Goal: Communication & Community: Answer question/provide support

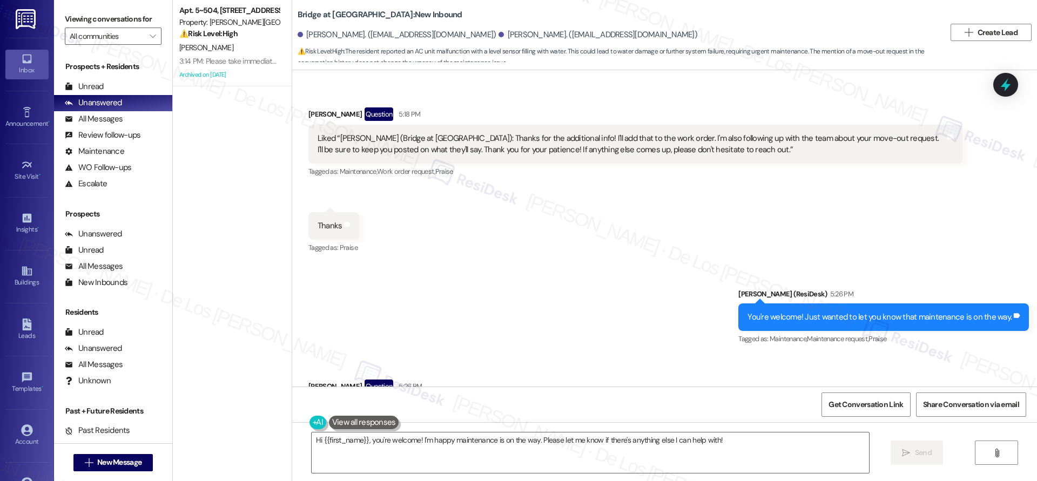
scroll to position [5775, 0]
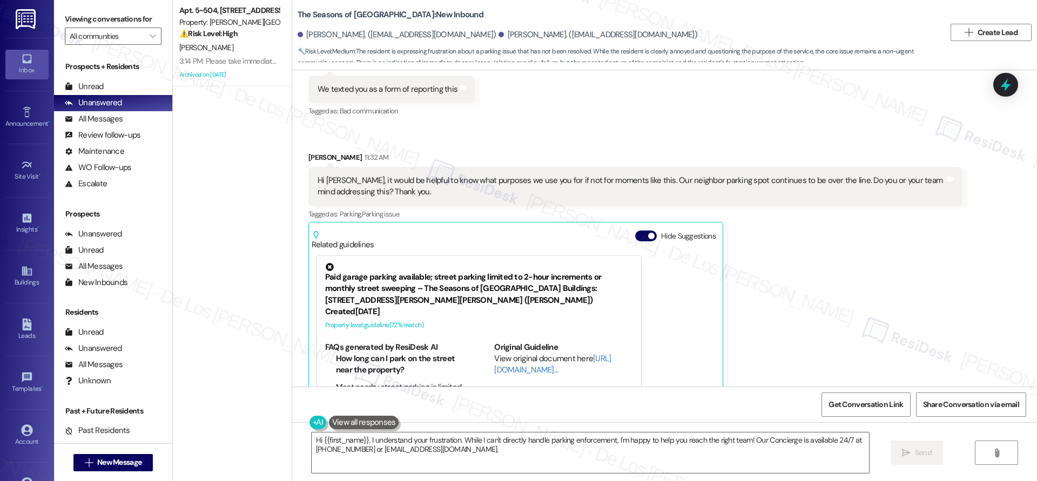
scroll to position [2094, 0]
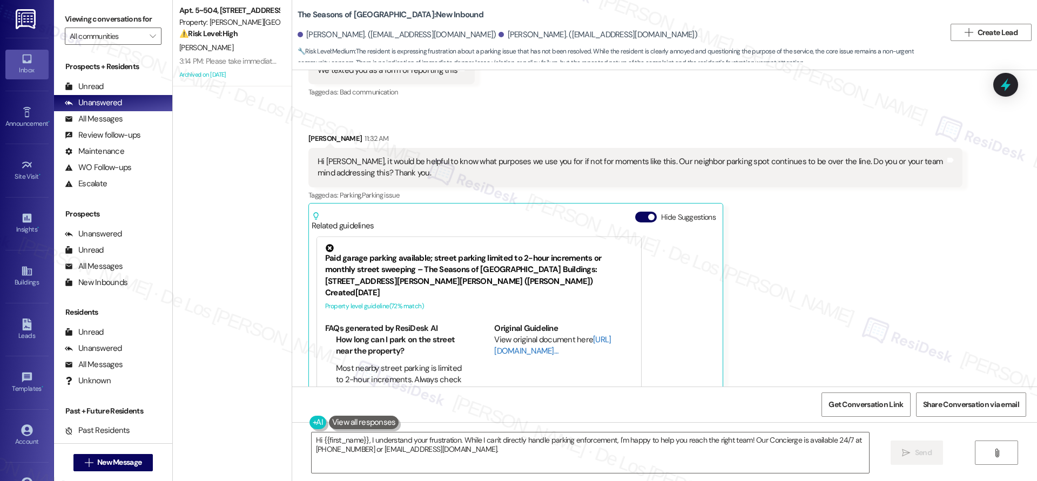
click at [507, 334] on link "http://res.cl…" at bounding box center [552, 345] width 117 height 22
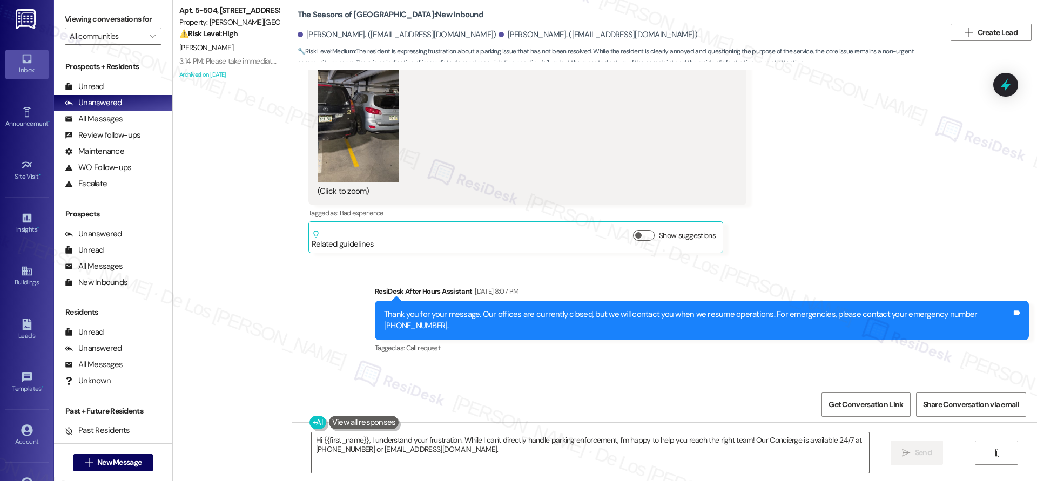
scroll to position [1551, 0]
click at [509, 454] on textarea "Hi {{first_name}}, I understand your frustration. While I can't directly handle…" at bounding box center [590, 453] width 557 height 41
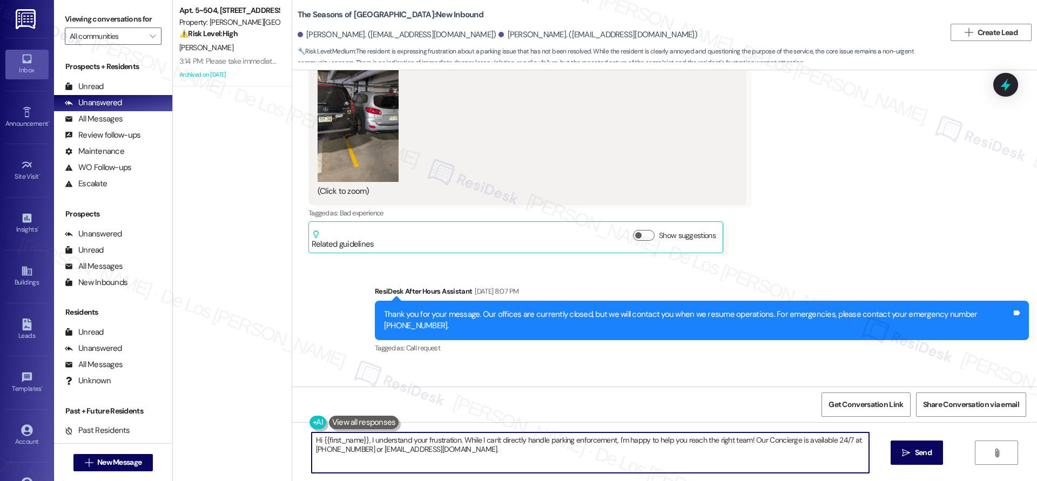
click at [508, 453] on textarea "Hi {{first_name}}, I understand your frustration. While I can't directly handle…" at bounding box center [590, 453] width 557 height 41
paste textarea "Please let the tenant know that maintenance went to service the work order but …"
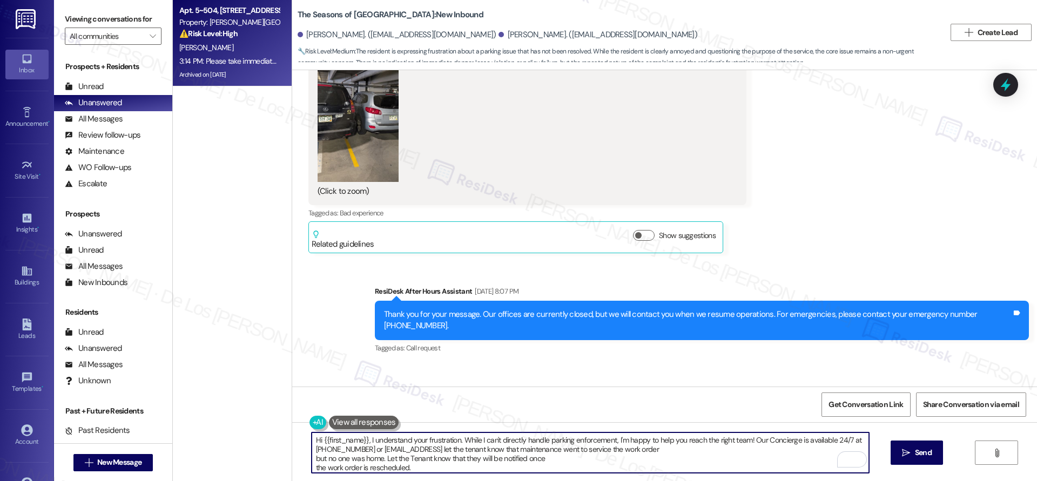
type textarea "Hi {{first_name}}, I understand your frustration. While I can't directly handle…"
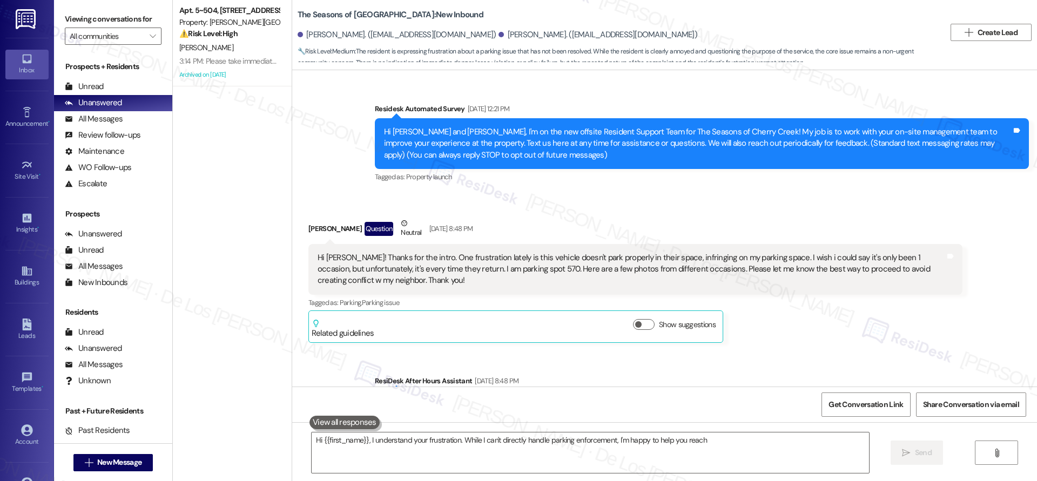
scroll to position [2094, 0]
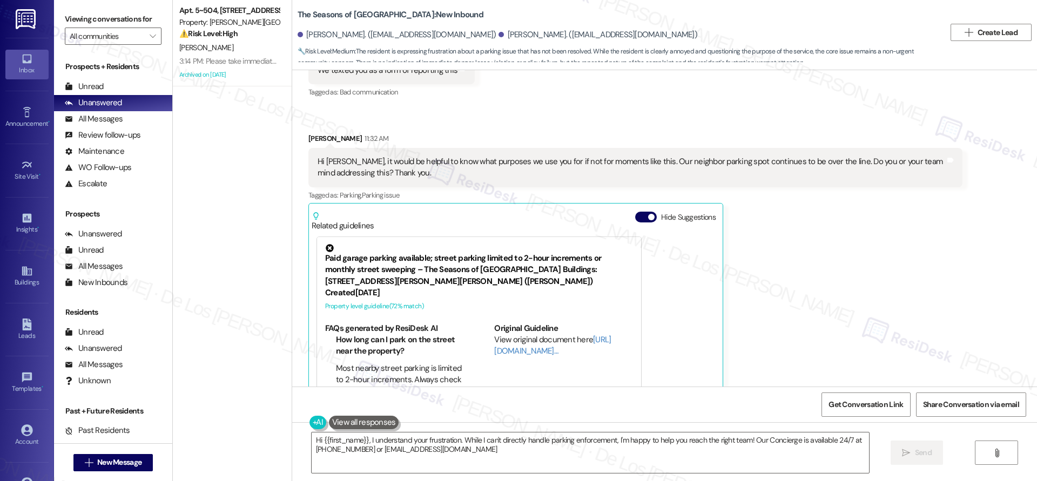
type textarea "Hi {{first_name}}, I understand your frustration. While I can't directly handle…"
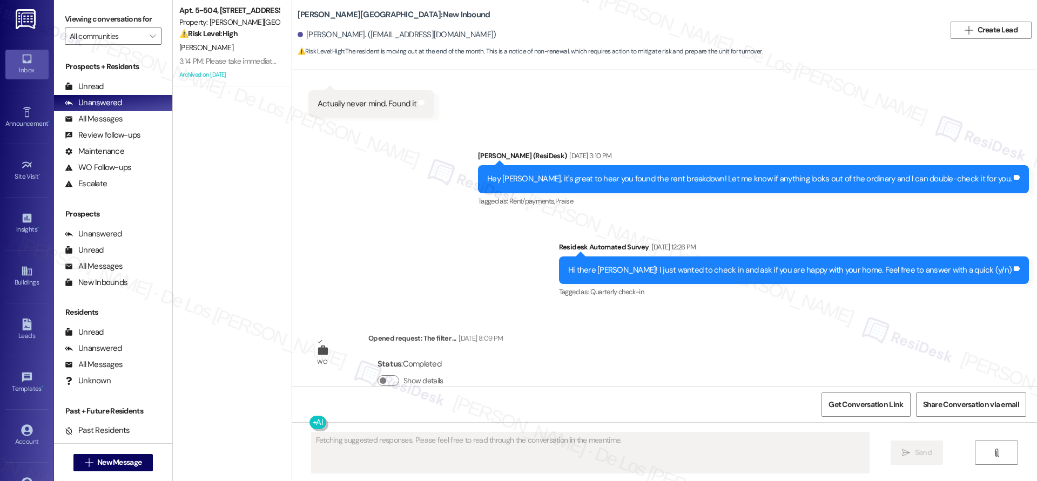
scroll to position [3680, 0]
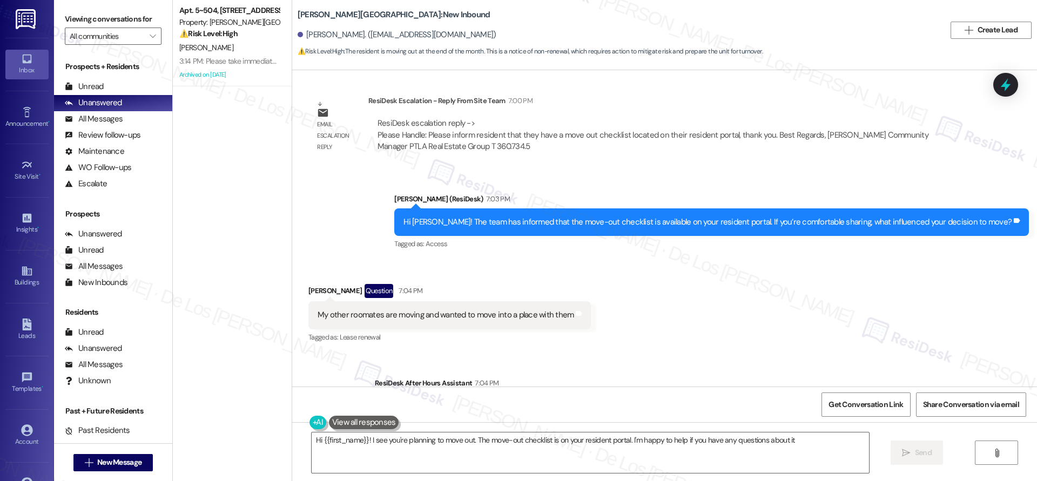
type textarea "Hi {{first_name}}! I see you're planning to move out. The move-out checklist is…"
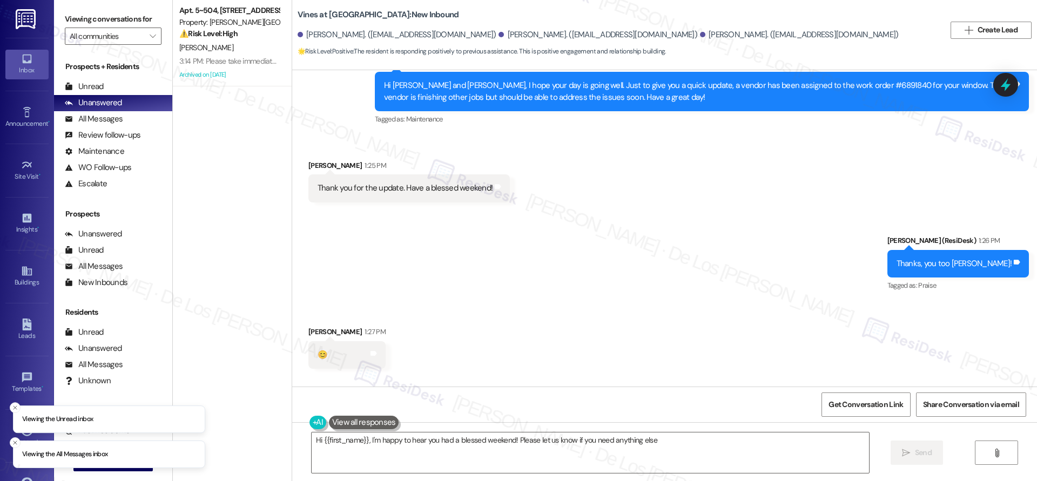
type textarea "Hi {{first_name}}, I'm happy to hear you had a blessed weekend! Please let us k…"
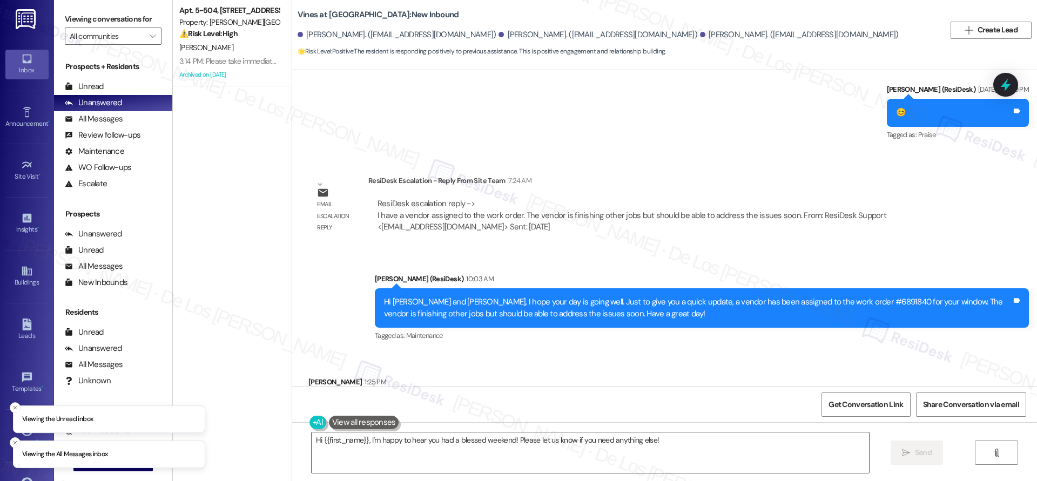
scroll to position [10416, 0]
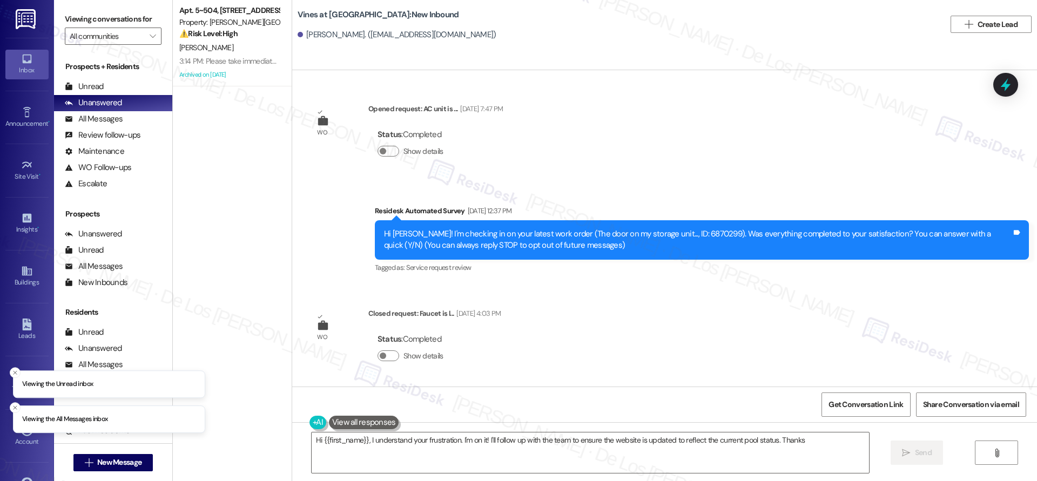
scroll to position [4083, 0]
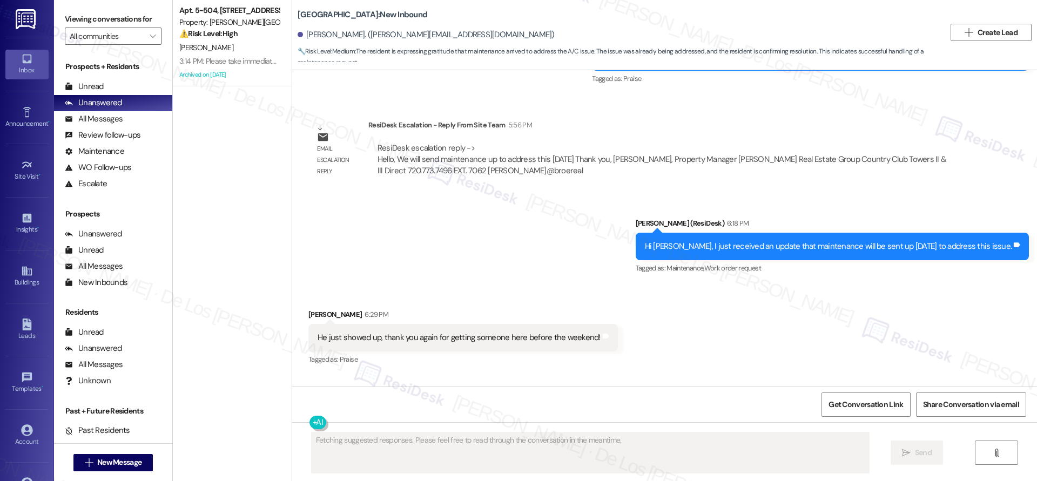
scroll to position [1998, 0]
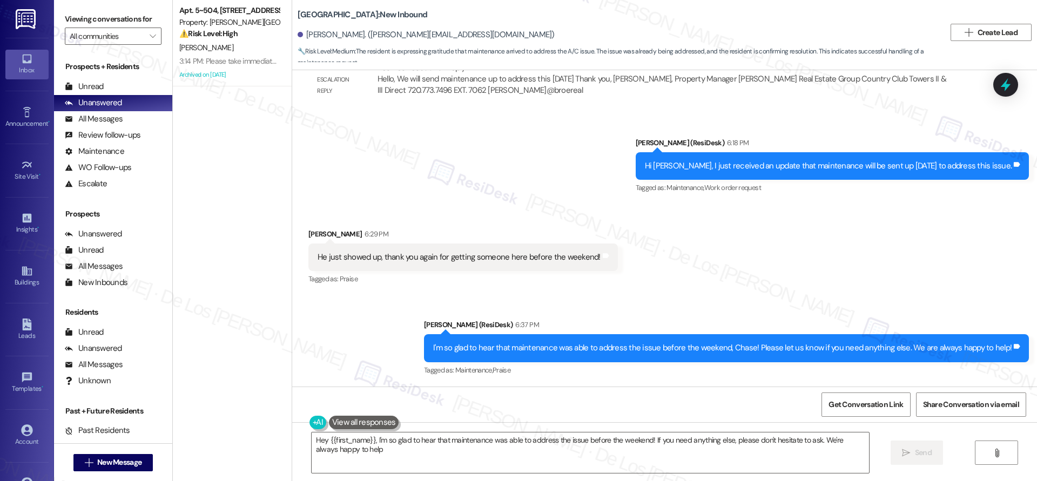
type textarea "Hey {{first_name}}, I'm so glad to hear that maintenance was able to address th…"
click at [1003, 87] on icon at bounding box center [1006, 85] width 18 height 18
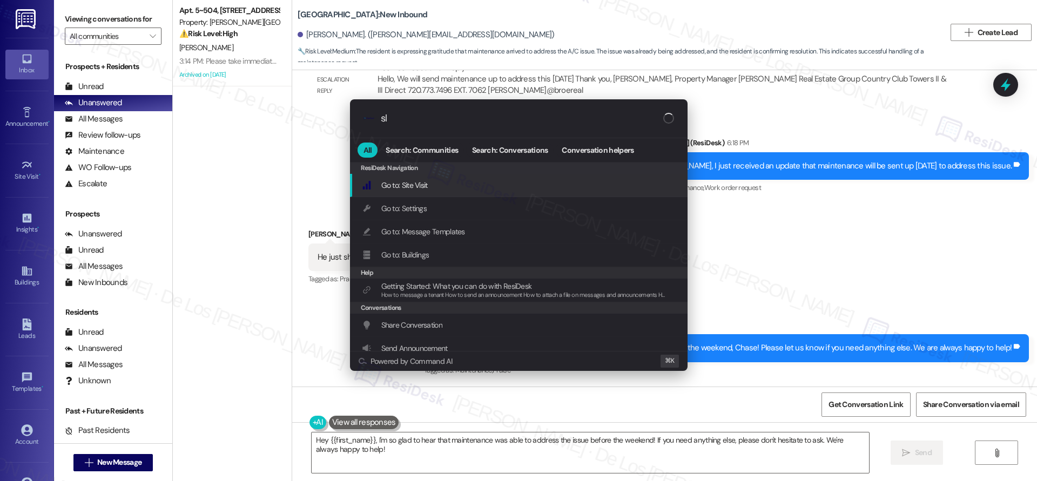
type input "sla"
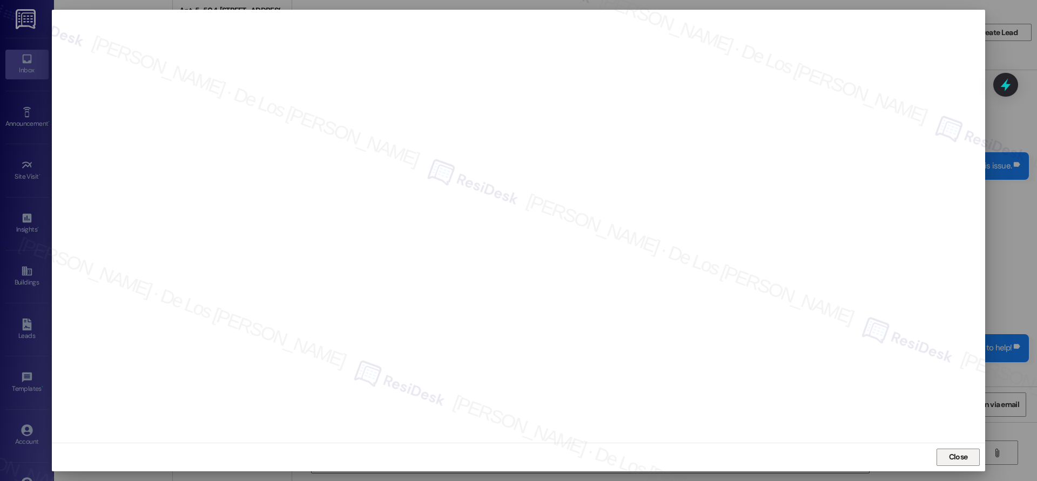
click at [947, 457] on span "Close" at bounding box center [958, 457] width 23 height 11
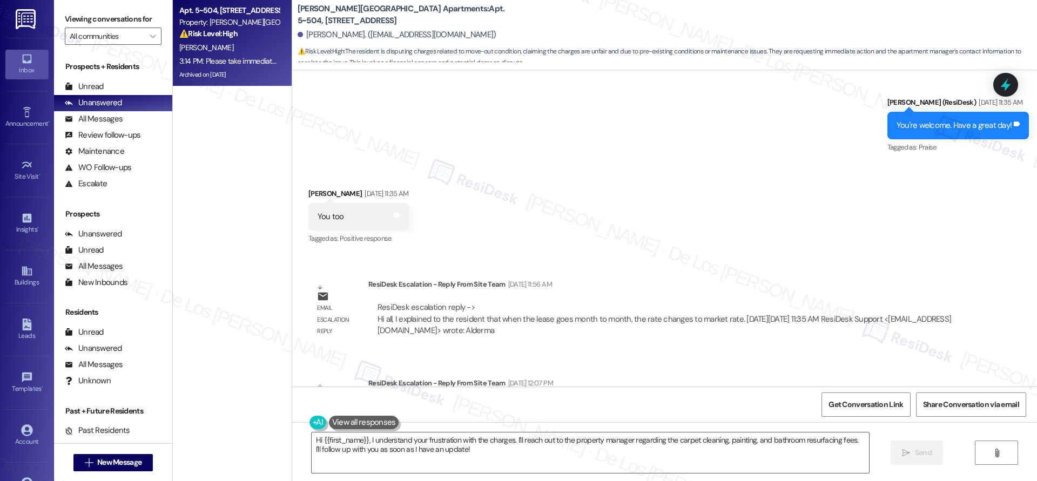
scroll to position [19969, 0]
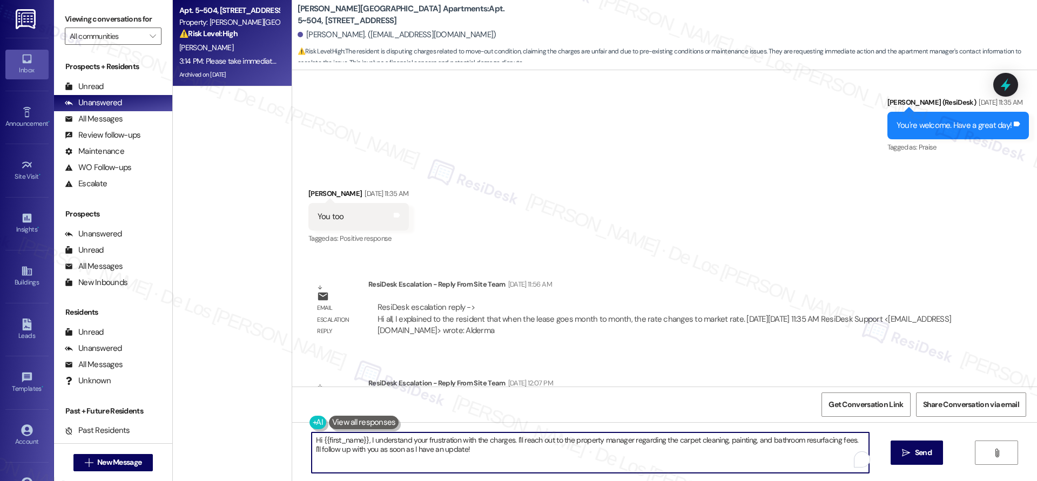
drag, startPoint x: 453, startPoint y: 441, endPoint x: 423, endPoint y: 438, distance: 29.8
click at [422, 440] on textarea "Hi {{first_name}}, I understand your frustration with the charges. I'll reach o…" at bounding box center [590, 453] width 557 height 41
drag, startPoint x: 562, startPoint y: 436, endPoint x: 600, endPoint y: 456, distance: 42.8
click at [600, 456] on textarea "Hi {{first_name}}, I understand your concern with the charges. I'll reach out t…" at bounding box center [590, 453] width 557 height 41
drag, startPoint x: 659, startPoint y: 442, endPoint x: 696, endPoint y: 441, distance: 37.3
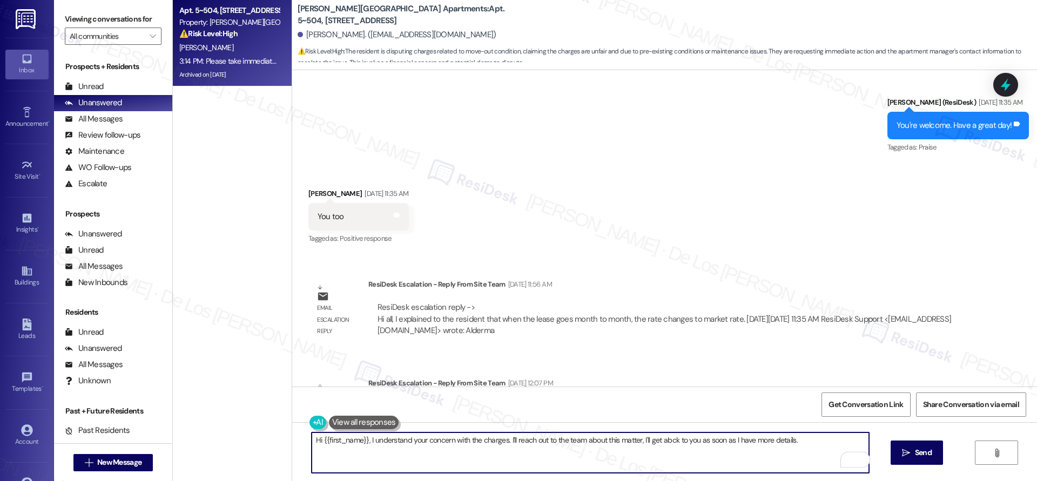
click at [659, 442] on textarea "Hi {{first_name}}, I understand your concern with the charges. I'll reach out t…" at bounding box center [590, 453] width 557 height 41
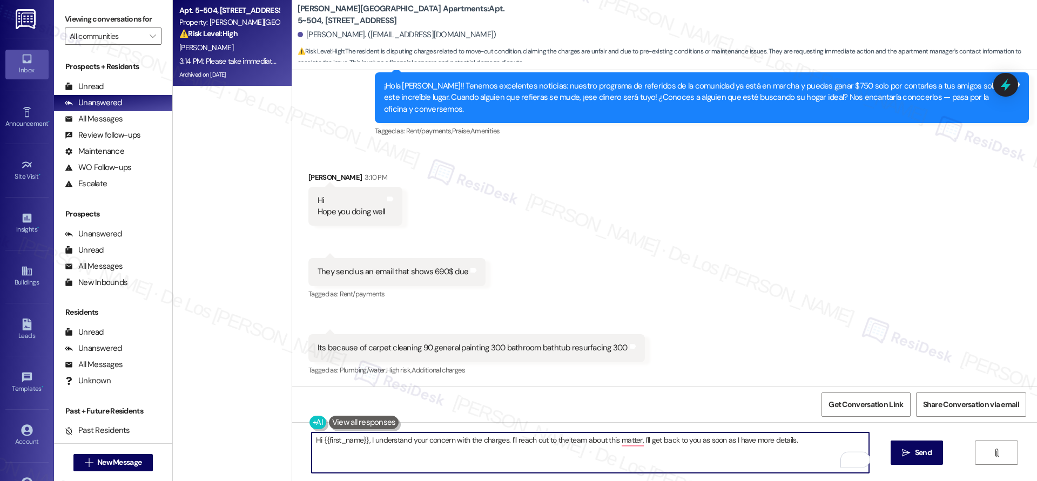
scroll to position [20968, 0]
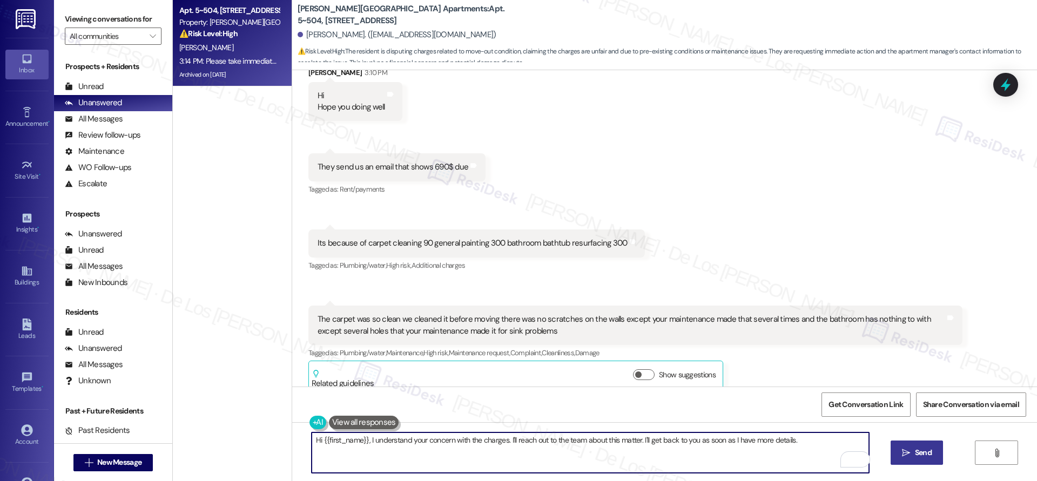
type textarea "Hi {{first_name}}, I understand your concern with the charges. I'll reach out t…"
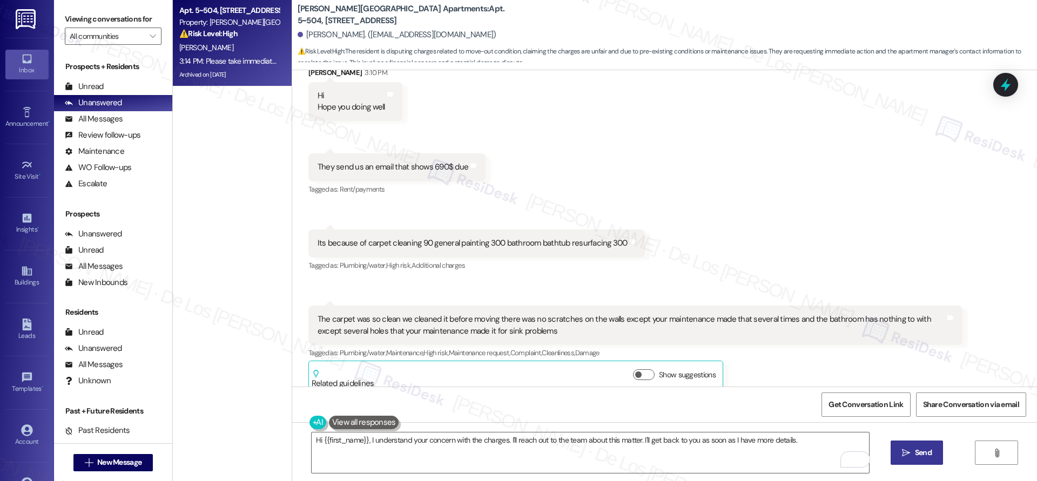
click at [908, 452] on icon "" at bounding box center [906, 453] width 8 height 9
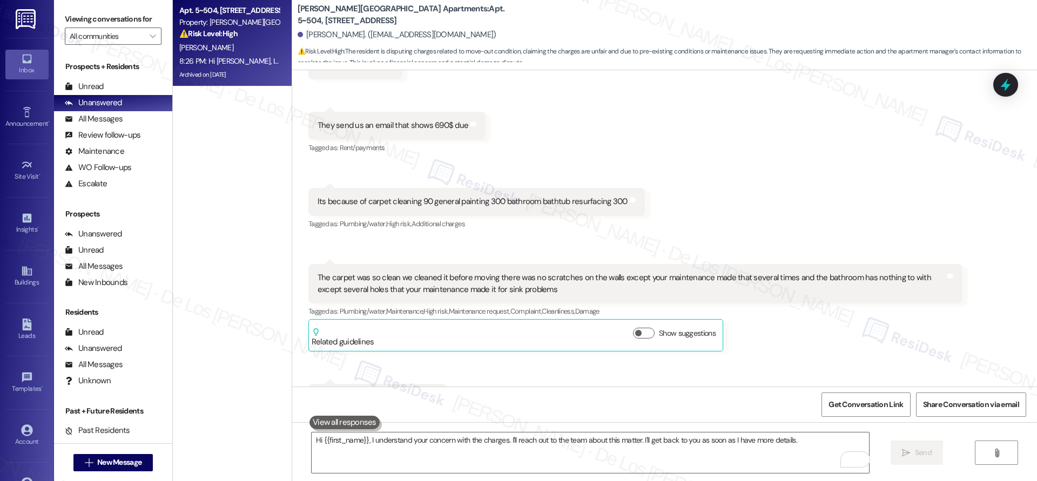
scroll to position [21043, 0]
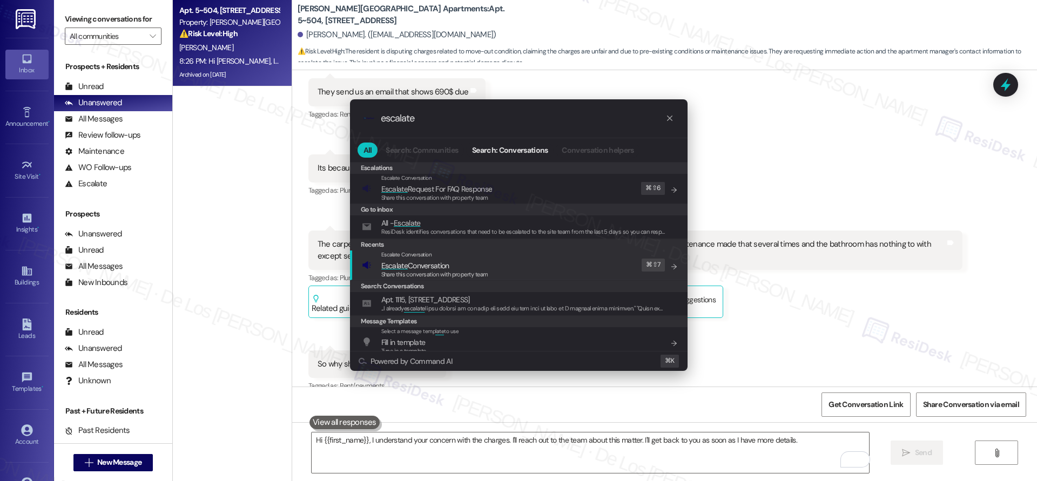
type input "escalate"
drag, startPoint x: 573, startPoint y: 261, endPoint x: 594, endPoint y: 258, distance: 20.8
click at [573, 261] on div "Escalate Conversation Escalate Conversation Share this conversation with proper…" at bounding box center [520, 265] width 316 height 29
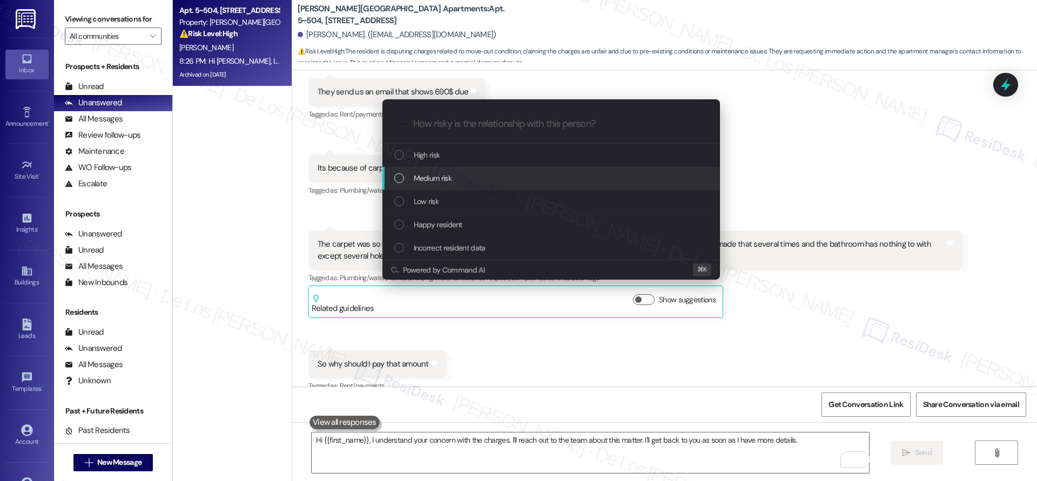
click at [526, 176] on div "Medium risk" at bounding box center [552, 178] width 316 height 12
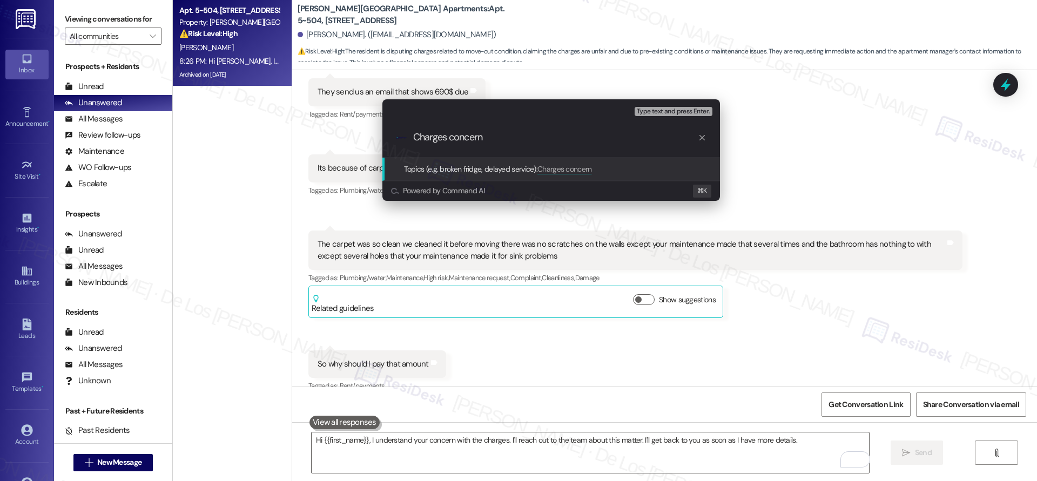
click at [529, 142] on input "Charges concern" at bounding box center [555, 137] width 285 height 11
type input "Charges concern & asking for apt manager number"
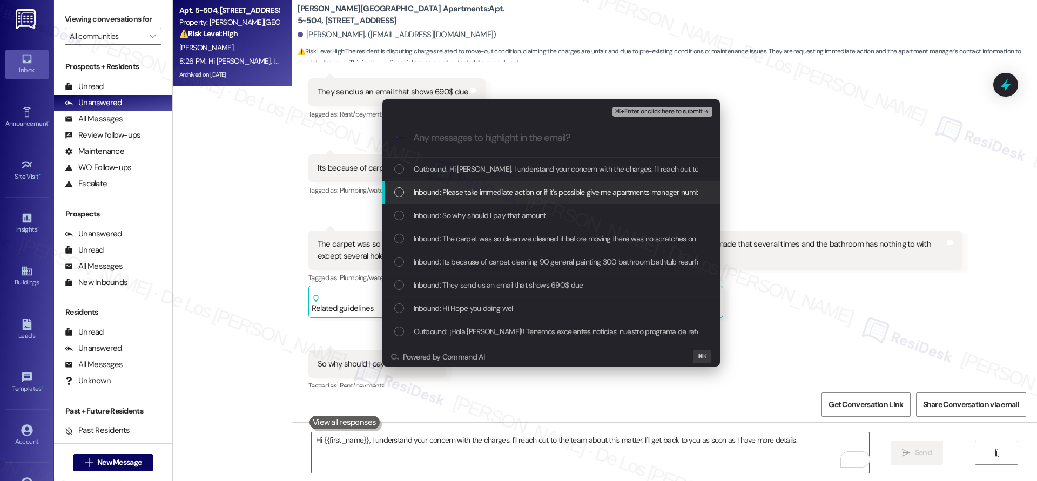
click at [514, 196] on span "Inbound: Please take immediate action or if it's possible give me apartments ma…" at bounding box center [610, 192] width 393 height 12
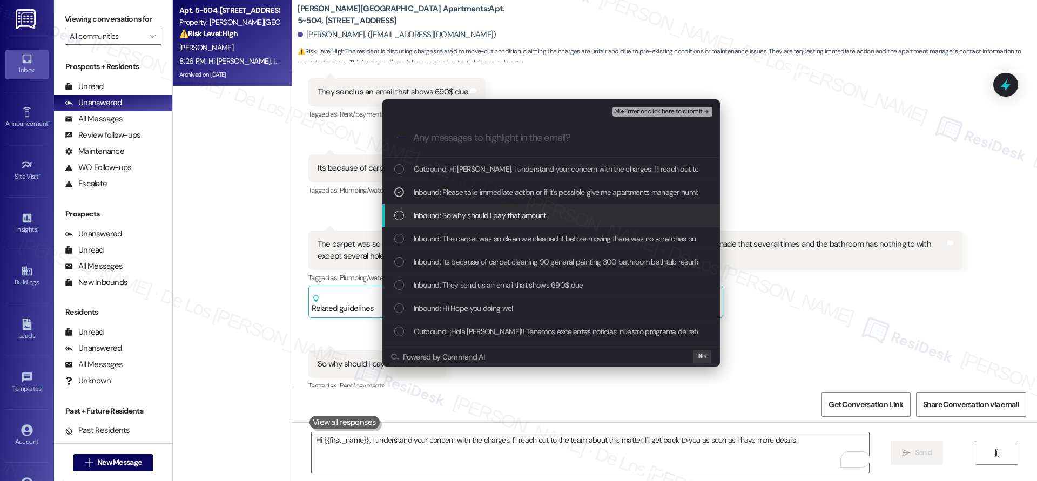
click at [505, 213] on span "Inbound: So why should I pay that amount" at bounding box center [480, 216] width 132 height 12
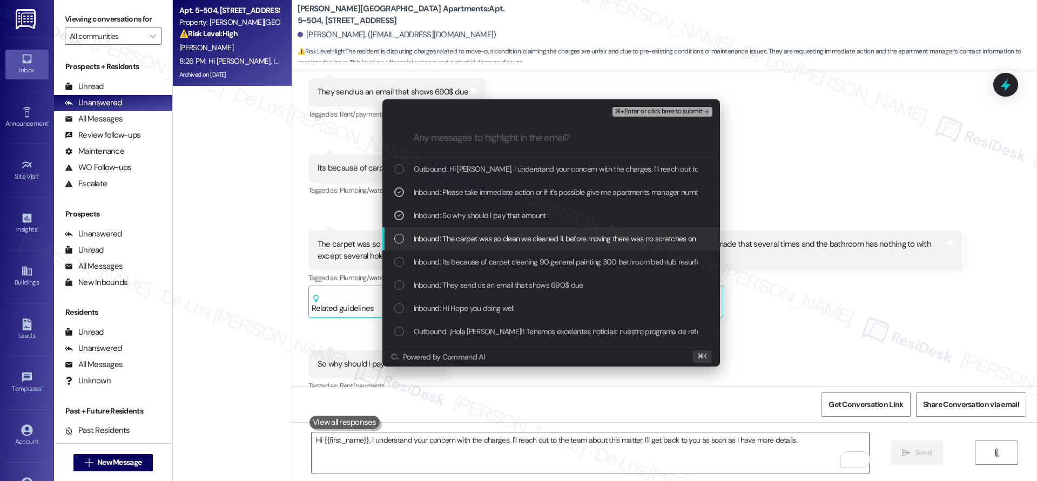
click at [494, 231] on div "Inbound: The carpet was so clean we cleaned it before moving there was no scrat…" at bounding box center [551, 238] width 338 height 23
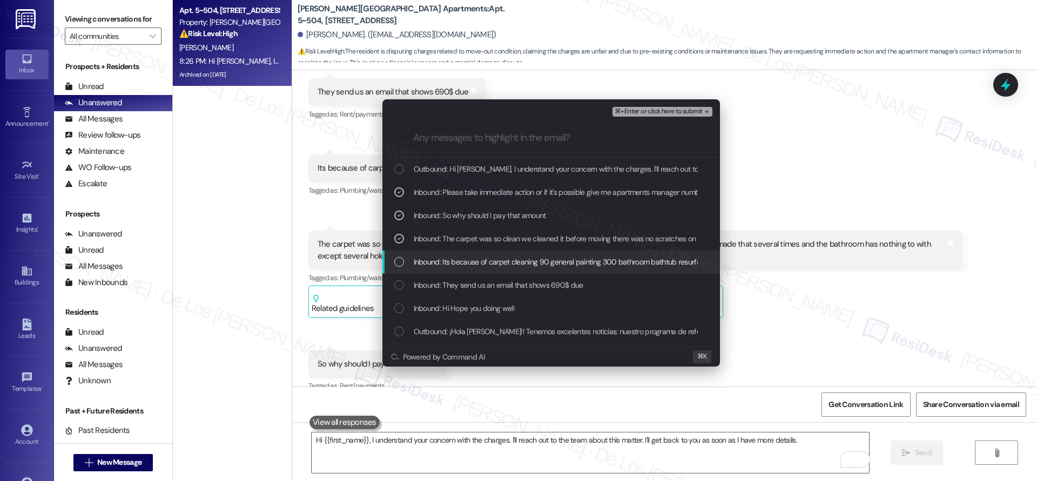
click at [487, 254] on div "Inbound: Its because of carpet cleaning 90 general painting 300 bathroom bathtu…" at bounding box center [551, 262] width 338 height 23
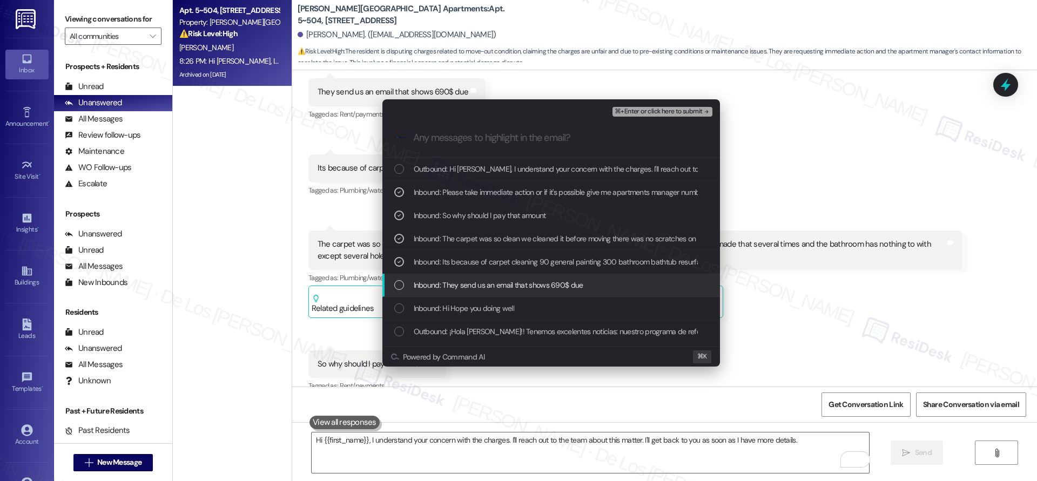
drag, startPoint x: 481, startPoint y: 280, endPoint x: 478, endPoint y: 295, distance: 15.4
click at [481, 280] on span "Inbound: They send us an email that shows 690$ due" at bounding box center [499, 285] width 170 height 12
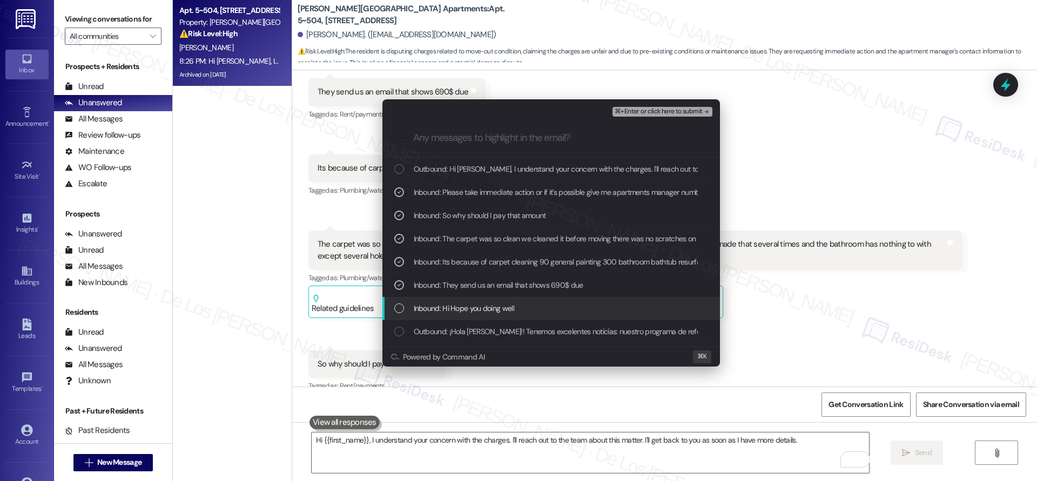
click at [478, 309] on span "Inbound: Hi Hope you doing well" at bounding box center [464, 308] width 100 height 12
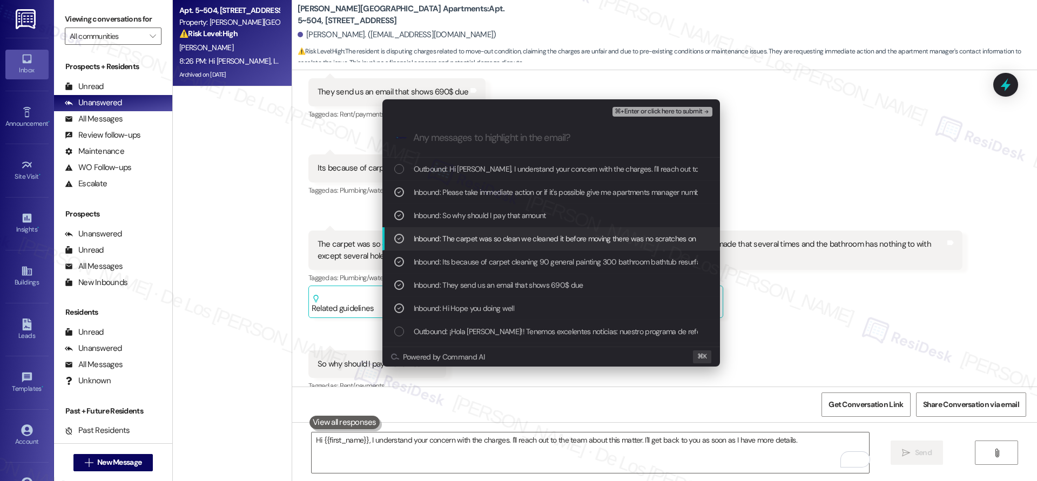
scroll to position [240, 0]
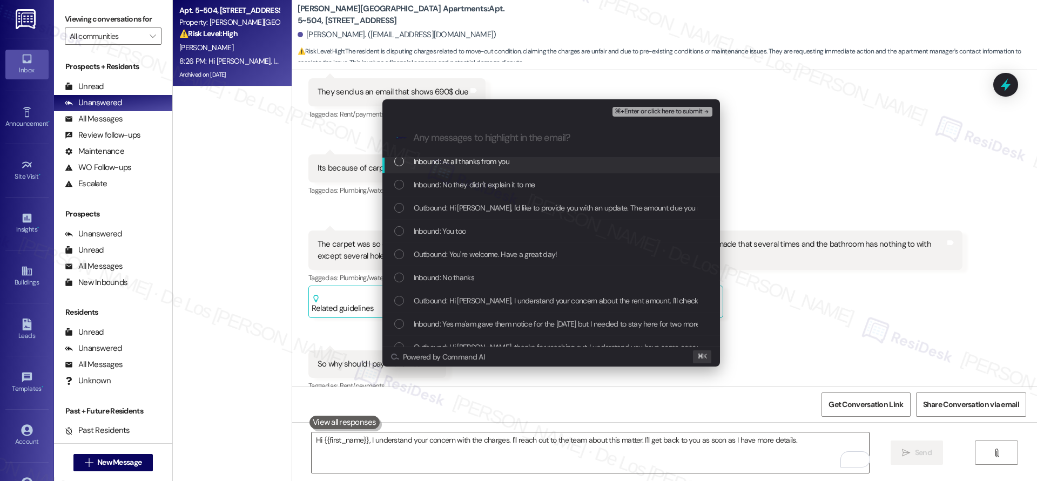
click at [640, 115] on span "⌘+Enter or click here to submit" at bounding box center [658, 112] width 87 height 8
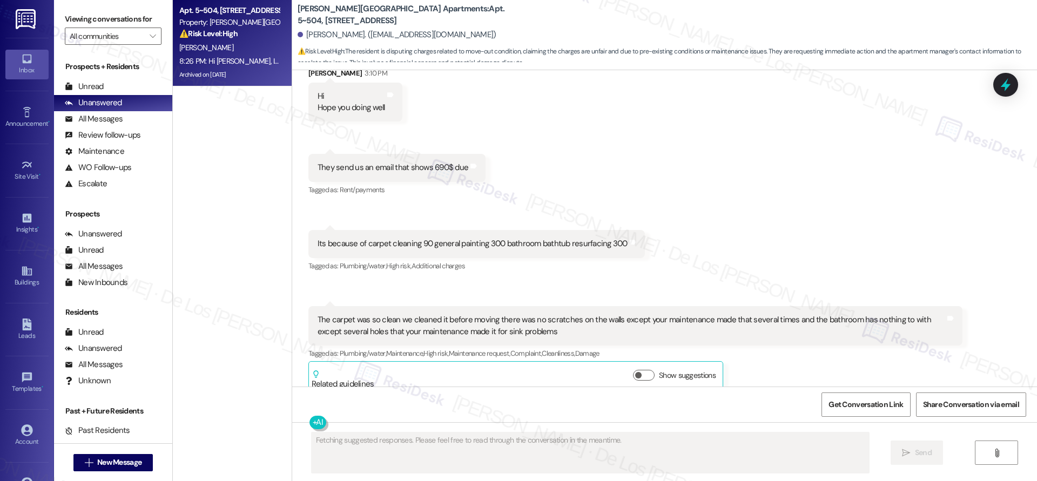
scroll to position [21059, 0]
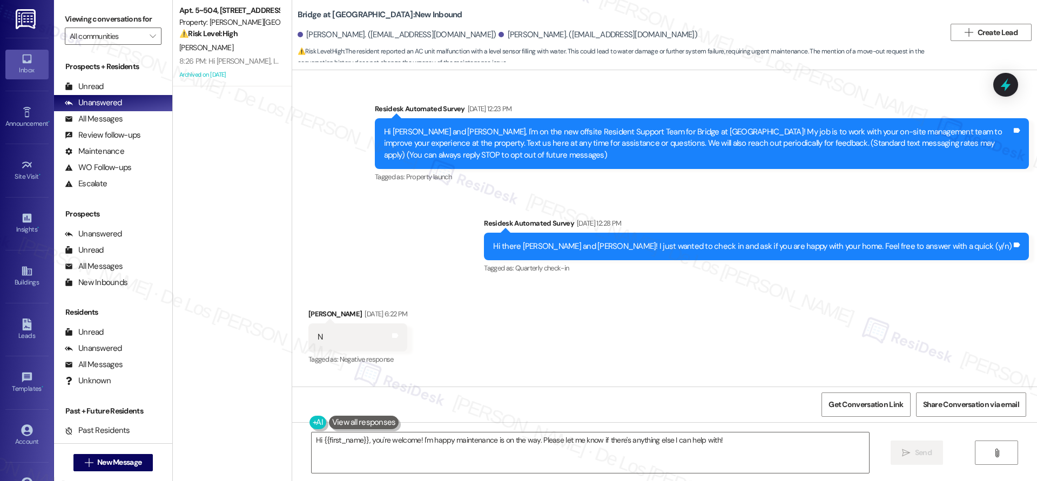
scroll to position [5775, 0]
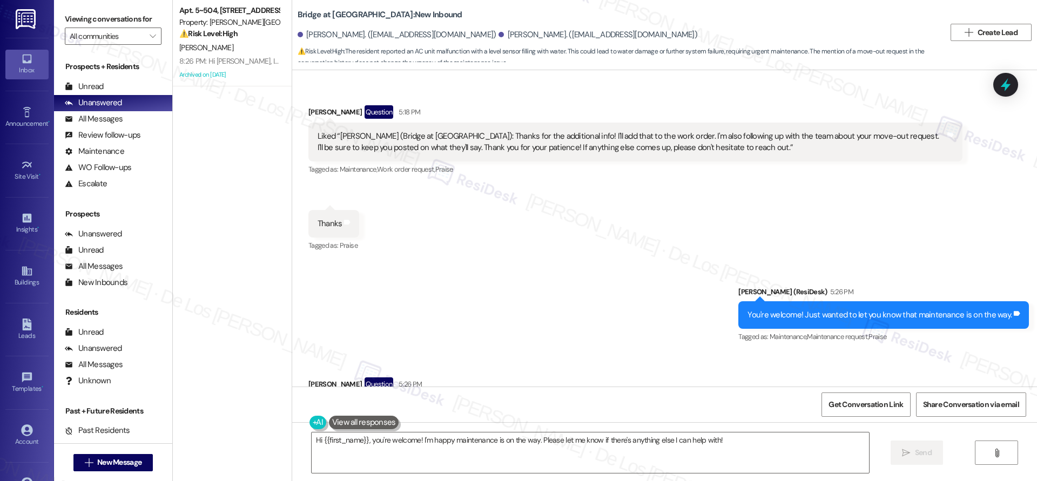
drag, startPoint x: 197, startPoint y: 72, endPoint x: 259, endPoint y: 93, distance: 65.6
click at [197, 72] on div "Archived on [DATE]" at bounding box center [229, 75] width 102 height 14
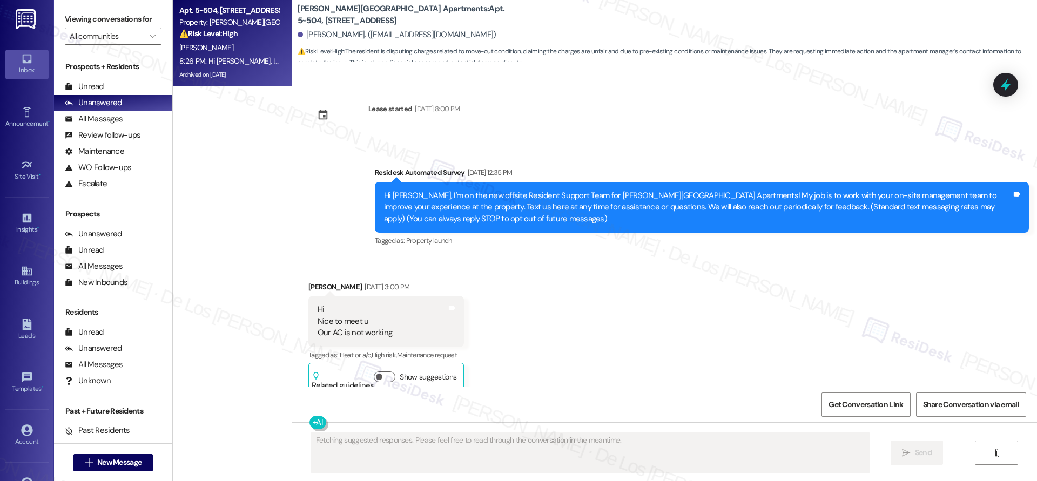
scroll to position [21268, 0]
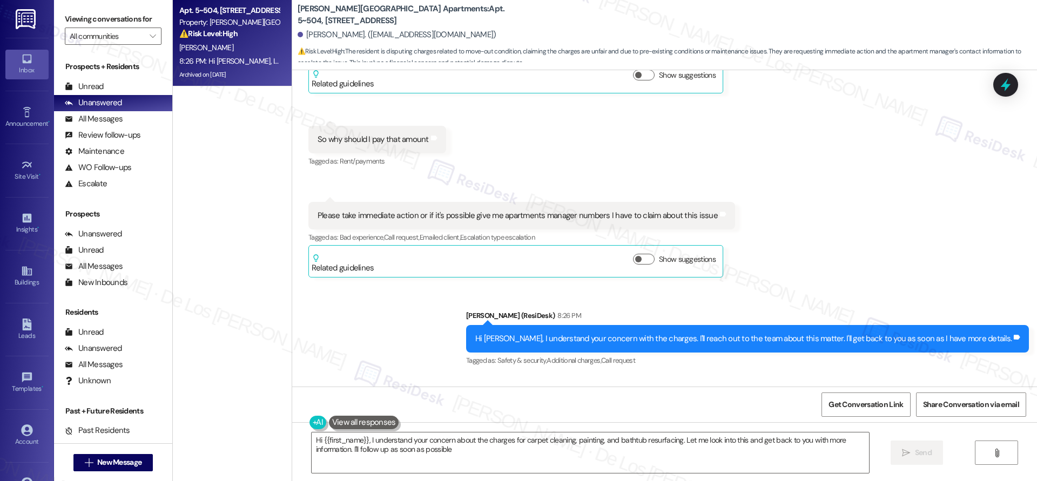
type textarea "Hi {{first_name}}, I understand your concern about the charges for carpet clean…"
click at [118, 112] on div "All Messages (undefined)" at bounding box center [113, 119] width 118 height 16
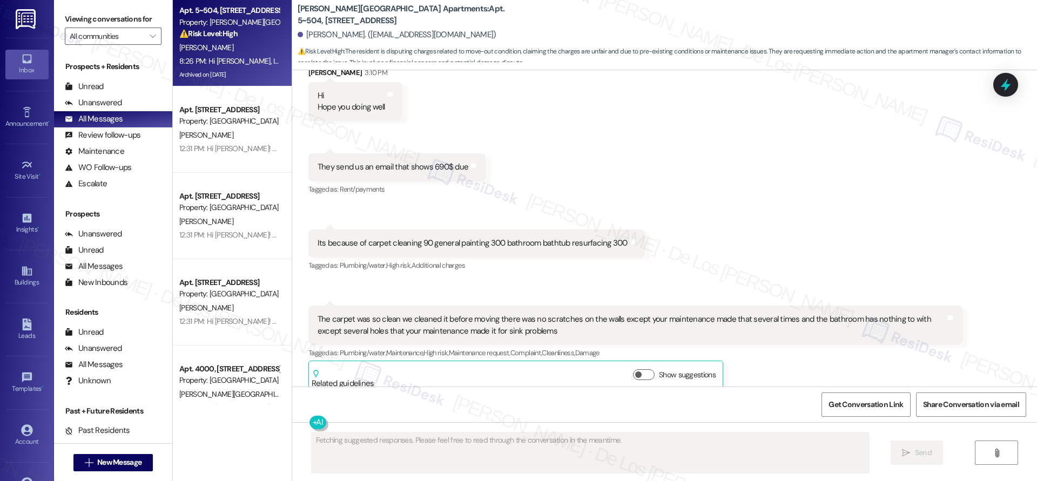
scroll to position [20968, 0]
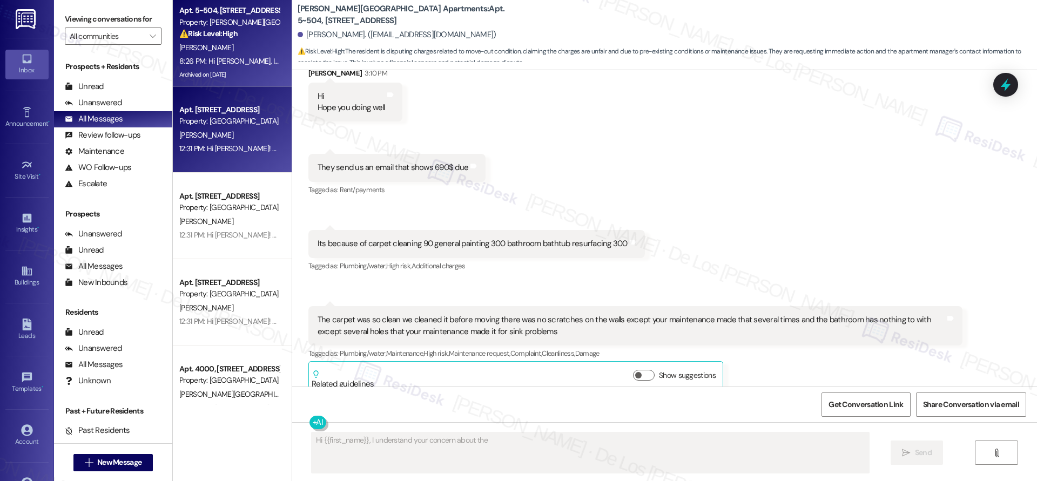
type textarea "Hi {{first_name}}, I understand your concern about the"
click at [253, 140] on div "A. Turner" at bounding box center [229, 136] width 102 height 14
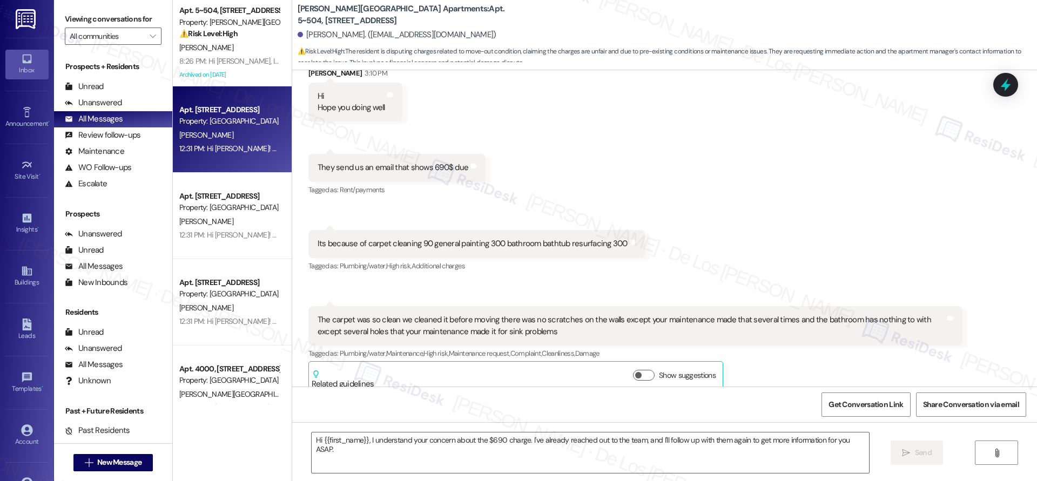
type textarea "Fetching suggested responses. Please feel free to read through the conversation…"
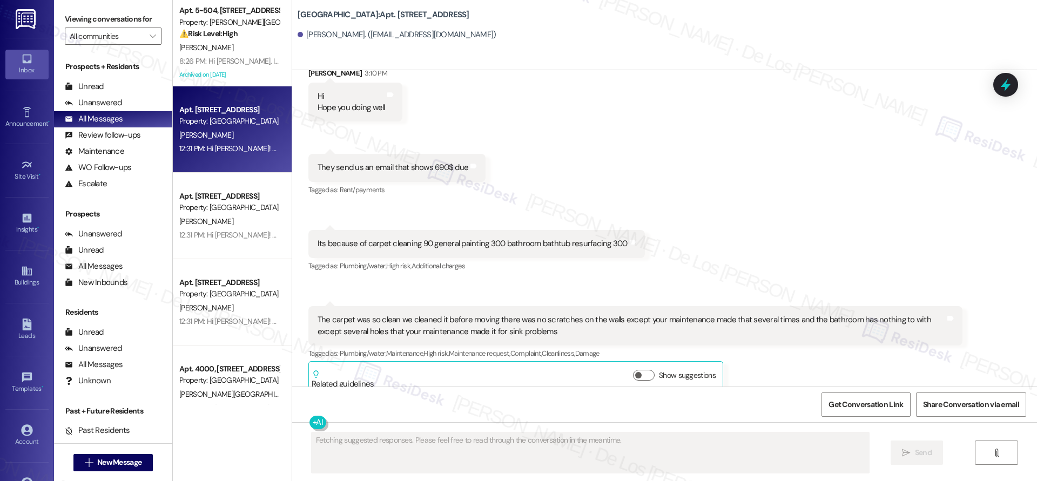
scroll to position [0, 0]
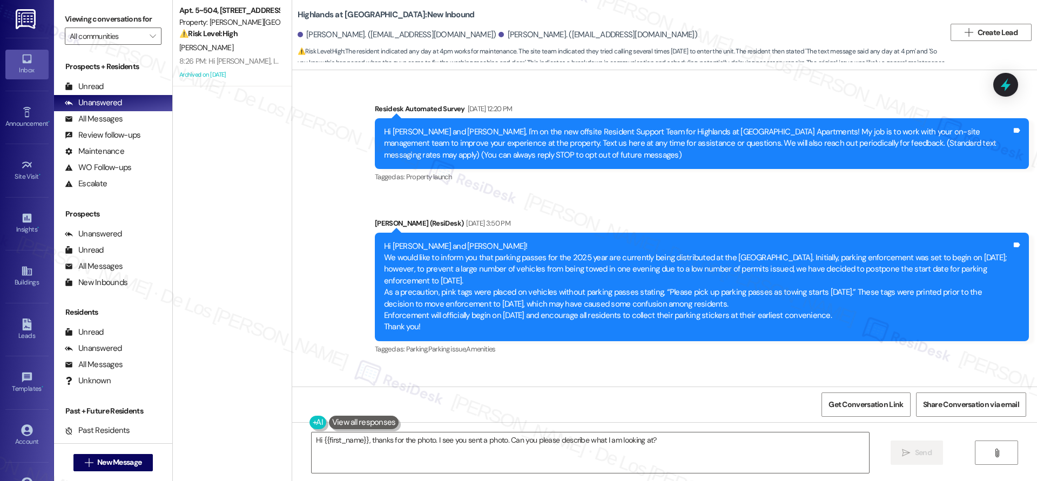
scroll to position [27311, 0]
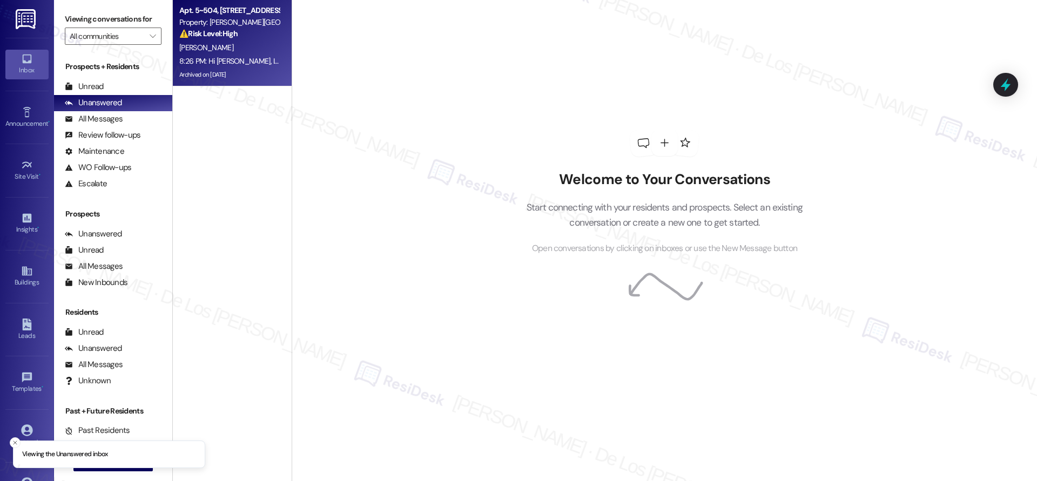
click at [200, 29] on strong "⚠️ Risk Level: High" at bounding box center [208, 34] width 58 height 10
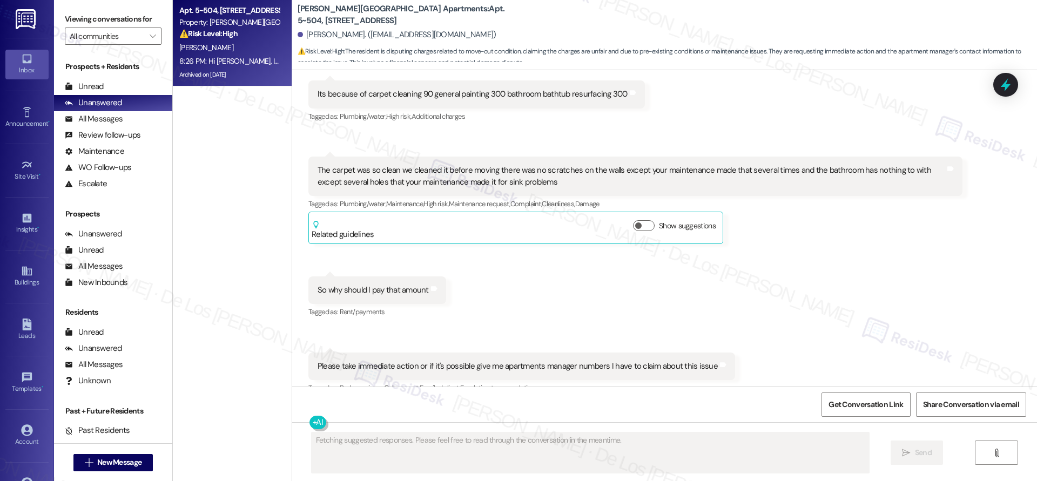
scroll to position [21192, 0]
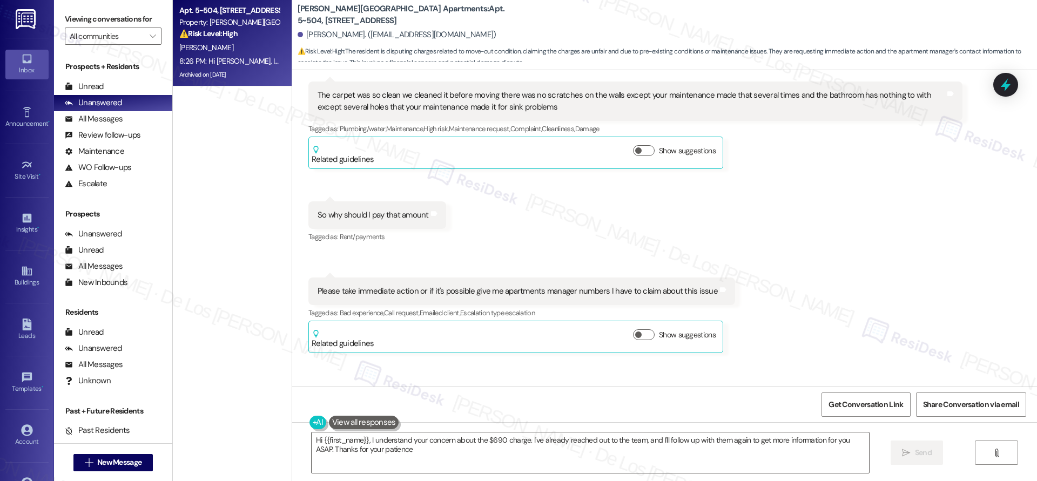
type textarea "Hi {{first_name}}, I understand your concern about the $690 charge. I've alread…"
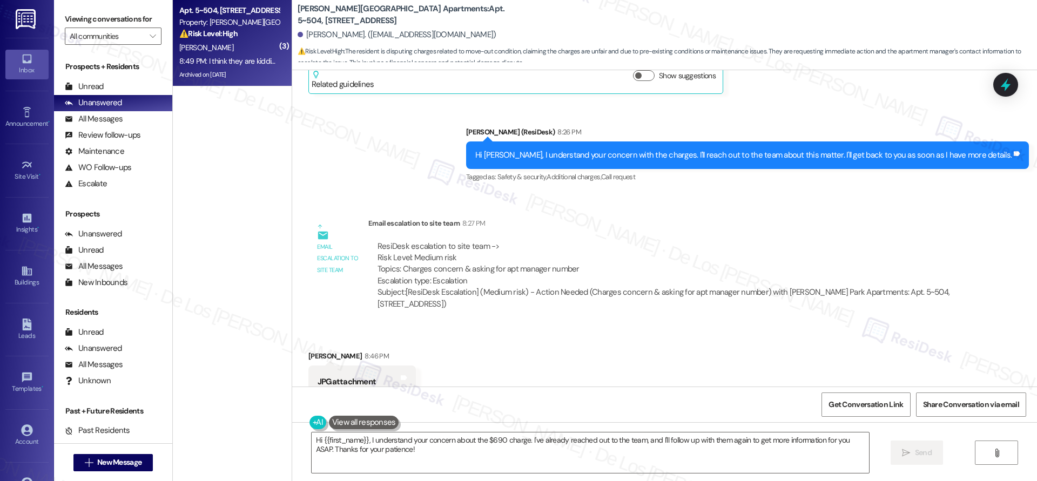
scroll to position [21497, 0]
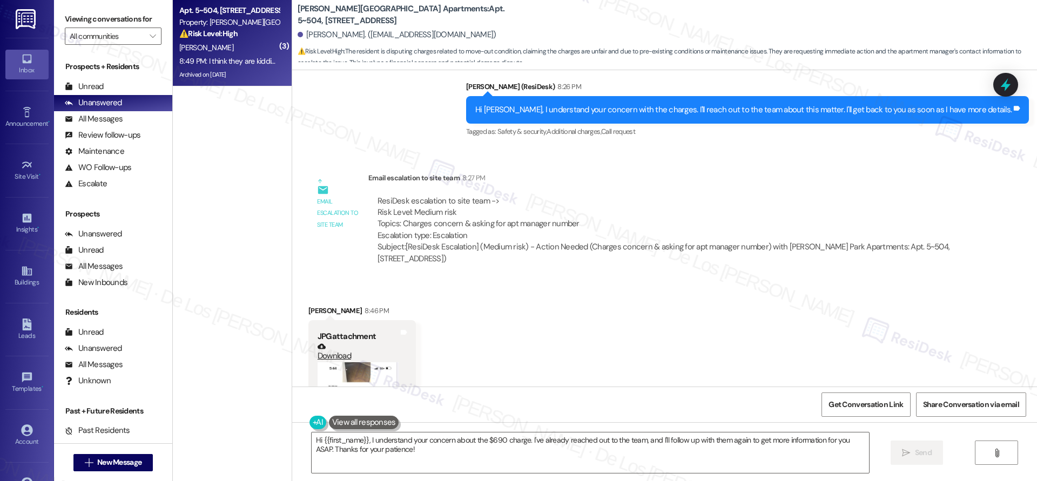
click at [365, 362] on button "Zoom image" at bounding box center [358, 450] width 81 height 176
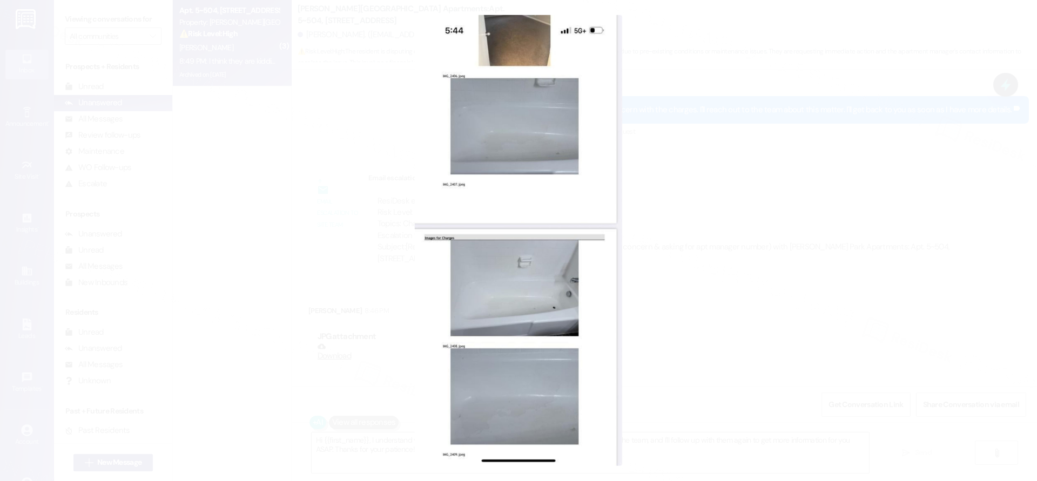
click at [687, 237] on button "Unzoom image" at bounding box center [518, 240] width 1037 height 481
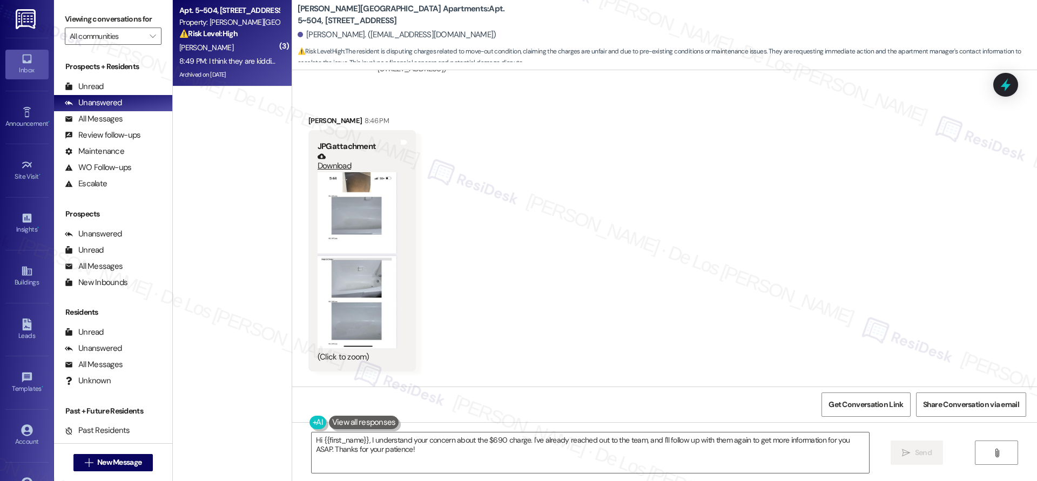
scroll to position [21601, 0]
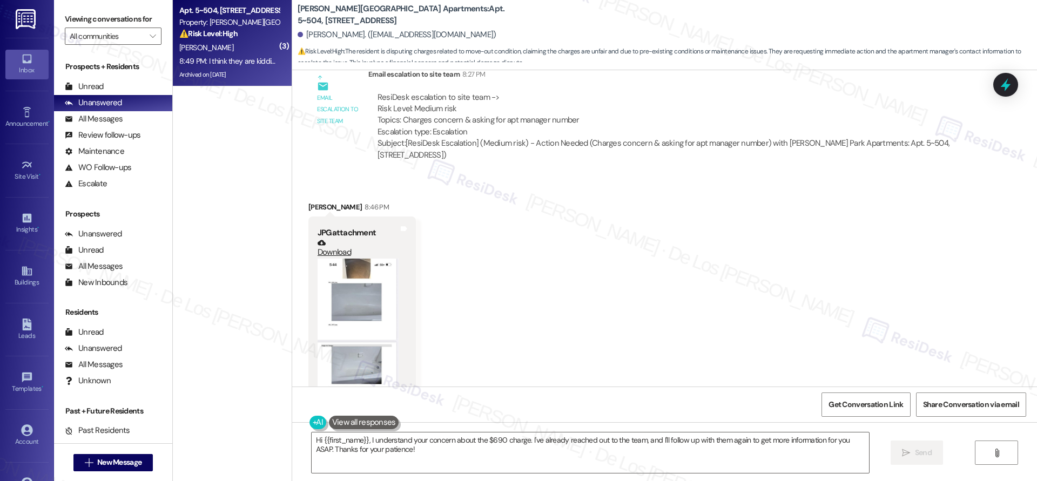
click at [334, 259] on button "Zoom image" at bounding box center [358, 347] width 81 height 176
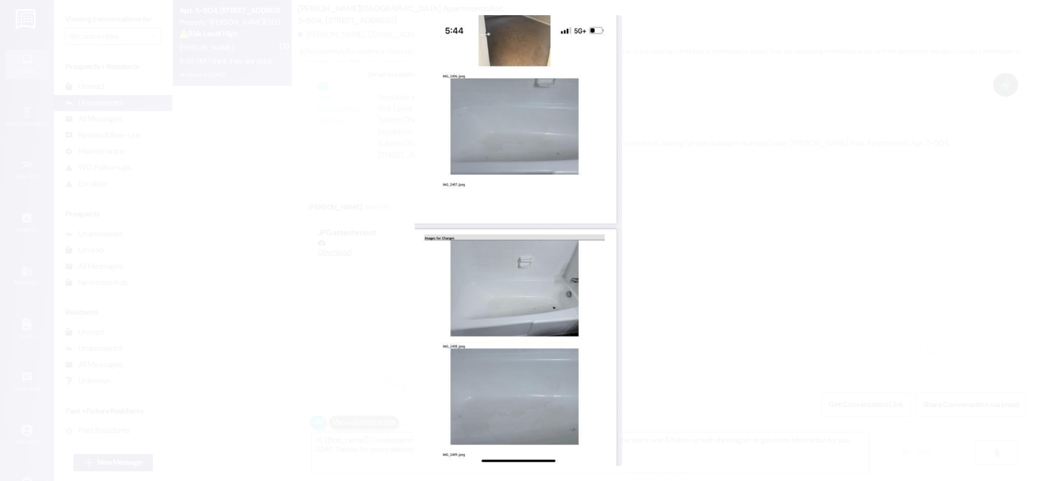
click at [682, 280] on button "Unzoom image" at bounding box center [518, 240] width 1037 height 481
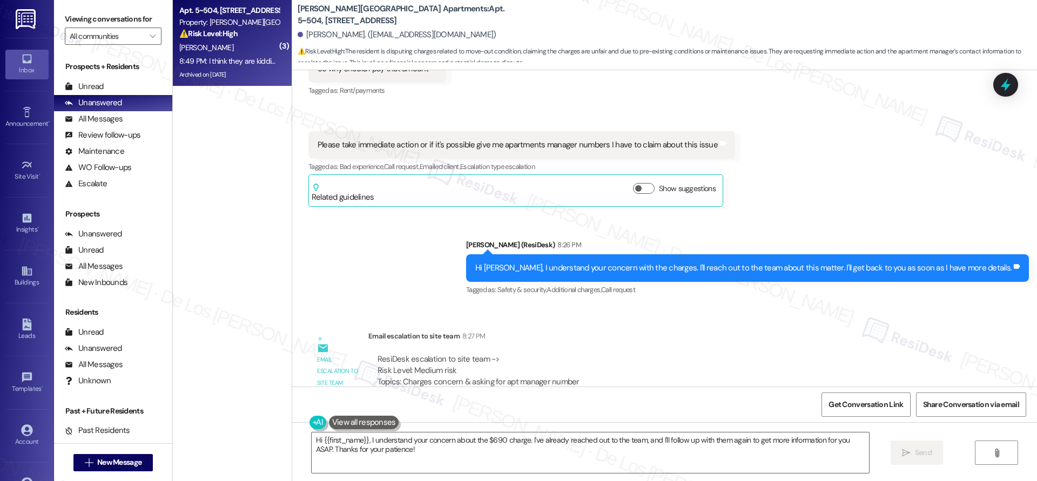
scroll to position [21336, 0]
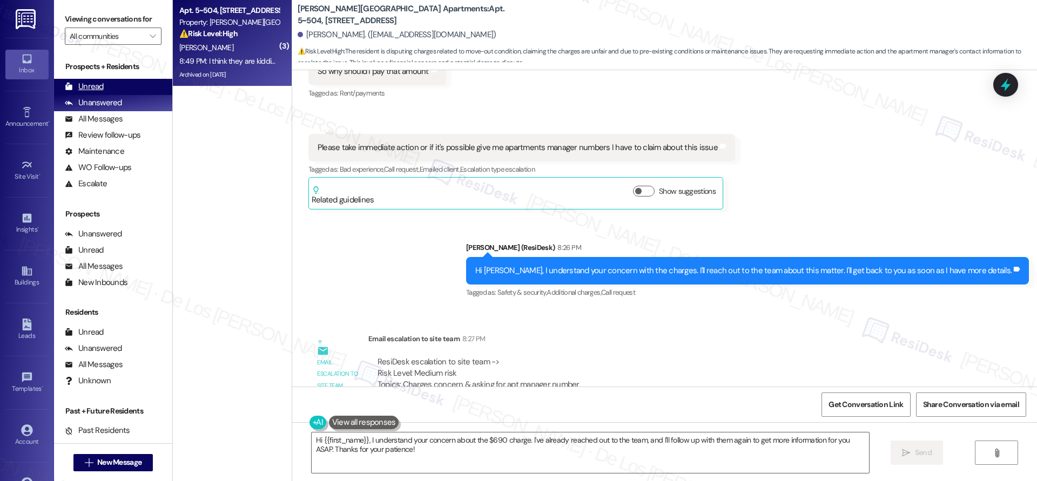
click at [132, 87] on div "Unread (0)" at bounding box center [113, 87] width 118 height 16
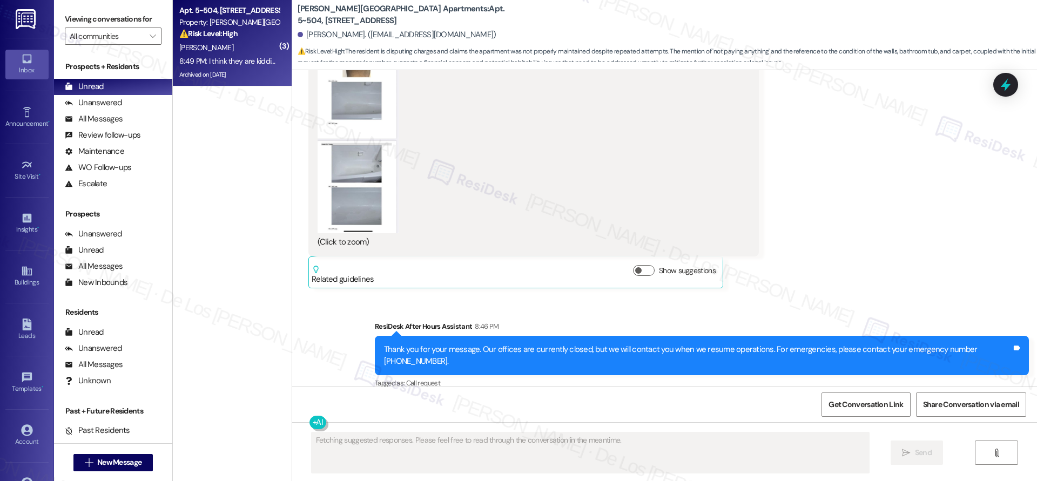
scroll to position [21875, 0]
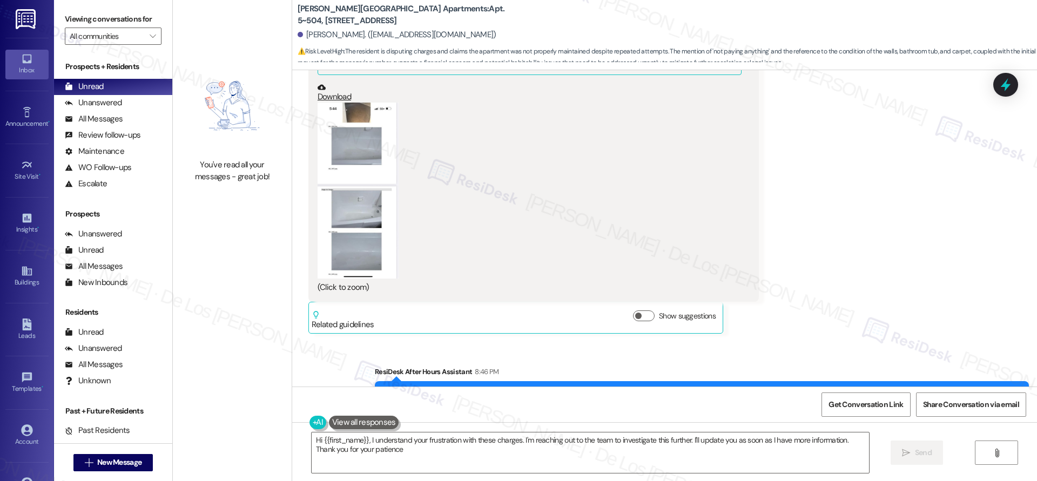
type textarea "Hi {{first_name}}, I understand your frustration with these charges. I'm reachi…"
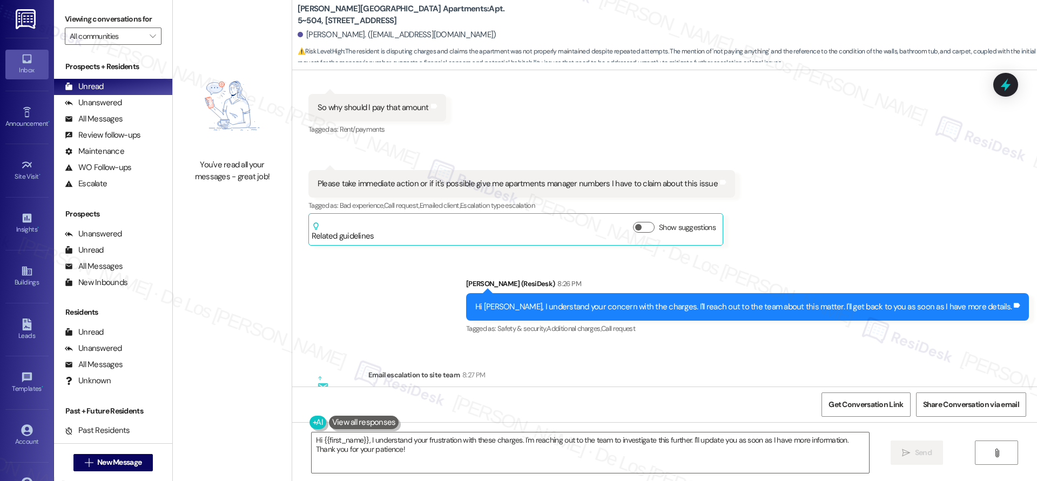
scroll to position [21274, 0]
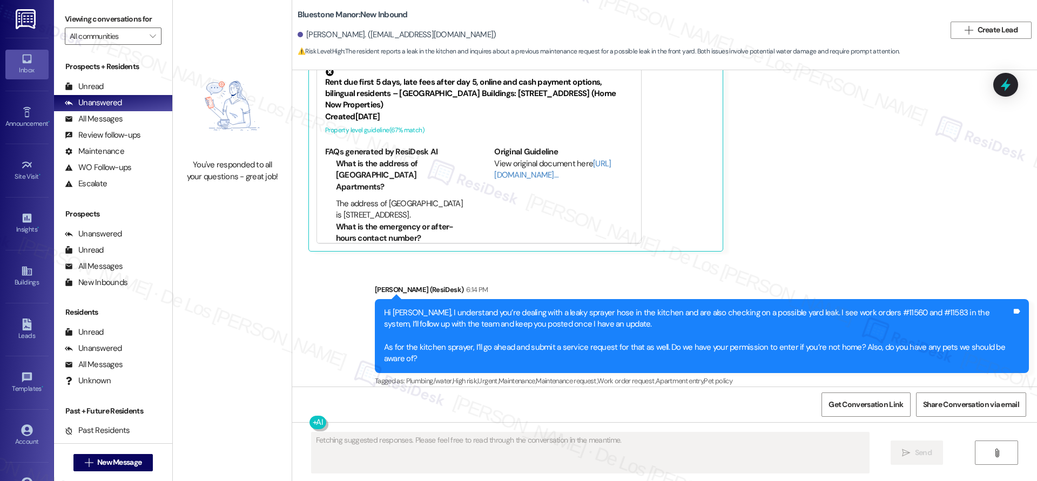
scroll to position [413, 0]
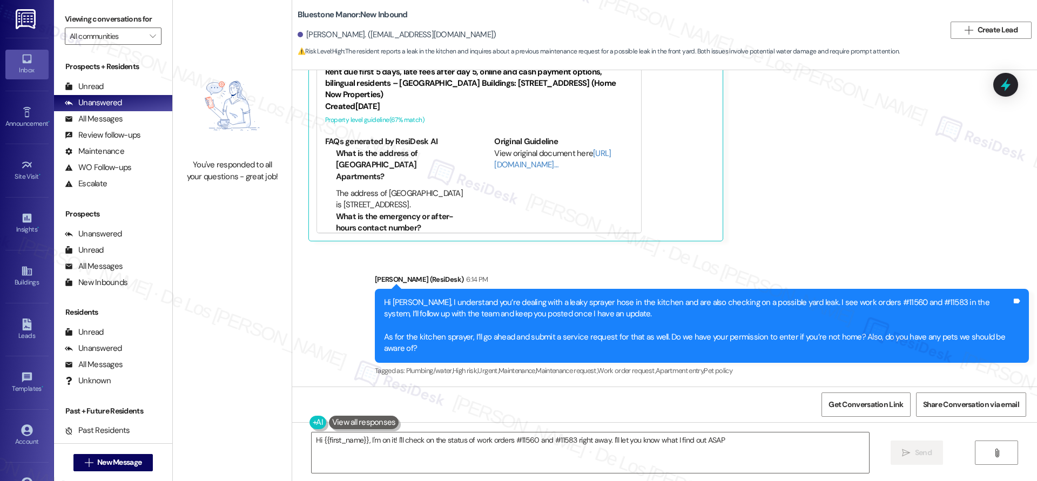
type textarea "Hi {{first_name}}, I'm on it! I'll check on the status of work orders #11560 an…"
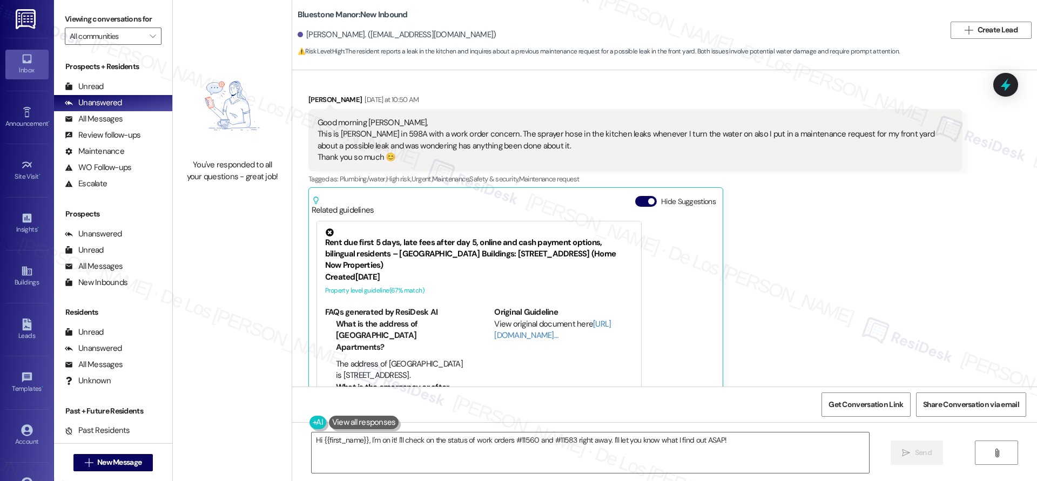
scroll to position [221, 0]
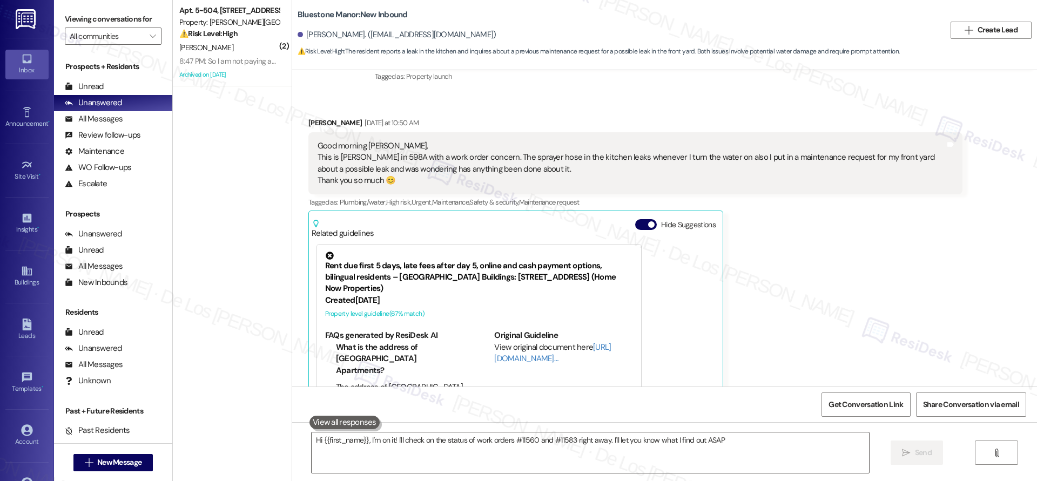
type textarea "Hi {{first_name}}, I'm on it! I'll check on the status of work orders #11560 an…"
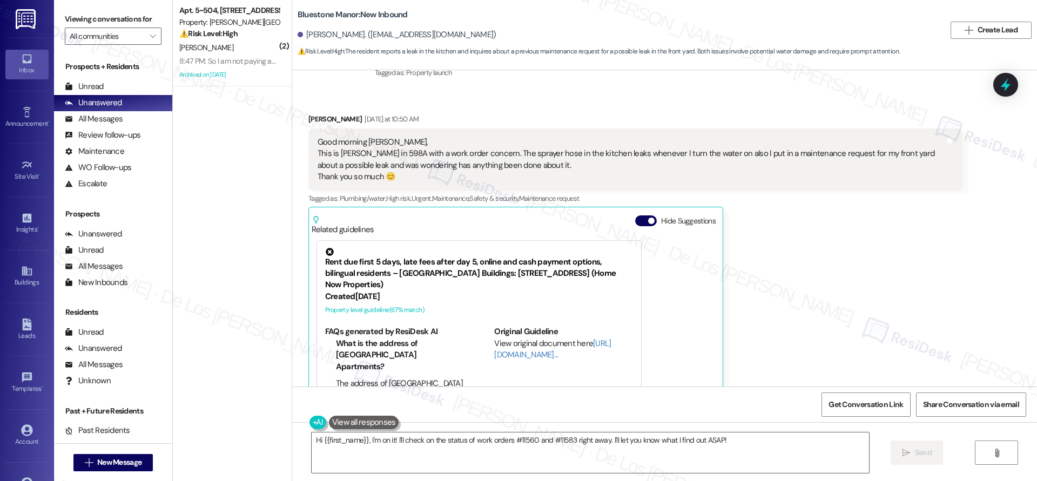
scroll to position [115, 0]
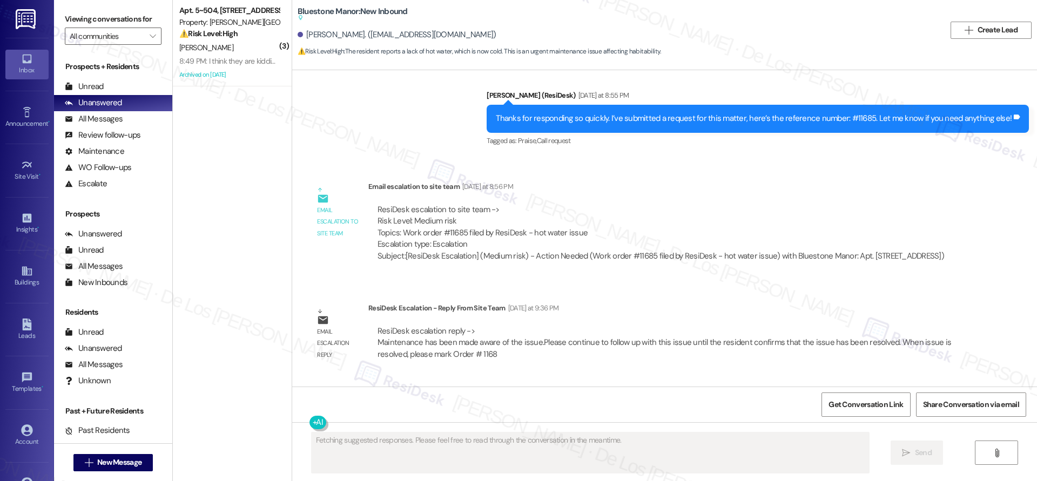
scroll to position [1399, 0]
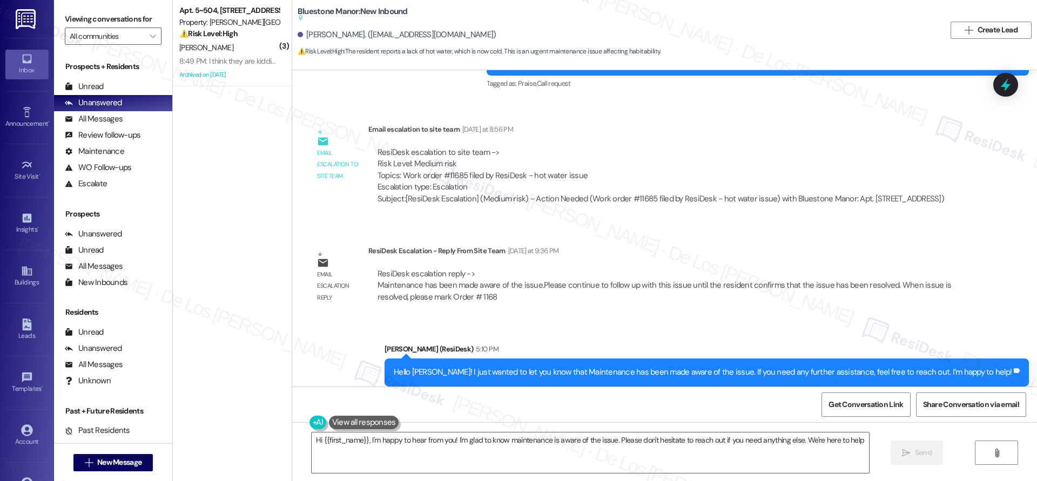
type textarea "Hi {{first_name}}, I'm happy to hear from you! I'm glad to know maintenance is …"
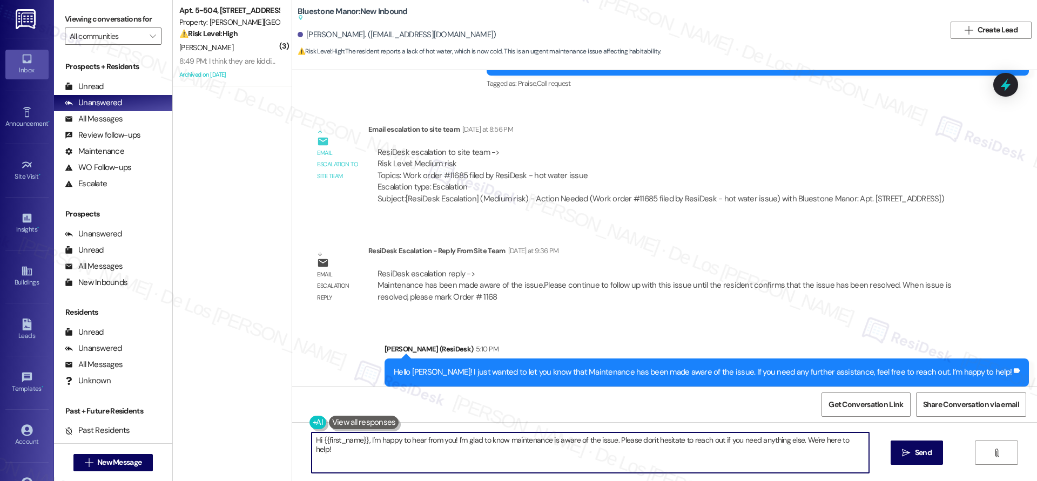
click at [530, 449] on textarea "Hi {{first_name}}, I'm happy to hear from you! I'm glad to know maintenance is …" at bounding box center [590, 453] width 557 height 41
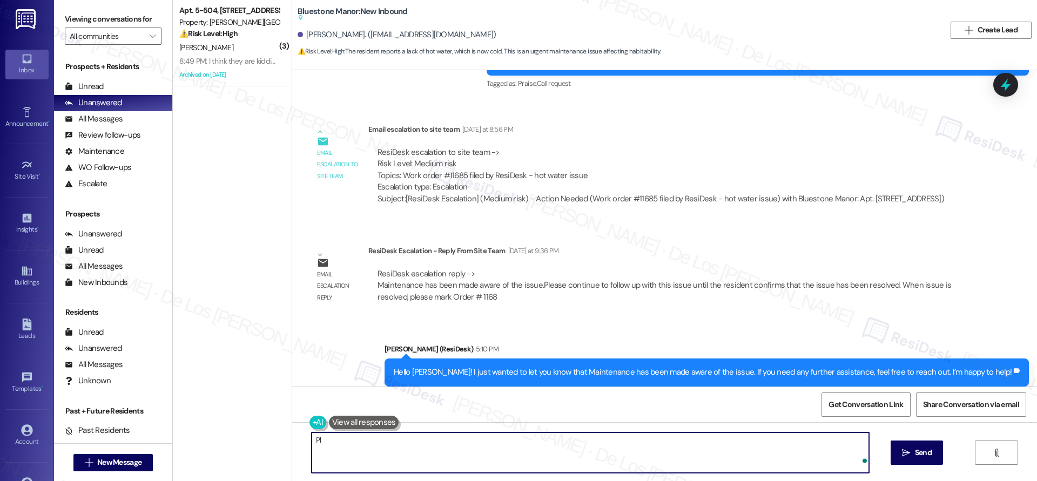
type textarea "P"
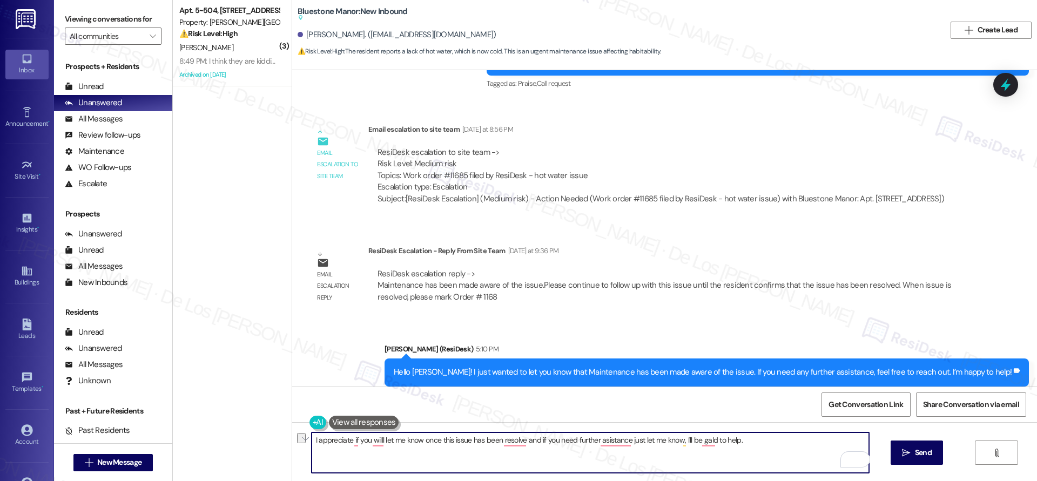
paste textarea "’d really appreciate it if you could let me know once the issue has been resolv…"
click at [312, 440] on textarea "I’d really appreciate it if you could let me know once the issue has been resol…" at bounding box center [590, 453] width 557 height 41
click at [771, 442] on textarea "Also, I’d really appreciate it if you could let me know once the issue has been…" at bounding box center [590, 453] width 557 height 41
type textarea "Also, I’d really appreciate it if you could let me know once the issue has been…"
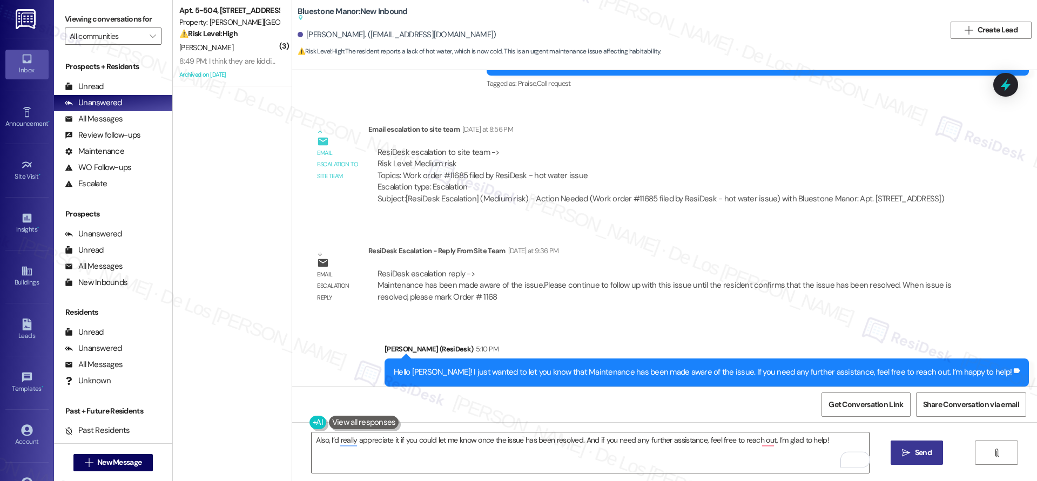
click at [924, 443] on button " Send" at bounding box center [917, 453] width 52 height 24
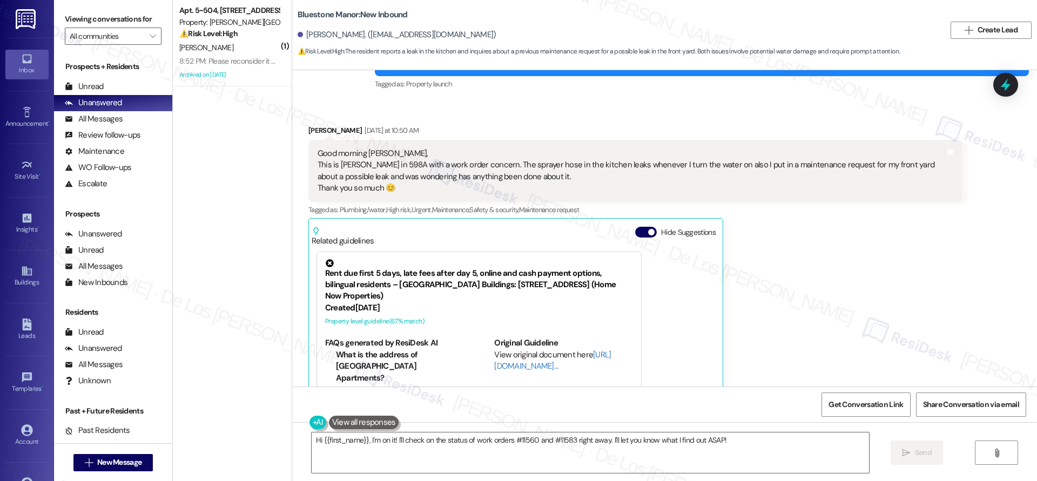
scroll to position [211, 0]
drag, startPoint x: 470, startPoint y: 160, endPoint x: 680, endPoint y: 169, distance: 209.7
click at [680, 169] on div "Good morning Sarah, This is Gloria in 598A with a work order concern. The spray…" at bounding box center [632, 172] width 628 height 46
copy div "The sprayer hose in the kitchen leaks whenever I turn the water"
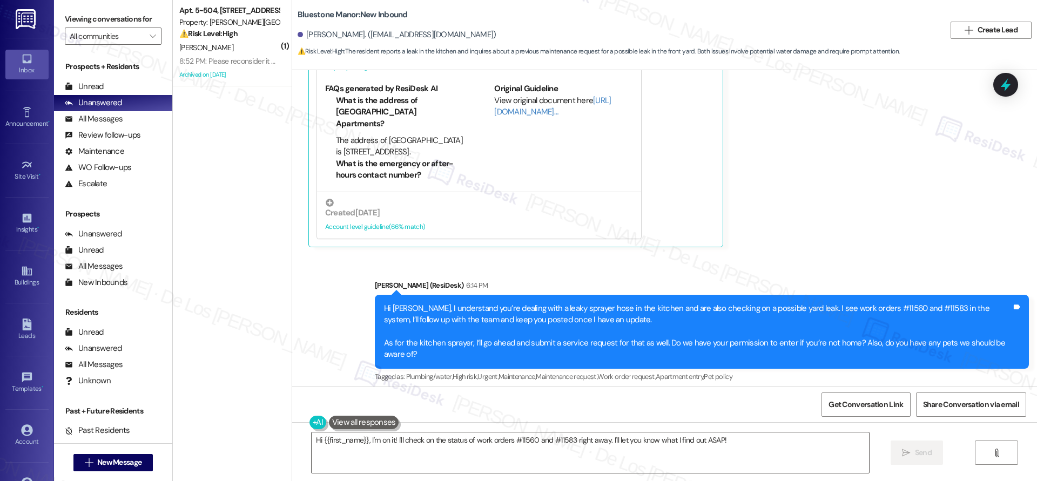
scroll to position [413, 0]
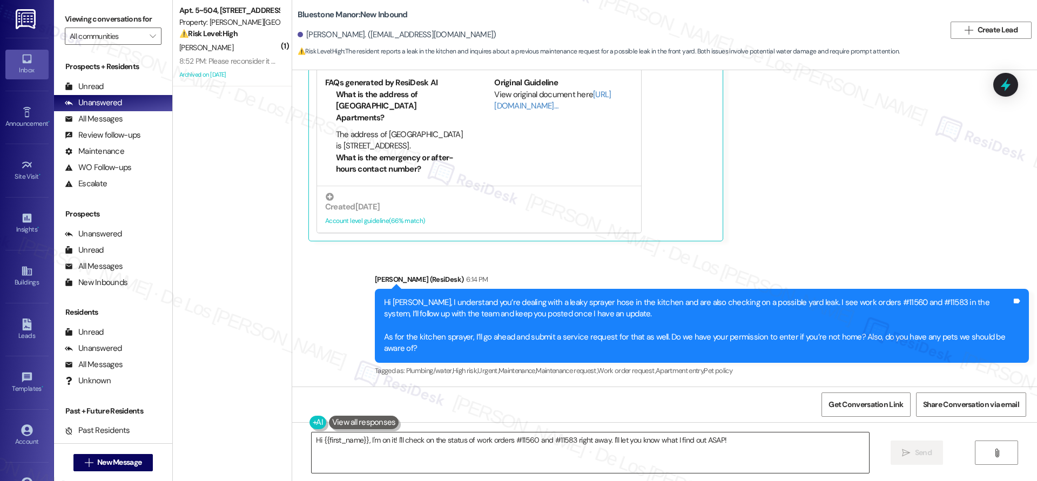
click at [573, 453] on textarea "Hi {{first_name}}, I'm on it! I'll check on the status of work orders #11560 an…" at bounding box center [590, 453] width 557 height 41
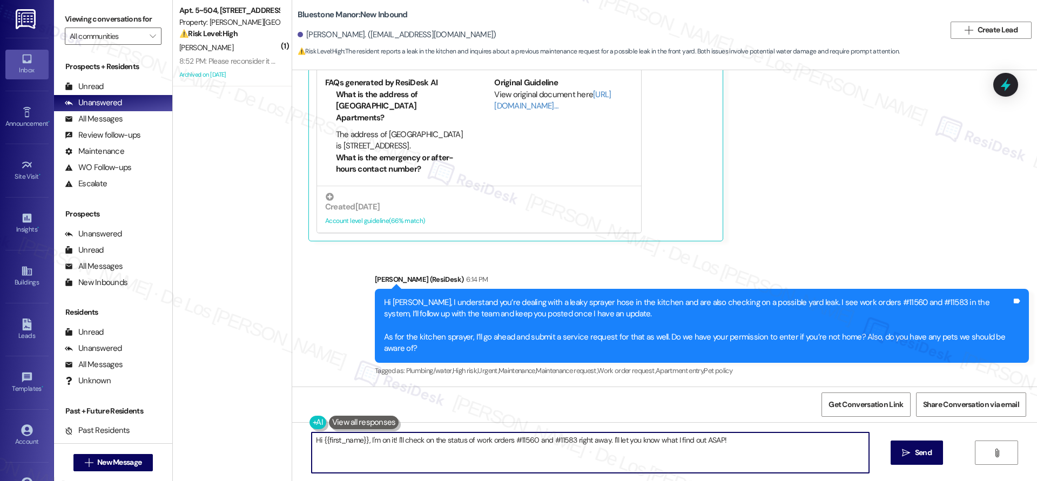
click at [573, 453] on textarea "Hi {{first_name}}, I'm on it! I'll check on the status of work orders #11560 an…" at bounding box center [590, 453] width 557 height 41
paste textarea "Service Request #11693"
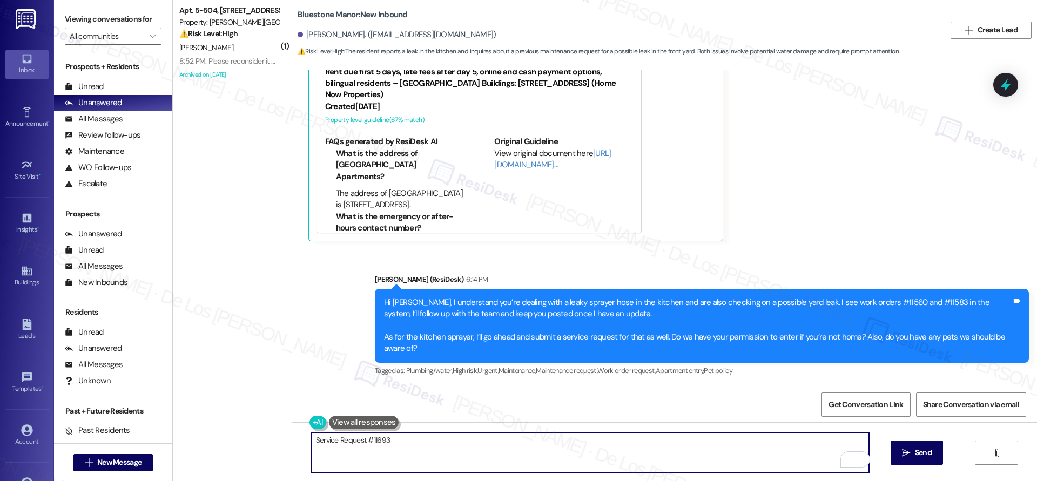
drag, startPoint x: 440, startPoint y: 445, endPoint x: 426, endPoint y: 442, distance: 14.8
click at [426, 442] on textarea "Service Request #11693" at bounding box center [590, 453] width 557 height 41
click at [312, 437] on textarea "Service Request #11693" at bounding box center [590, 453] width 557 height 41
click at [483, 441] on textarea "I succefuly submitted the Service Request #11693" at bounding box center [590, 453] width 557 height 41
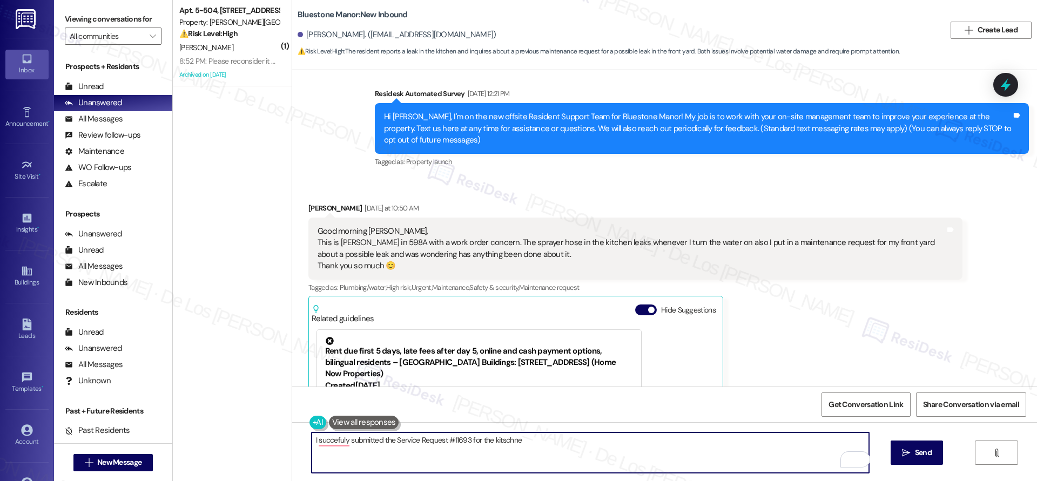
drag, startPoint x: 532, startPoint y: 436, endPoint x: 490, endPoint y: 443, distance: 42.1
click at [489, 443] on textarea "I succefuly submitted the Service Request #11693 for the kitschne" at bounding box center [590, 453] width 557 height 41
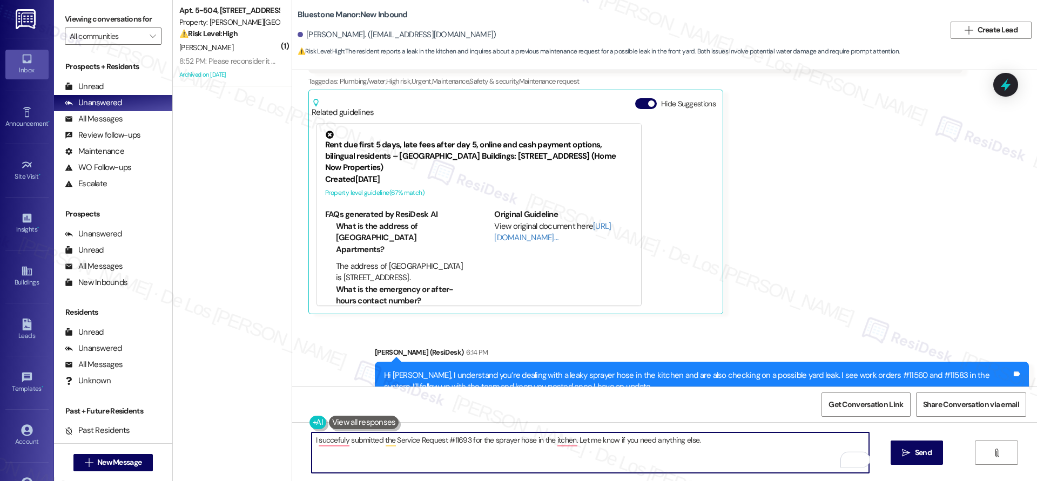
scroll to position [413, 0]
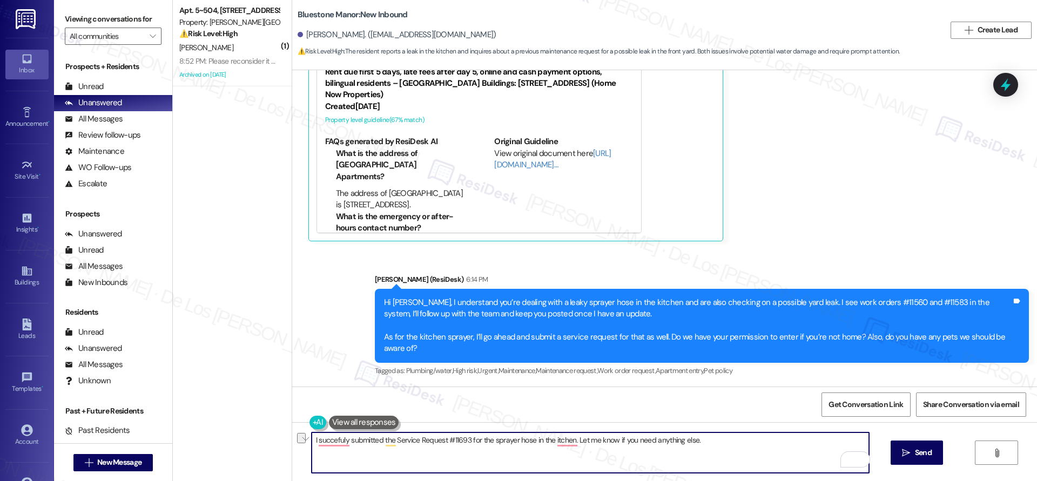
drag, startPoint x: 714, startPoint y: 445, endPoint x: 230, endPoint y: 379, distance: 488.3
click at [230, 379] on div "( 1 ) Apt. 5~504, 1600 Lansdowne Dr Property: Alderman Park Apartments ⚠️ Risk …" at bounding box center [605, 240] width 864 height 481
paste textarea "’ve successfully submitted Service Request #11693 for the sprayer hose in the k…"
type textarea "I’ve successfully submitted Service Request #11693 for the sprayer hose in the …"
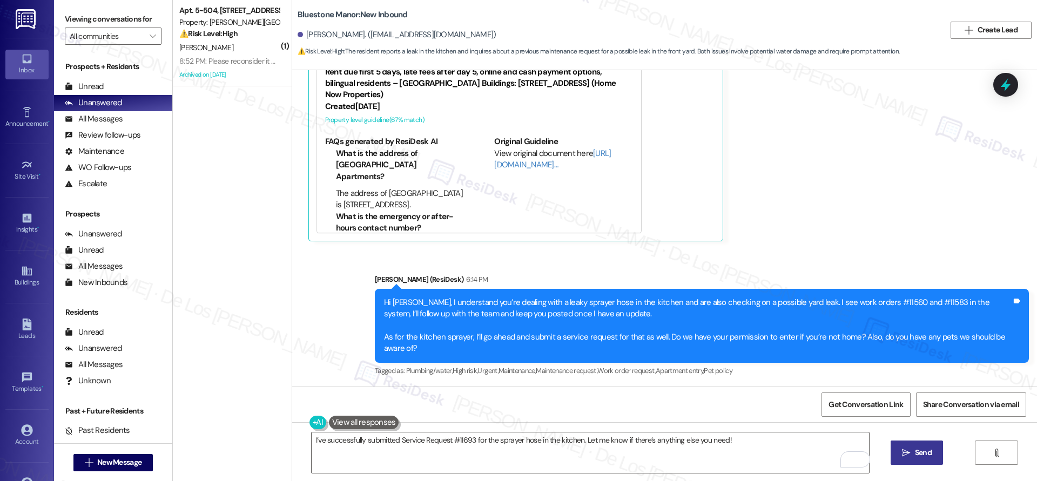
click at [915, 449] on span "Send" at bounding box center [923, 452] width 17 height 11
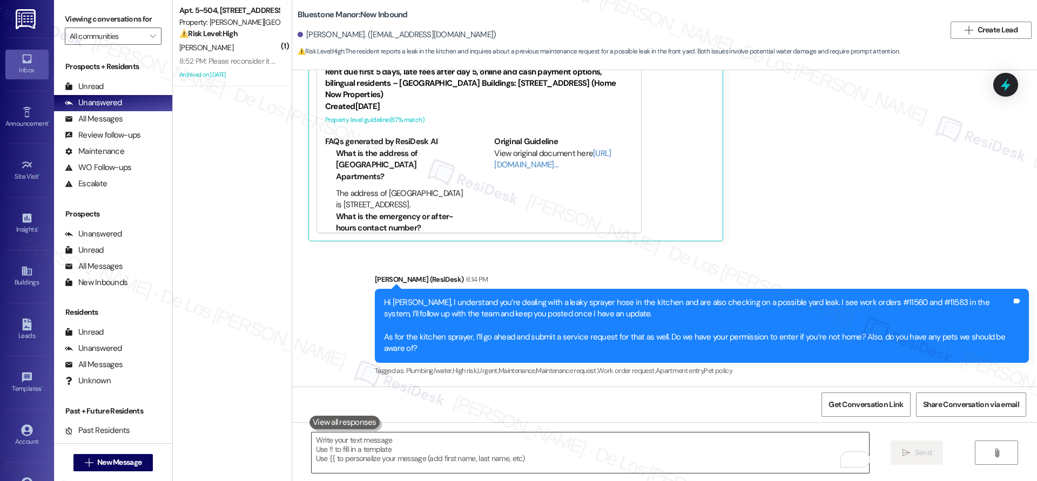
click at [635, 447] on textarea "To enrich screen reader interactions, please activate Accessibility in Grammarl…" at bounding box center [590, 453] width 557 height 41
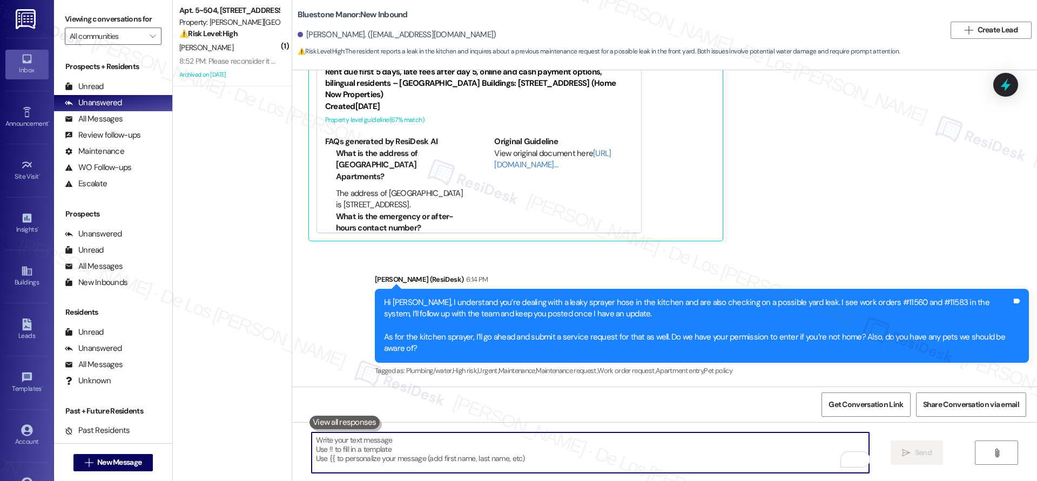
paste textarea "I’ve successfully submitted Service Request #11693 for the sprayer hose in the …"
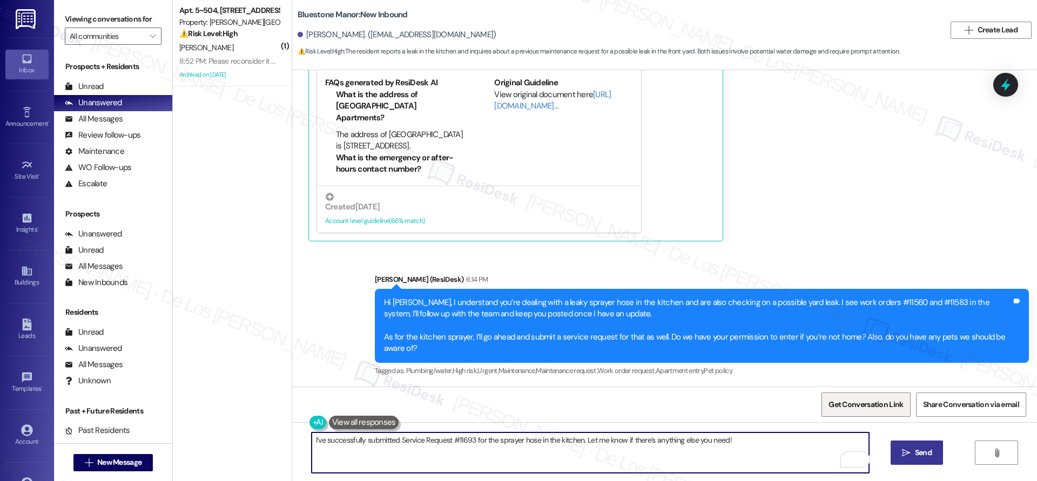
click at [857, 402] on span "Get Conversation Link" at bounding box center [866, 404] width 75 height 11
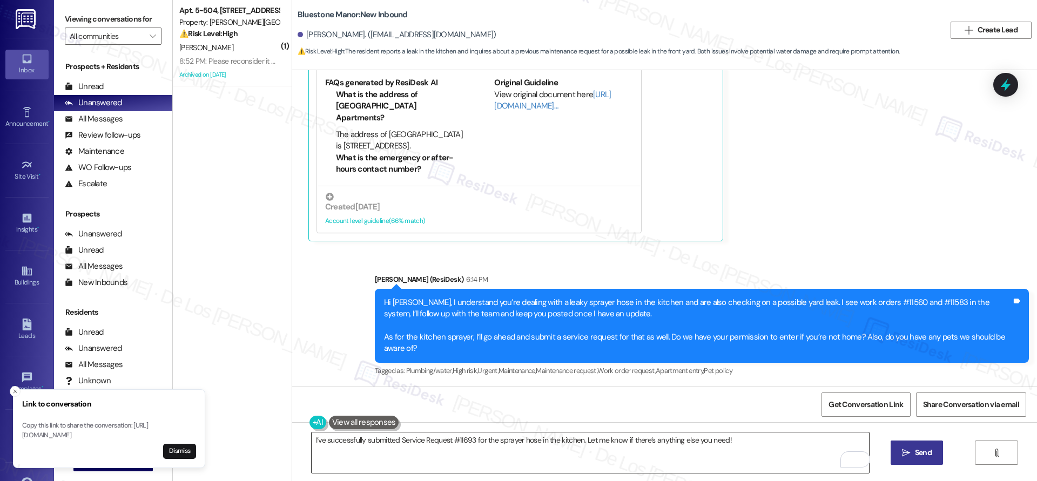
click at [412, 456] on textarea "I’ve successfully submitted Service Request #11693 for the sprayer hose in the …" at bounding box center [590, 453] width 557 height 41
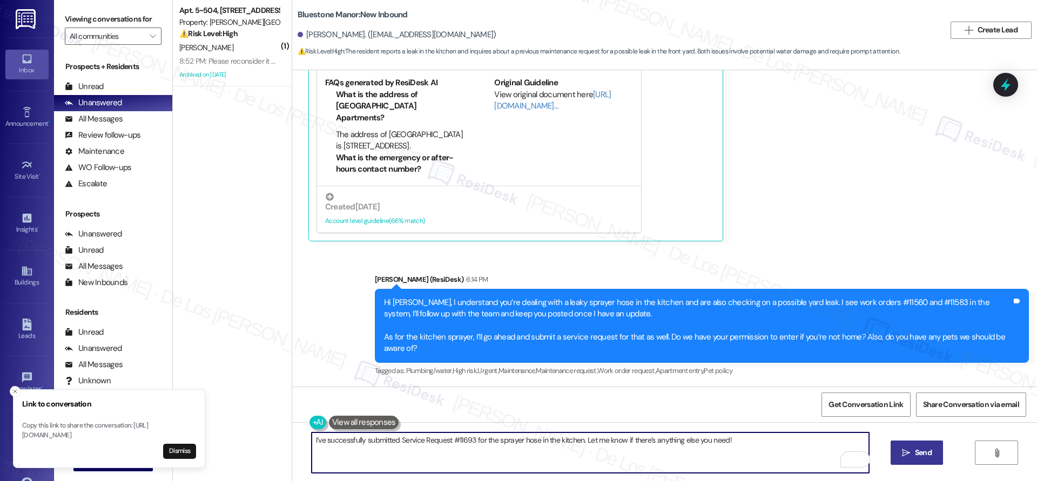
click at [412, 456] on textarea "I’ve successfully submitted Service Request #11693 for the sprayer hose in the …" at bounding box center [590, 453] width 557 height 41
paste textarea "Never mind — I figured it out! Here’s the request number: #11694. Let me know i…"
drag, startPoint x: 350, startPoint y: 439, endPoint x: 268, endPoint y: 427, distance: 83.0
click at [268, 427] on div "( 1 ) Apt. 5~504, 1600 Lansdowne Dr Property: Alderman Park Apartments ⚠️ Risk …" at bounding box center [605, 240] width 864 height 481
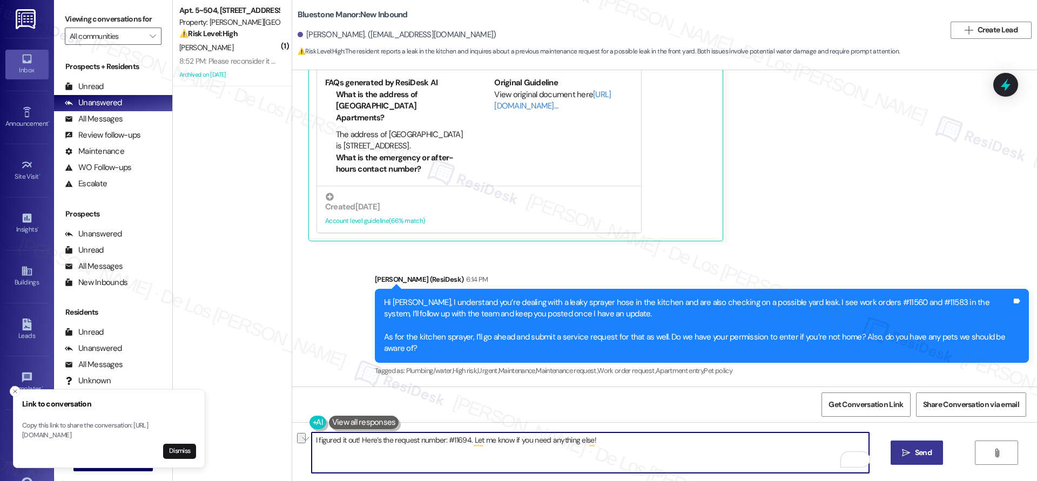
drag, startPoint x: 349, startPoint y: 440, endPoint x: 282, endPoint y: 436, distance: 67.1
click at [292, 436] on div "Bluestone Manor: New Inbound Gloria Attopley. (gloriaattopley@gmail.com) ⚠️ Ris…" at bounding box center [664, 240] width 745 height 481
paste textarea "All set — I’ve gone ahead and figured it out. The request number is #11694. Fee…"
click at [360, 449] on textarea "All set — I’ve gone ahead and figured it out. The request number is #11694. Fee…" at bounding box center [590, 453] width 557 height 41
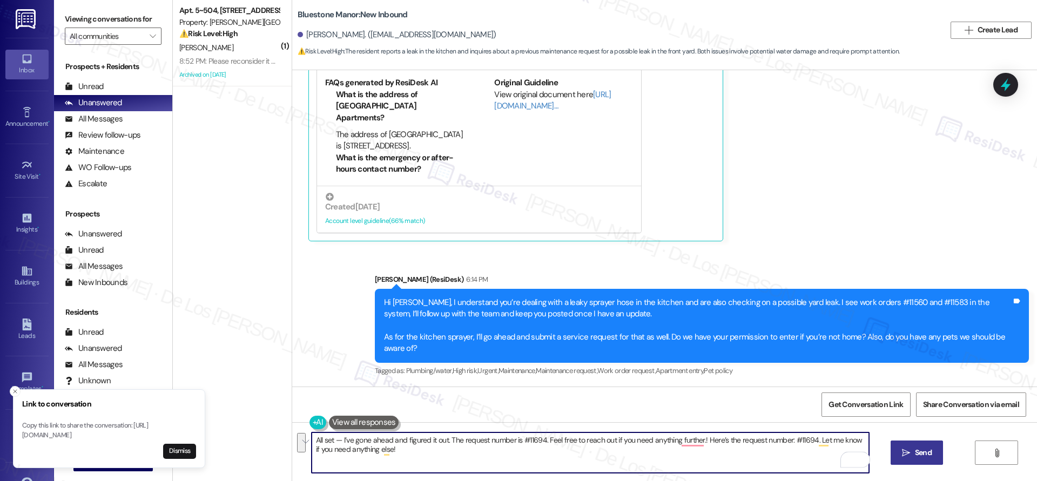
click at [360, 449] on textarea "All set — I’ve gone ahead and figured it out. The request number is #11694. Fee…" at bounding box center [590, 453] width 557 height 41
paste textarea "To enrich screen reader interactions, please activate Accessibility in Grammarl…"
click at [333, 441] on textarea "All set — I’ve gone ahead and figured it out. The request number is #11694. Fee…" at bounding box center [590, 453] width 557 height 41
drag, startPoint x: 438, startPoint y: 441, endPoint x: 331, endPoint y: 440, distance: 106.9
click at [324, 441] on textarea "All set — I’ve gone ahead and figured it out. The request number is #11694. Fee…" at bounding box center [590, 453] width 557 height 41
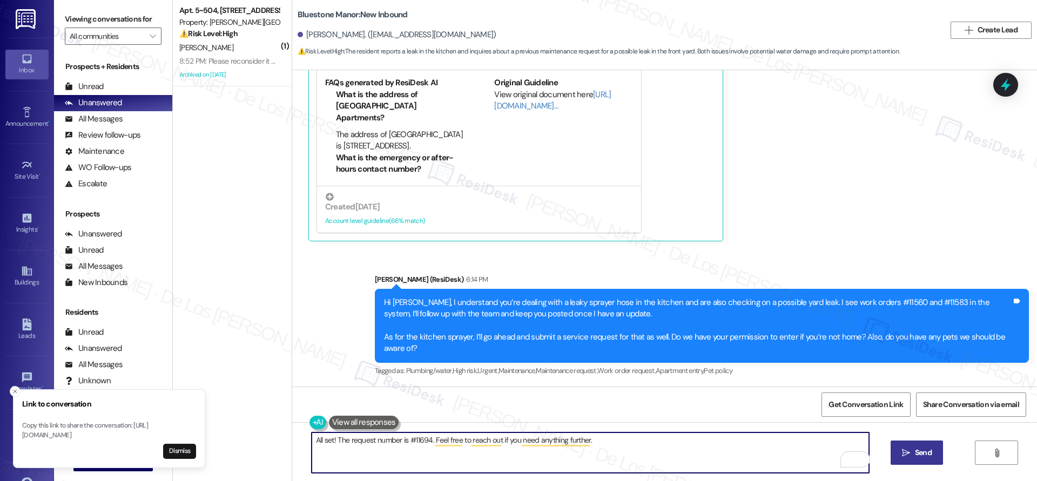
click at [601, 445] on textarea "All set! The request number is #11694. Feel free to reach out if you need anyth…" at bounding box center [590, 453] width 557 height 41
click at [598, 460] on textarea "All set! The request number is #11694. Feel free to reach out if you need anyth…" at bounding box center [590, 453] width 557 height 41
type textarea "All set! The request number is #11694. Feel free to reach out if you need anyth…"
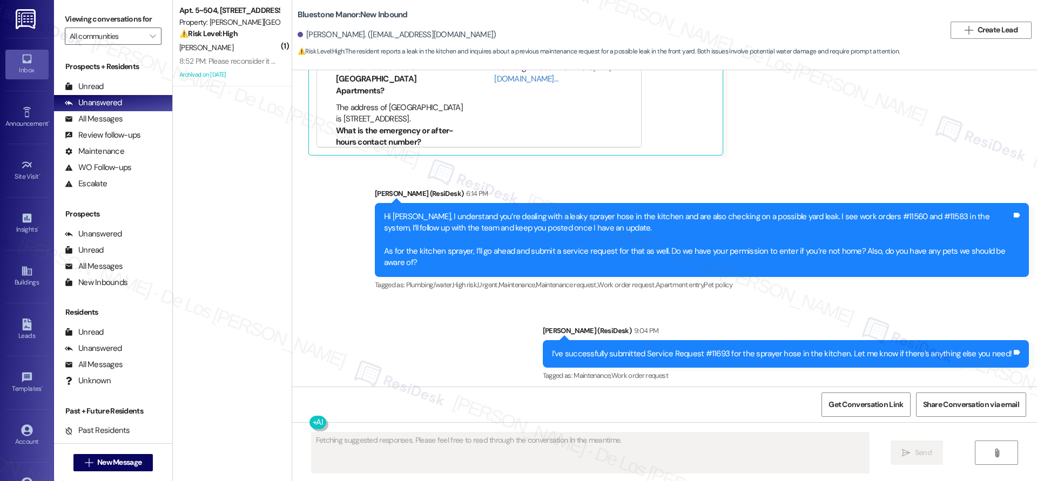
scroll to position [504, 0]
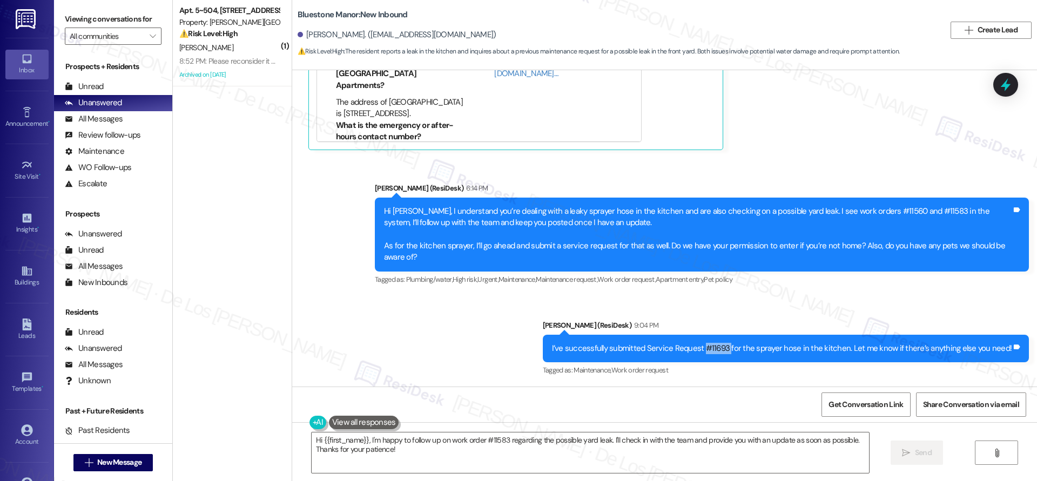
drag, startPoint x: 736, startPoint y: 347, endPoint x: 714, endPoint y: 347, distance: 22.7
click at [714, 347] on div "I’ve successfully submitted Service Request #11693 for the sprayer hose in the …" at bounding box center [782, 348] width 460 height 11
copy div "#11693"
click at [588, 457] on textarea "Hi {{first_name}}, I'm happy to follow up on work order #11583 regarding the po…" at bounding box center [590, 453] width 557 height 41
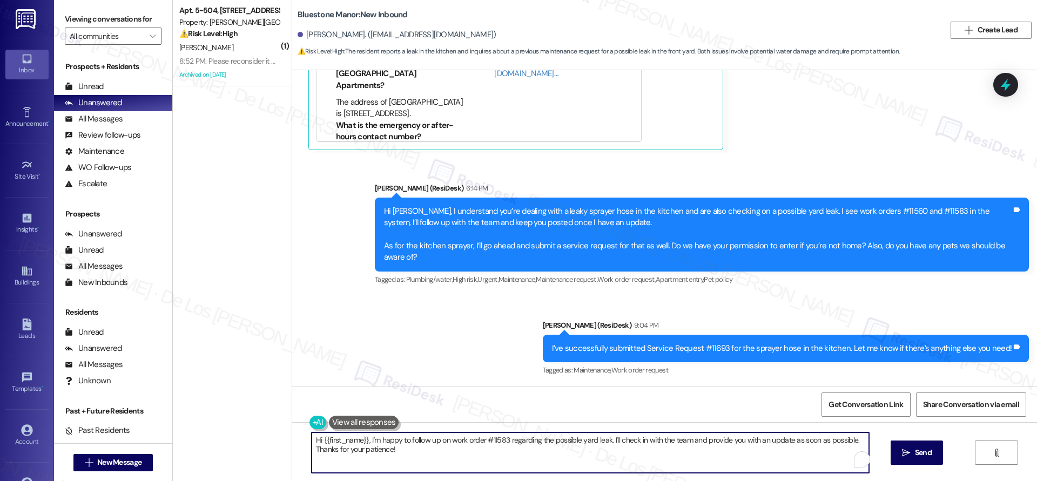
click at [588, 457] on textarea "Hi {{first_name}}, I'm happy to follow up on work order #11583 regarding the po…" at bounding box center [590, 453] width 557 height 41
click at [587, 457] on textarea "Hi {{first_name}}, I'm happy to follow up on work order #11583 regarding the po…" at bounding box center [590, 453] width 557 height 41
paste textarea "#11693"
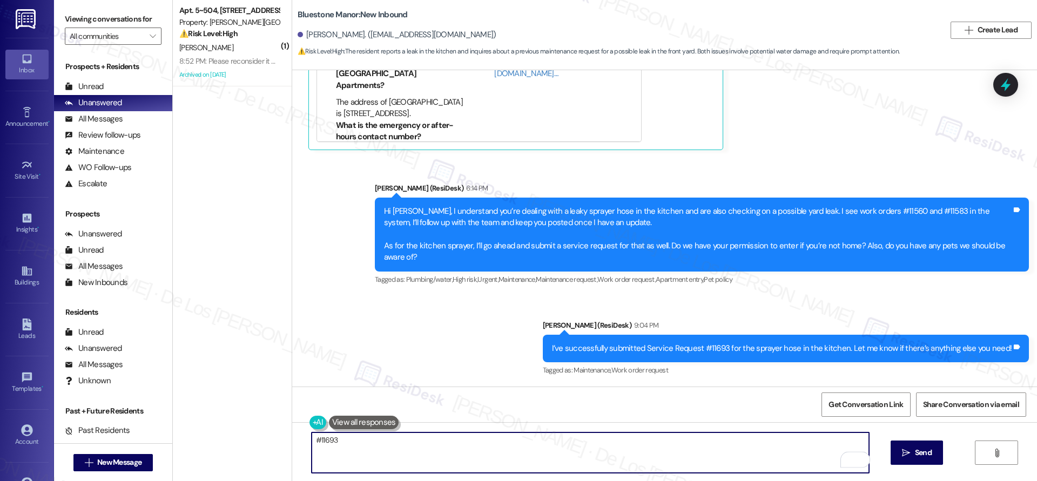
click at [312, 439] on textarea "#11693" at bounding box center [590, 453] width 557 height 41
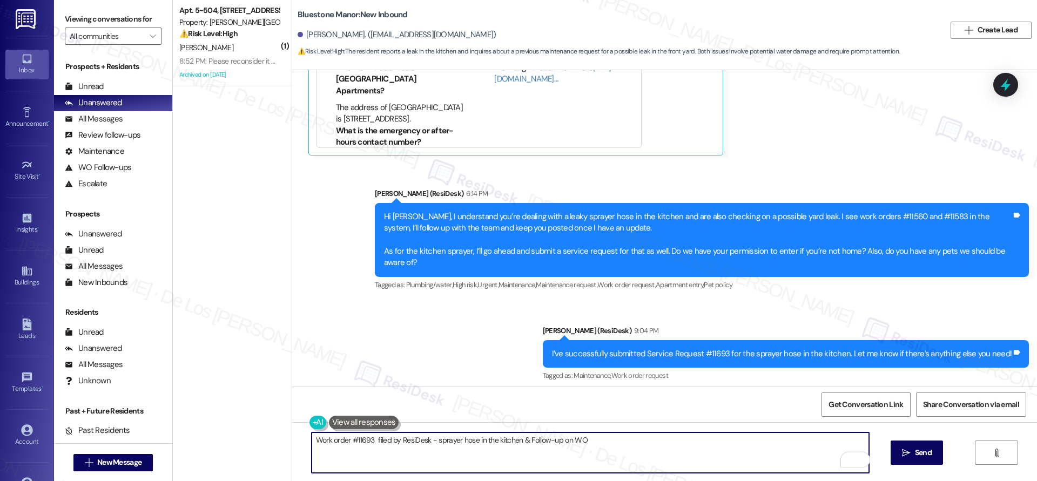
scroll to position [499, 0]
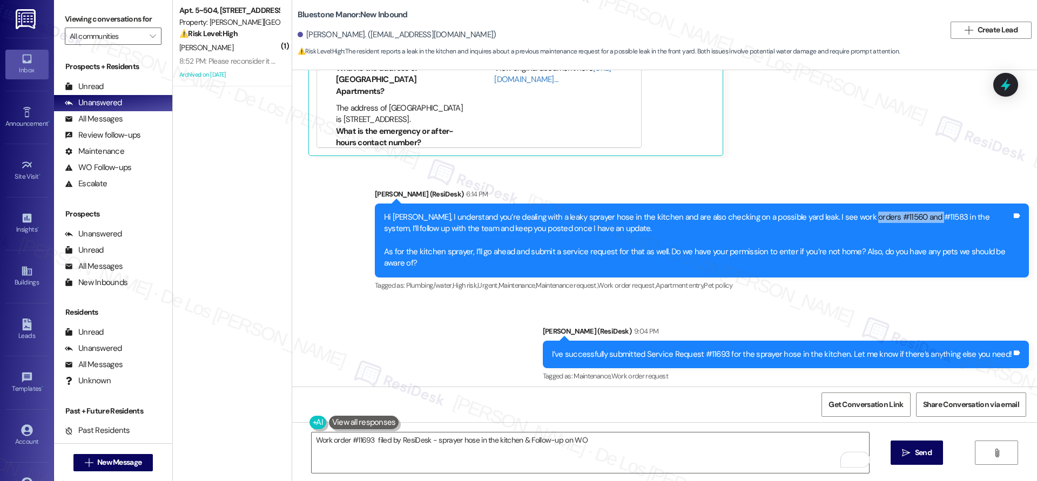
drag, startPoint x: 910, startPoint y: 215, endPoint x: 845, endPoint y: 214, distance: 64.8
click at [845, 214] on div "Hi Gloria, I understand you’re dealing with a leaky sprayer hose in the kitchen…" at bounding box center [698, 241] width 628 height 58
copy div "#11560 and #11583"
click at [645, 445] on textarea "Work order #11693 filed by ResiDesk - sprayer hose in the kitchen & Follow-up o…" at bounding box center [590, 453] width 557 height 41
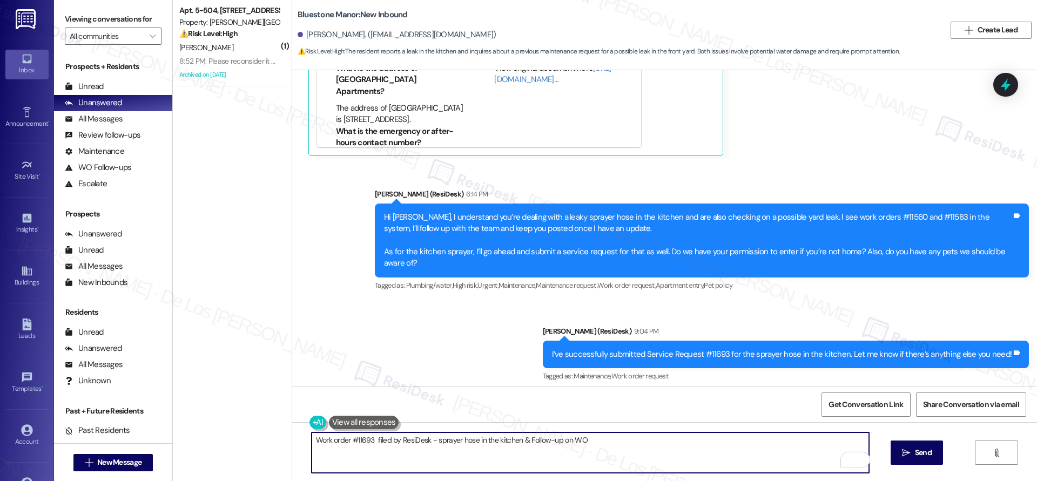
paste textarea "#11560 and #11583"
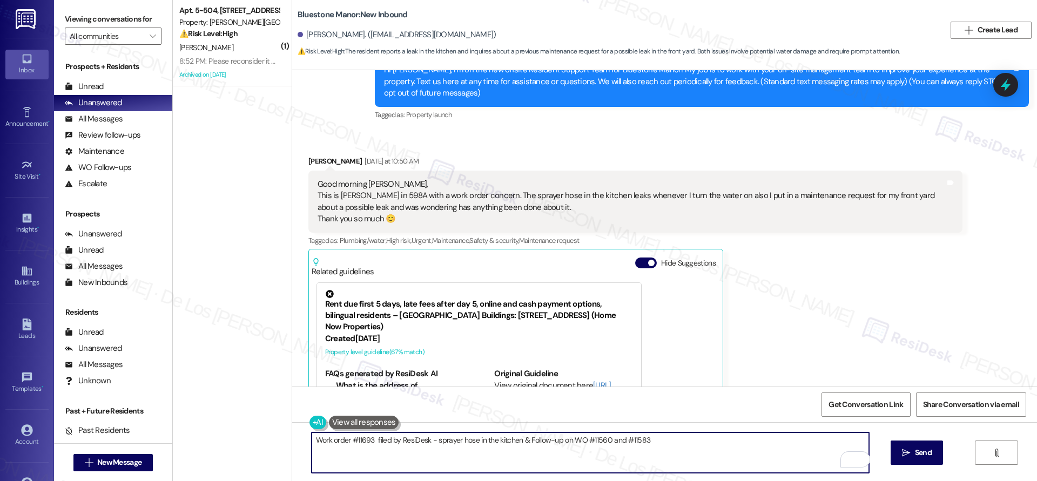
scroll to position [248, 0]
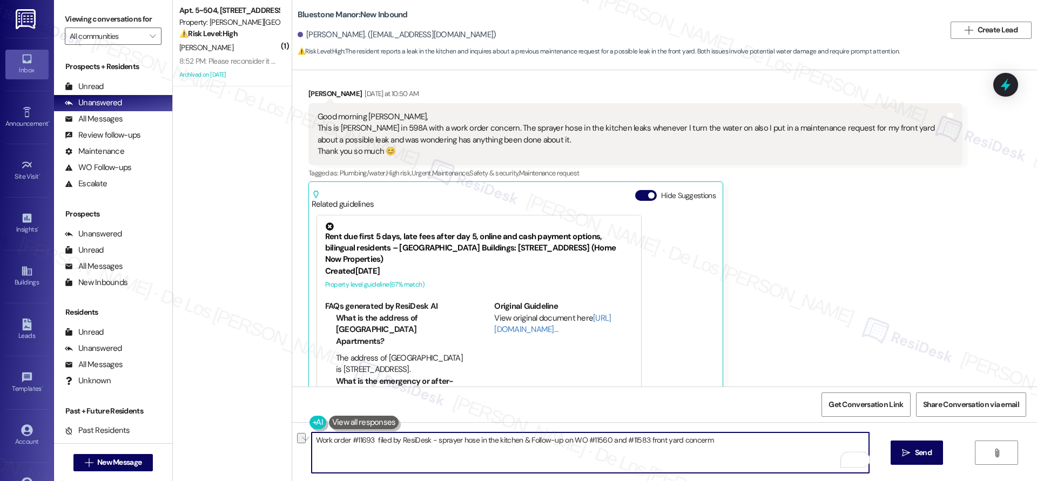
type textarea "Work order #11693 filed by ResiDesk - sprayer hose in the kitchen & Follow-up o…"
click at [824, 287] on div "Gloria Attopley Yesterday at 10:50 AM Good morning Sarah, This is Gloria in 598…" at bounding box center [635, 247] width 654 height 318
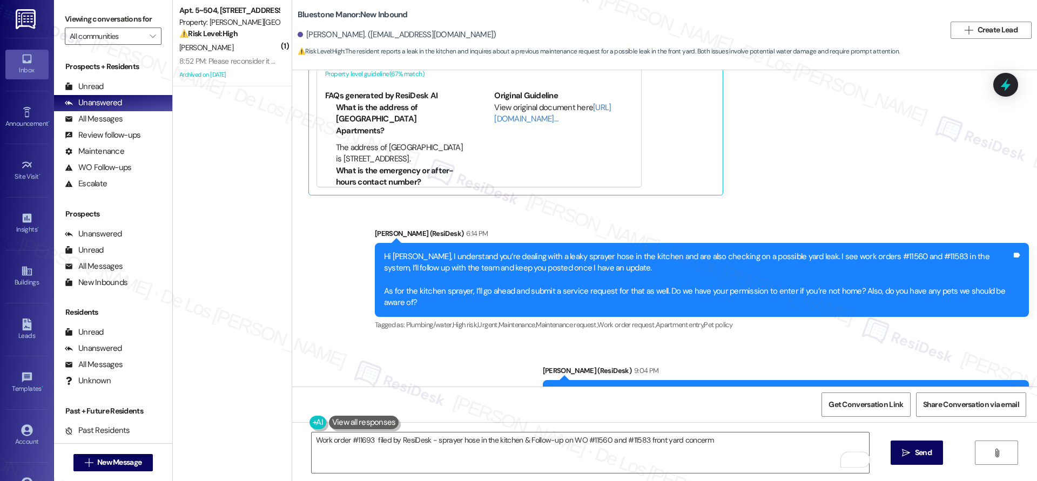
scroll to position [504, 0]
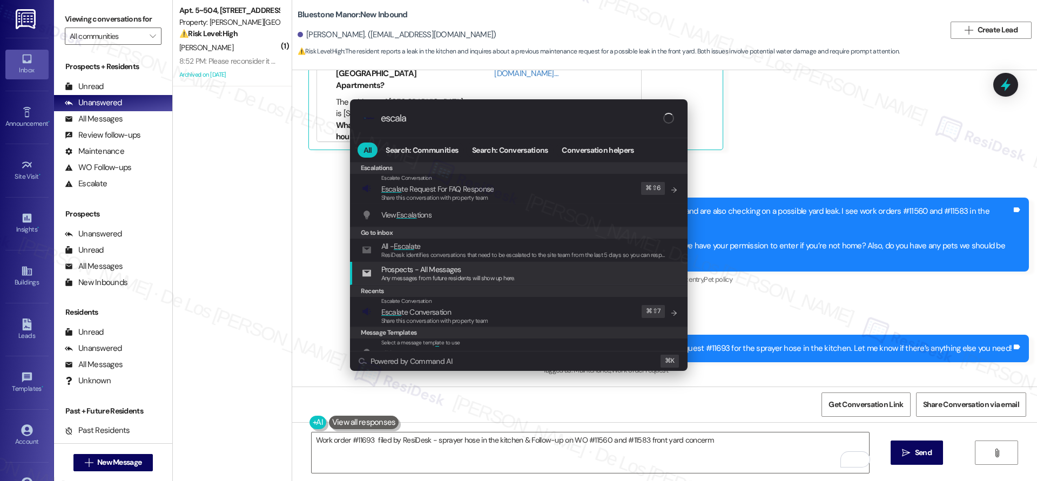
type input "escala"
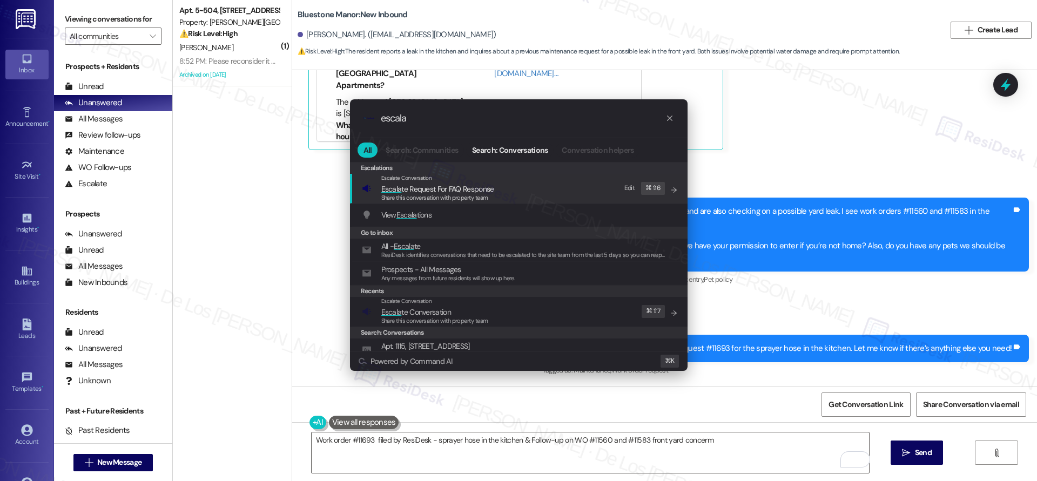
click at [565, 294] on div "Recents" at bounding box center [519, 291] width 338 height 12
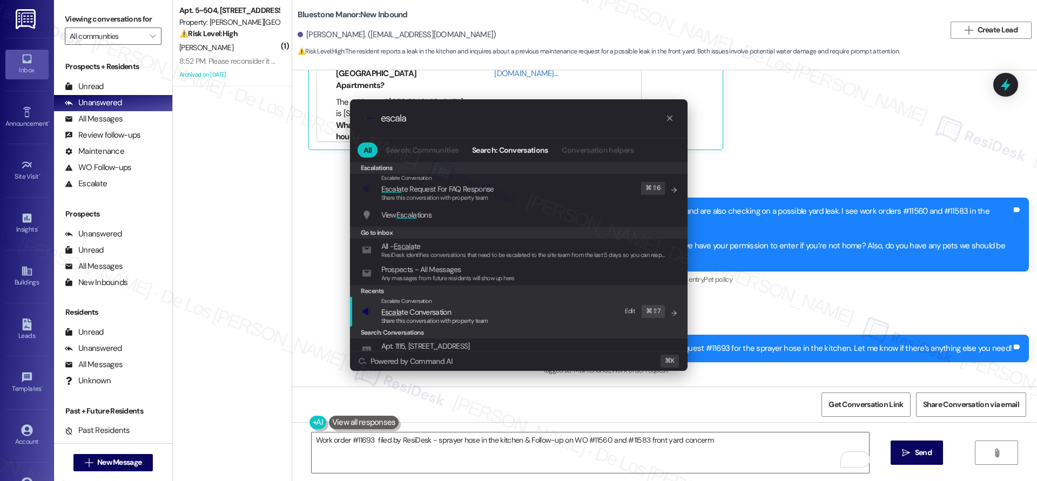
click at [547, 312] on div "Escalate Conversation Escala te Conversation Share this conversation with prope…" at bounding box center [520, 311] width 316 height 29
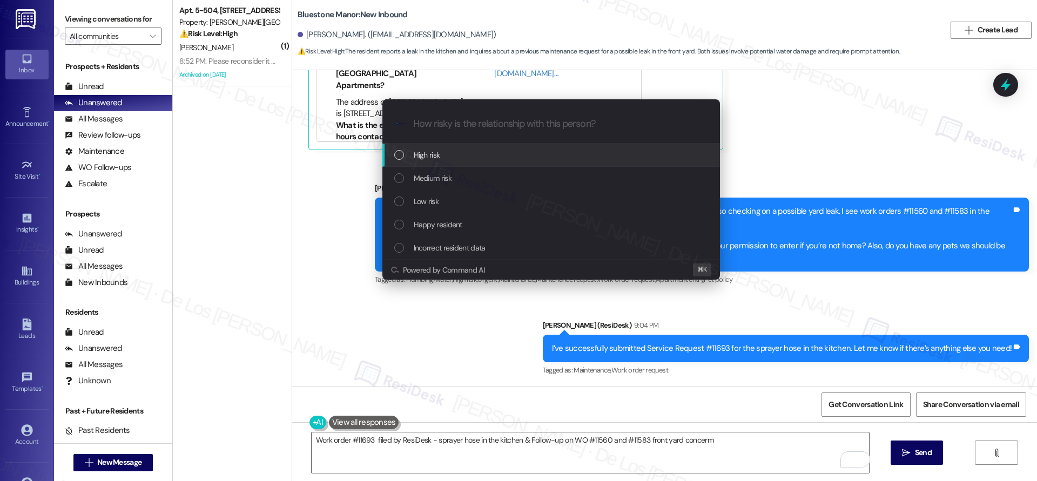
click at [472, 166] on div "High risk" at bounding box center [551, 155] width 338 height 23
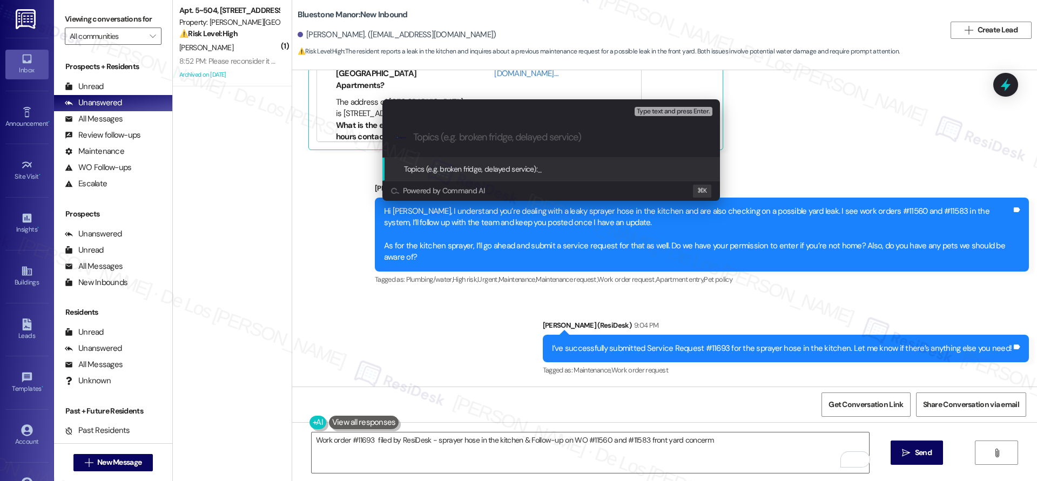
paste input "Work order #11693 filed by ResiDesk - sprayer hose in the kitchen & Follow-up o…"
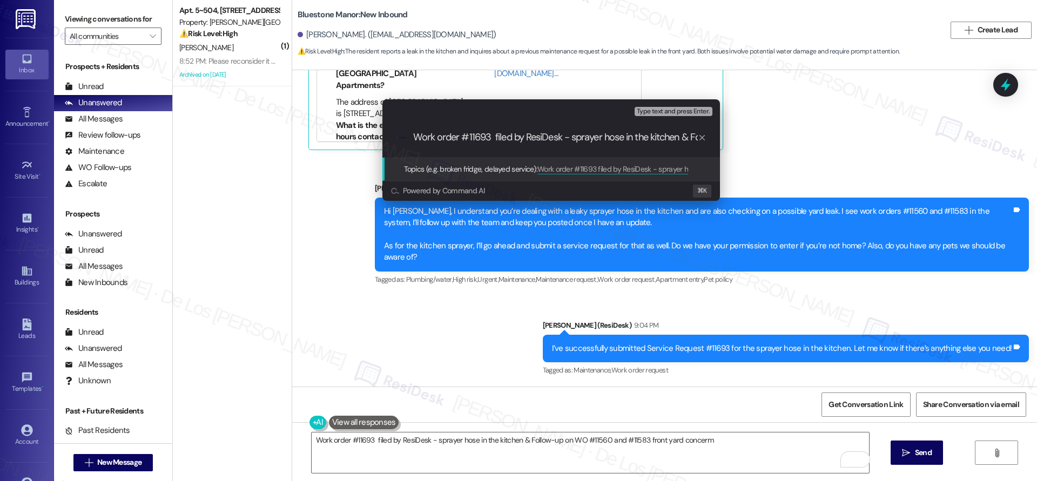
scroll to position [0, 228]
click at [672, 139] on input "Work order #11693 filed by ResiDesk - sprayer hose in the kitchen & Follow-up o…" at bounding box center [555, 137] width 285 height 11
click at [670, 136] on input "Work order #11693 filed by ResiDesk - sprayer hose in the kitchen & Follow-up o…" at bounding box center [555, 137] width 285 height 11
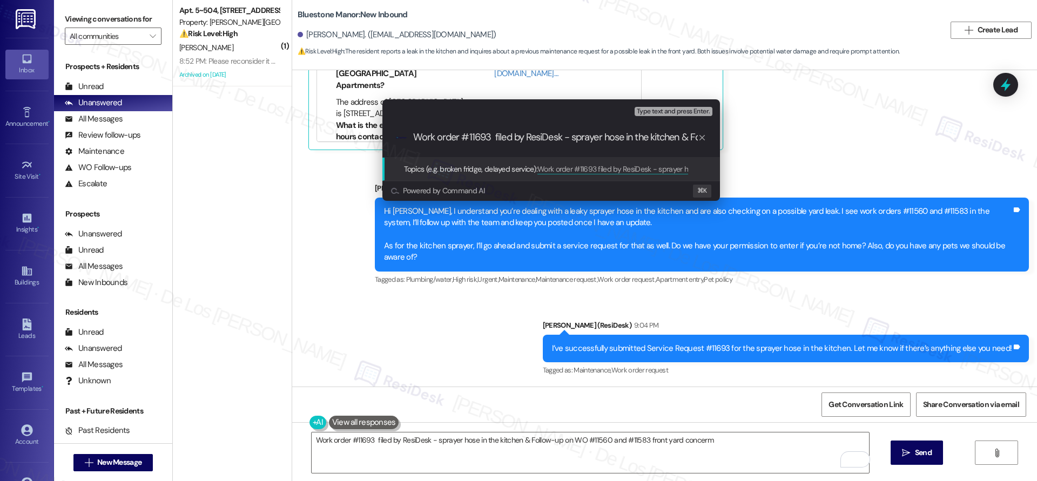
click at [573, 138] on input "Work order #11693 filed by ResiDesk - sprayer hose in the kitchen & Follow-up o…" at bounding box center [555, 137] width 285 height 11
click at [573, 137] on input "Work order #11693 filed by ResiDesk - sprayer hose in the kitchen & Follow-up o…" at bounding box center [555, 137] width 285 height 11
drag, startPoint x: 659, startPoint y: 137, endPoint x: 556, endPoint y: 138, distance: 103.2
click at [556, 138] on input "Work order #11693 filed by ResiDesk - kitchen sprayer hose in the kitchen & Fol…" at bounding box center [555, 137] width 285 height 11
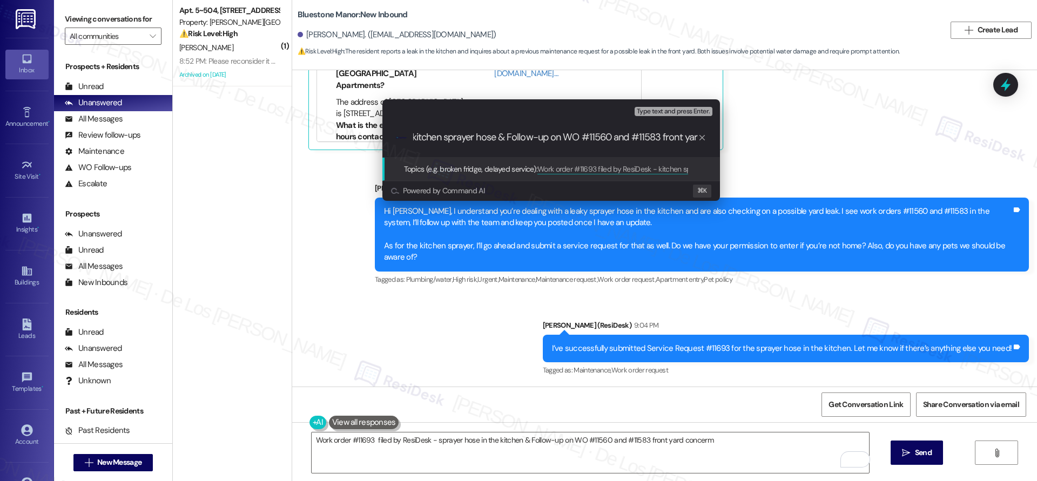
click at [644, 136] on input "Work order #11693 filed by ResiDesk - kitchen sprayer hose & Follow-up on WO #1…" at bounding box center [555, 137] width 285 height 11
click at [617, 136] on input "Work order #11693 filed by ResiDesk - kitchen sprayer hose & Follow-up on WO #1…" at bounding box center [555, 137] width 285 height 11
drag, startPoint x: 625, startPoint y: 138, endPoint x: 652, endPoint y: 132, distance: 28.2
click at [626, 138] on input "Work order #11693 filed by ResiDesk - kitchen sprayer hose & Follow-up on WO #1…" at bounding box center [555, 137] width 285 height 11
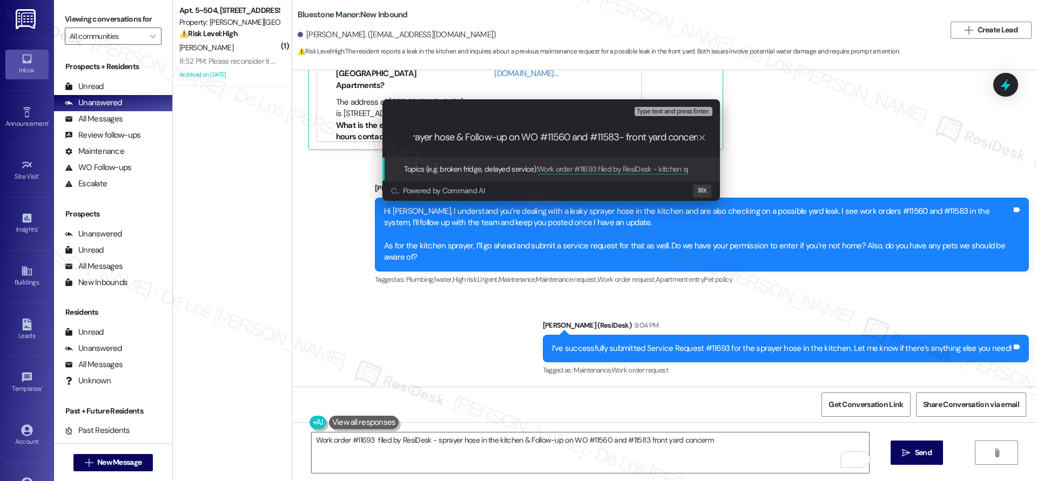
type input "Work order #11693 filed by ResiDesk - kitchen sprayer hose & Follow-up on WO #1…"
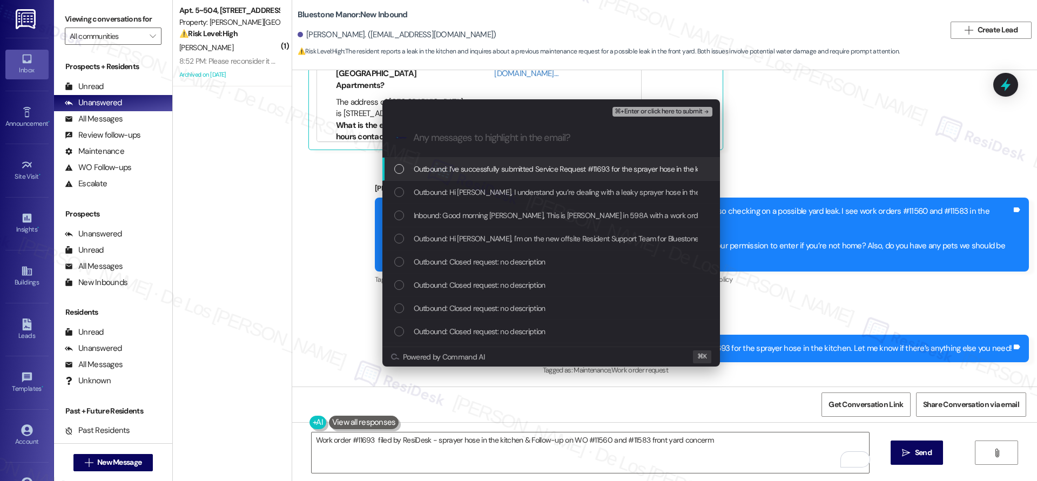
scroll to position [0, 0]
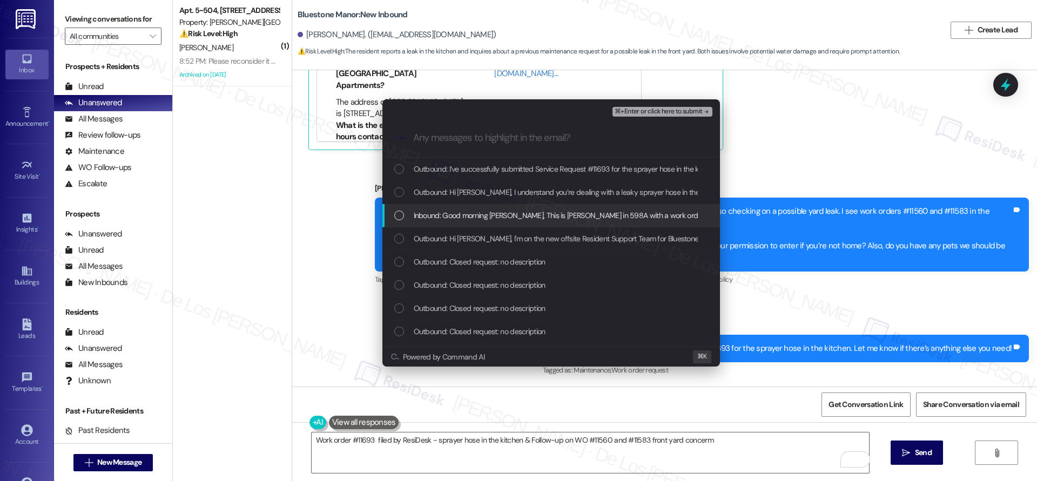
click at [543, 217] on span "Inbound: Good morning Sarah, This is Gloria in 598A with a work order concern. …" at bounding box center [917, 216] width 1007 height 12
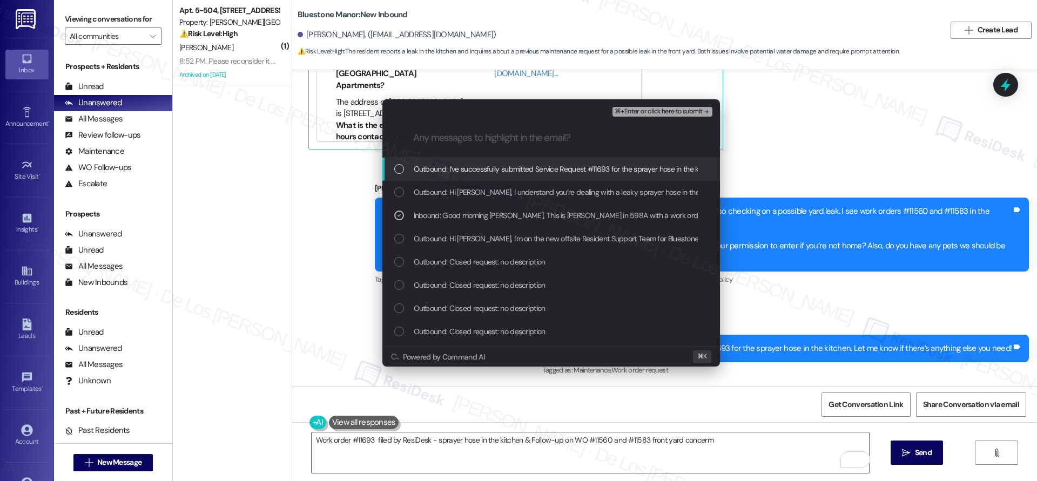
click at [657, 112] on span "⌘+Enter or click here to submit" at bounding box center [658, 112] width 87 height 8
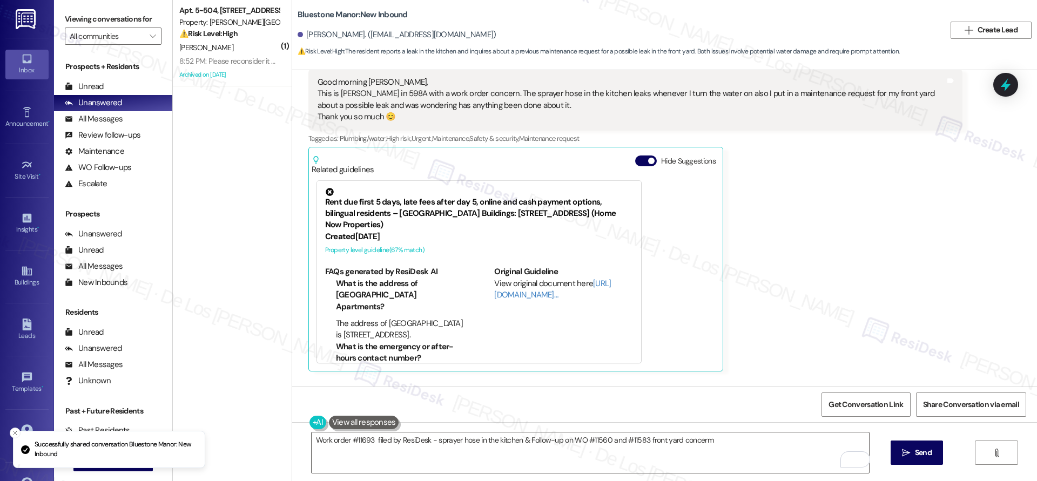
scroll to position [275, 0]
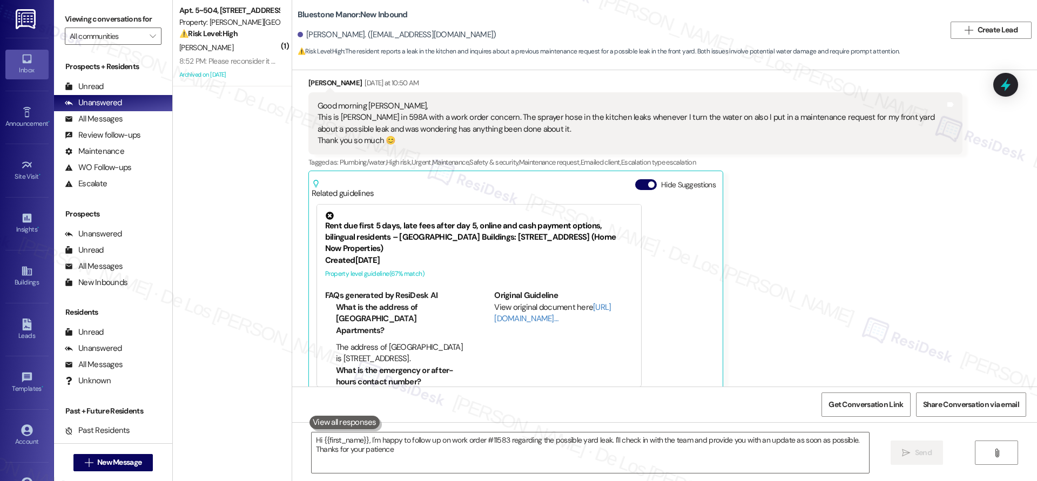
type textarea "Hi {{first_name}}, I'm happy to follow up on work order #11583 regarding the po…"
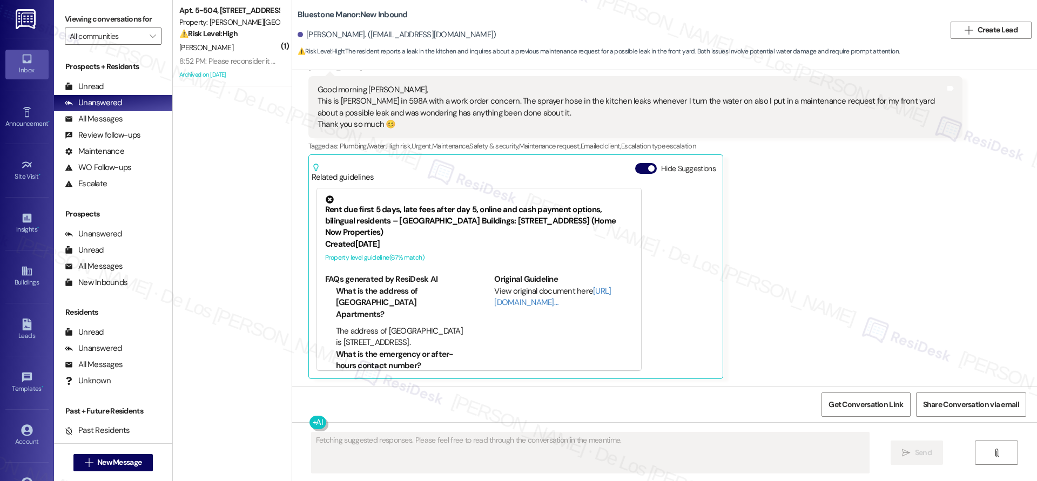
scroll to position [637, 0]
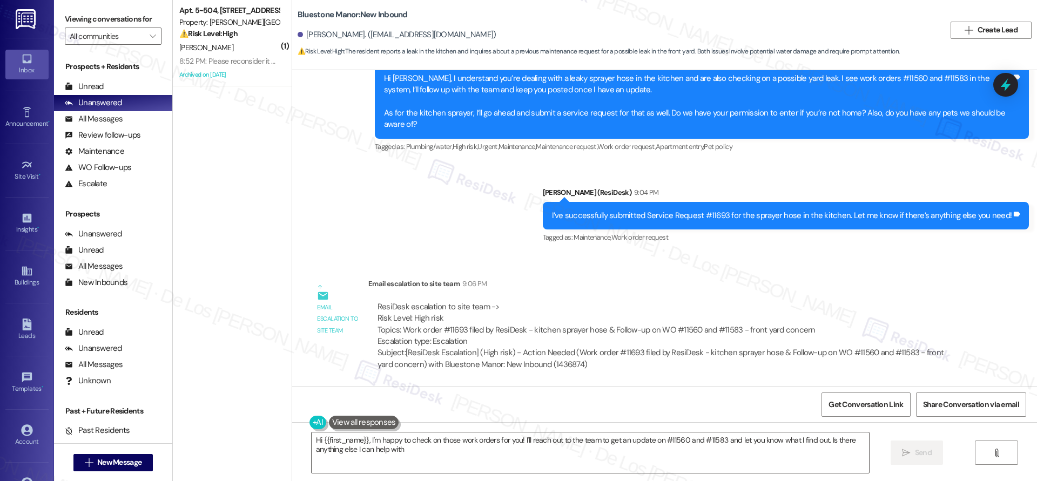
type textarea "Hi {{first_name}}, I'm happy to check on those work orders for you! I'll reach …"
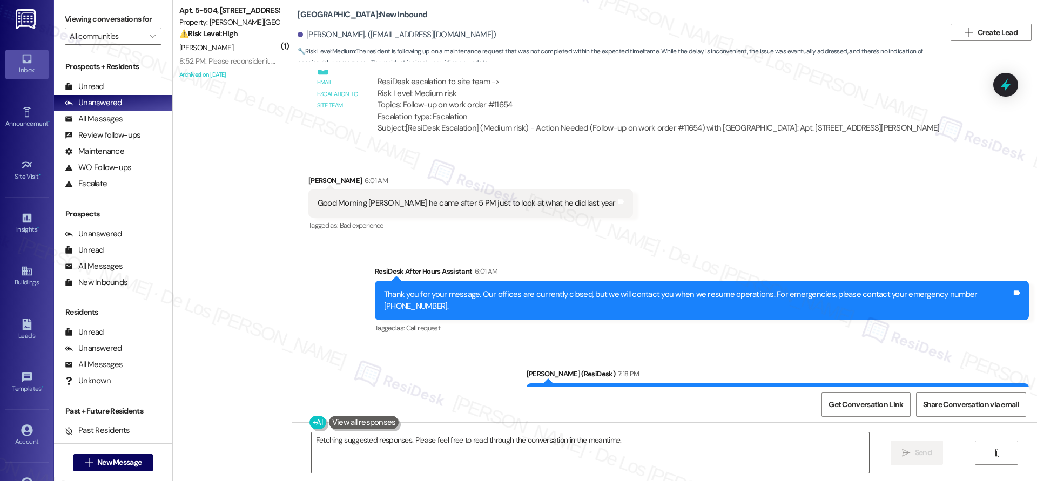
scroll to position [2403, 0]
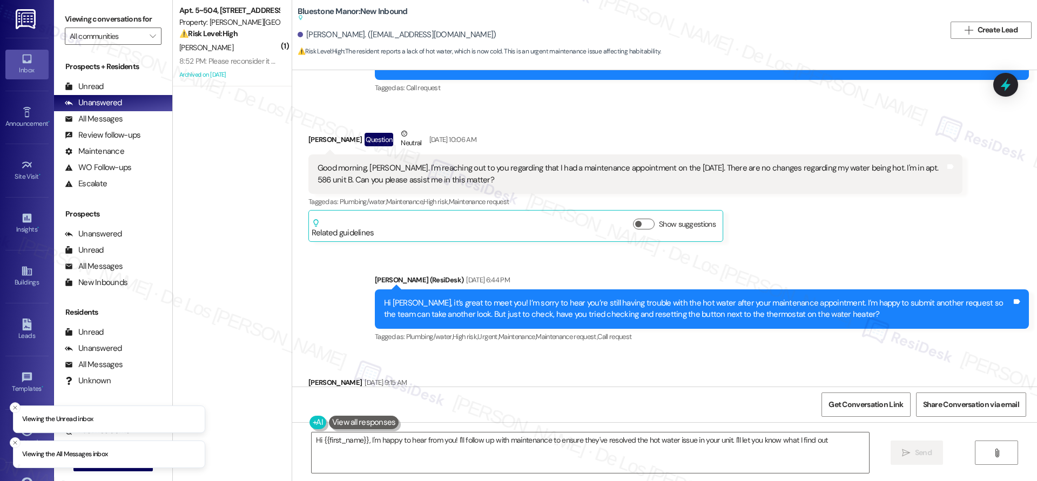
type textarea "Hi {{first_name}}, I'm happy to hear from you! I'll follow up with maintenance …"
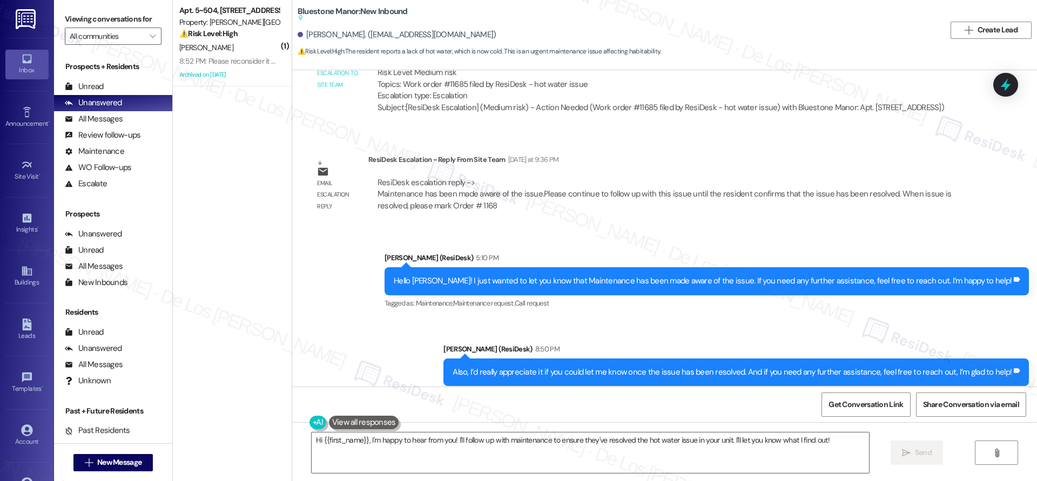
scroll to position [1270, 0]
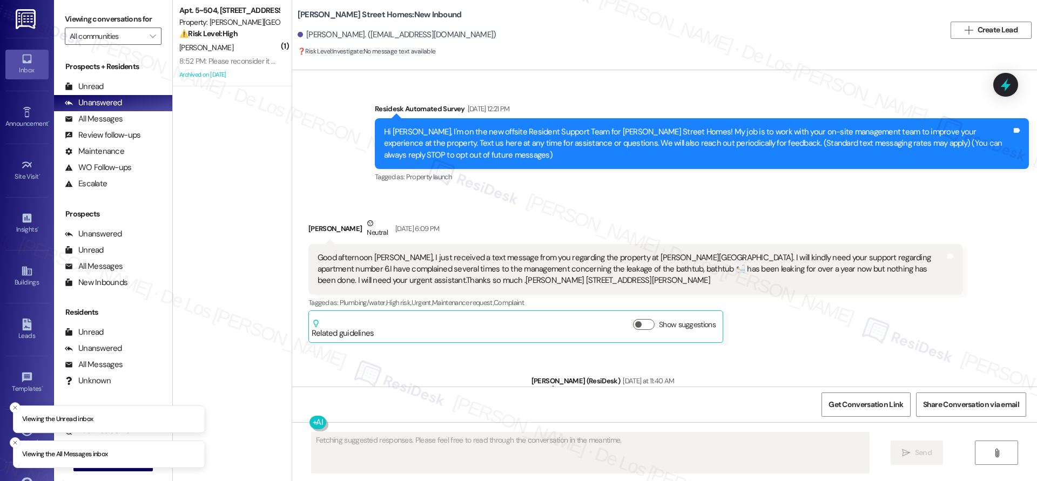
scroll to position [932, 0]
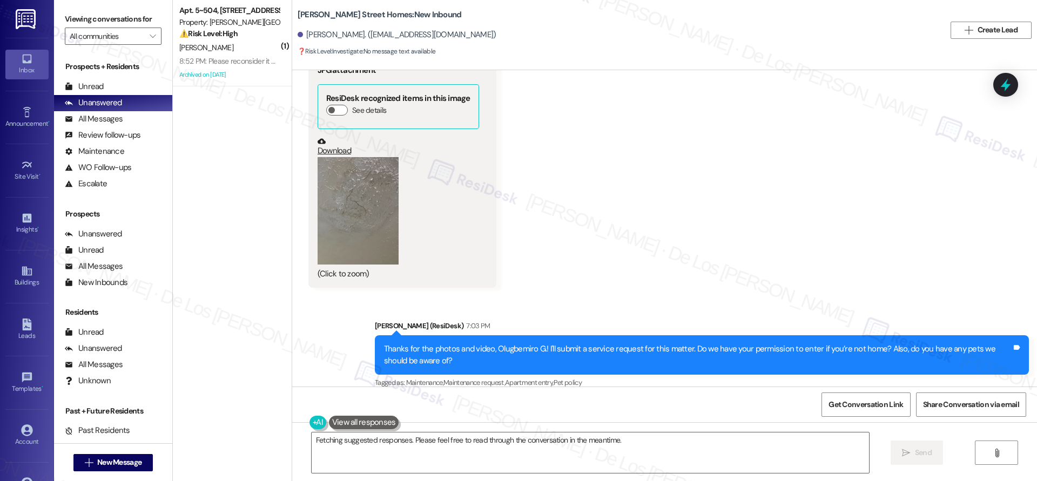
click at [365, 202] on button "Zoom image" at bounding box center [358, 211] width 81 height 108
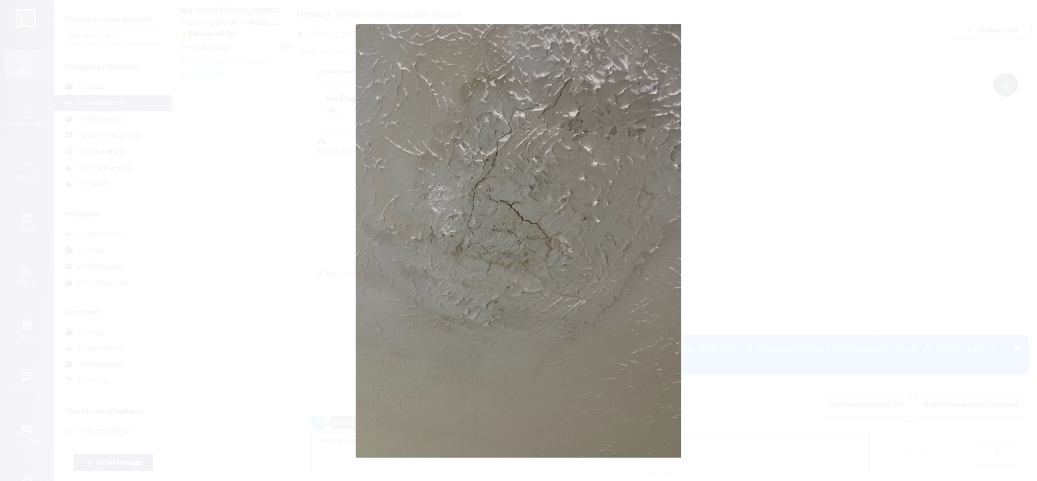
click at [765, 171] on button "Unzoom image" at bounding box center [518, 240] width 1037 height 481
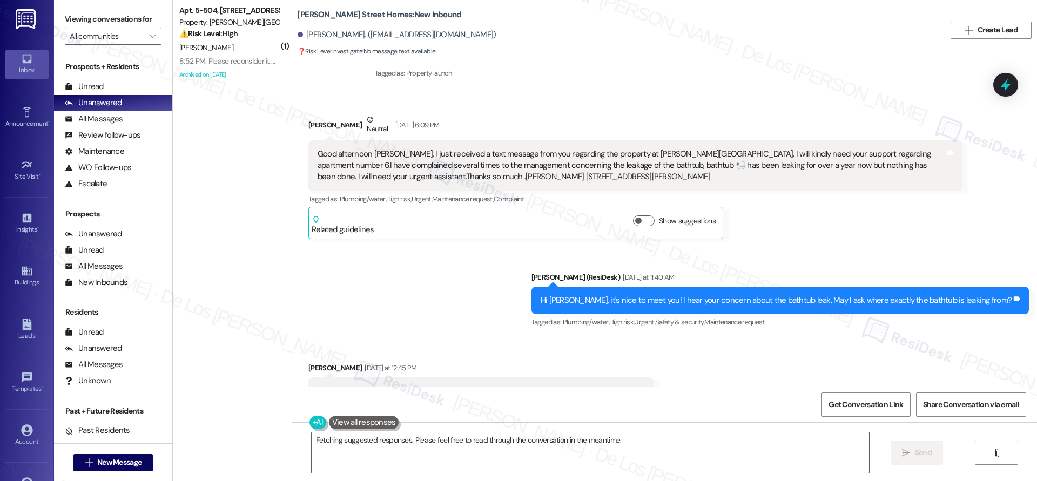
scroll to position [104, 0]
drag, startPoint x: 475, startPoint y: 162, endPoint x: 548, endPoint y: 169, distance: 72.7
click at [548, 169] on div "Good afternoon Sarah, I just received a text message from you regarding the pro…" at bounding box center [632, 166] width 628 height 35
copy div "leakage of the bathtu"
drag, startPoint x: 554, startPoint y: 166, endPoint x: 805, endPoint y: 169, distance: 251.7
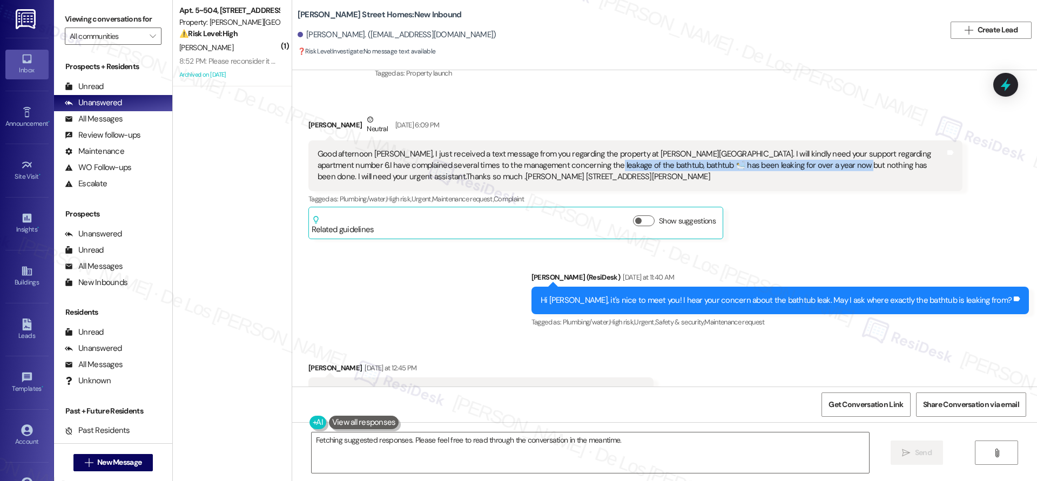
click at [805, 169] on div "Good afternoon Sarah, I just received a text message from you regarding the pro…" at bounding box center [632, 166] width 628 height 35
copy div "bathtub 🛀 has been leaking for over a year now but nothing has been done."
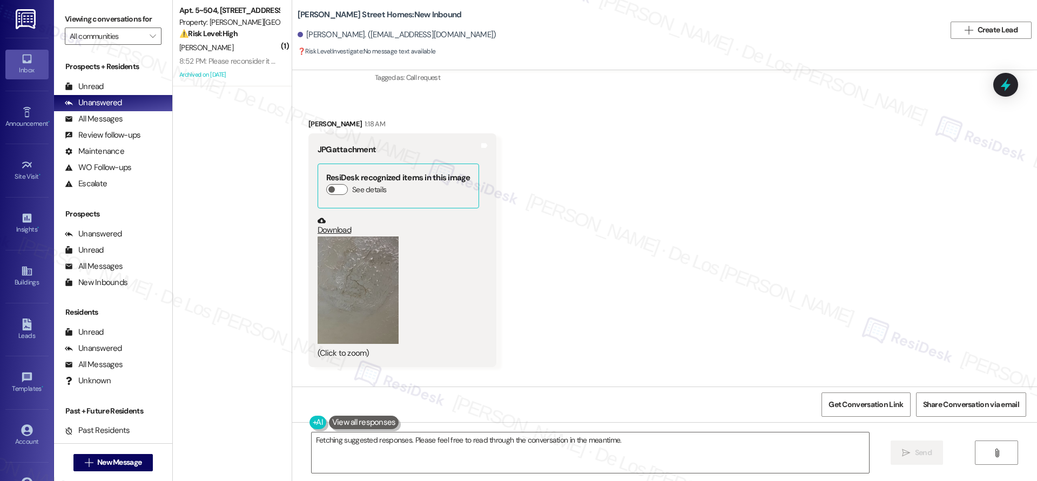
scroll to position [932, 0]
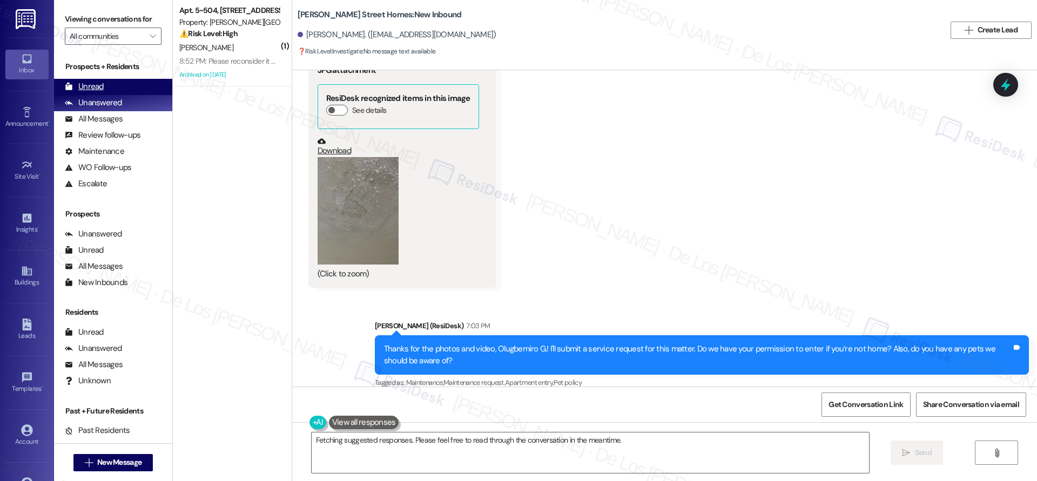
click at [131, 83] on div "Unread (0)" at bounding box center [113, 87] width 118 height 16
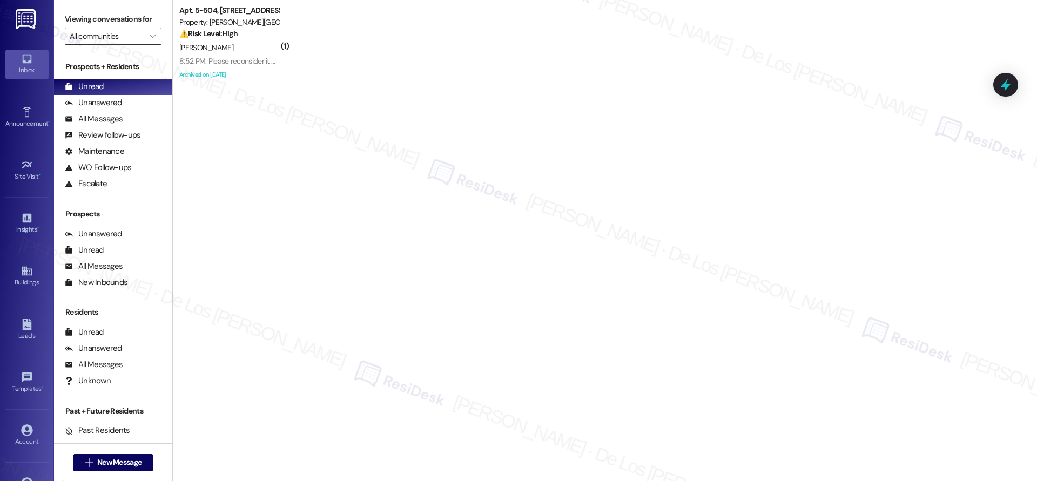
click at [115, 38] on input "All communities" at bounding box center [107, 36] width 75 height 17
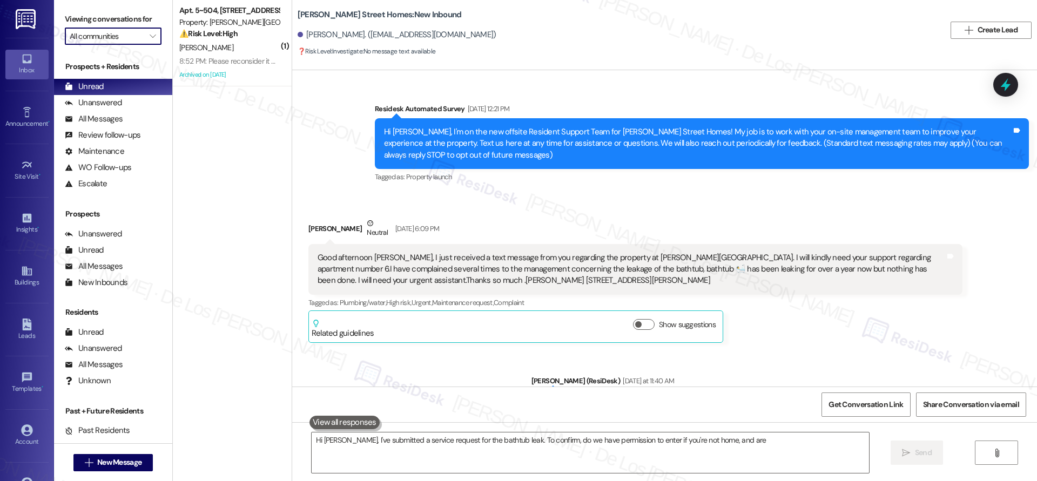
scroll to position [829, 0]
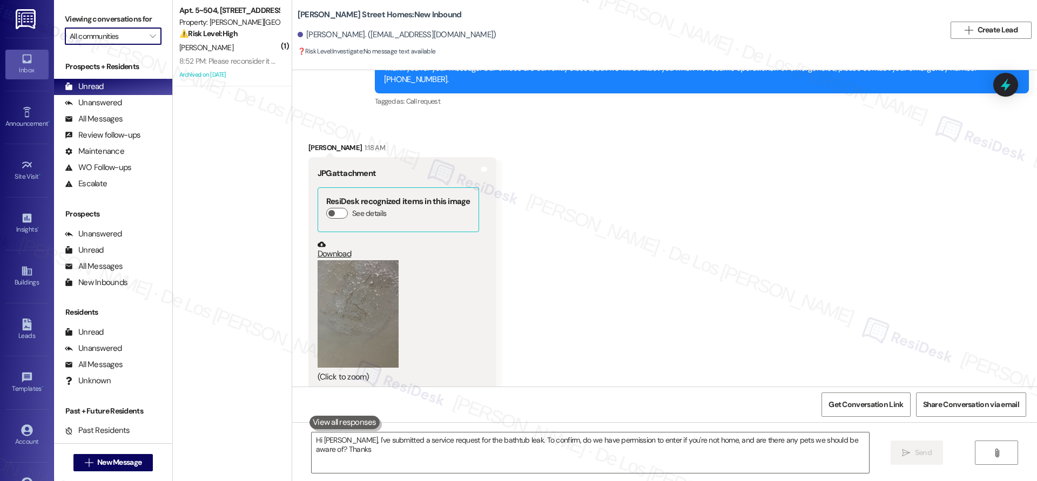
type textarea "Hi Olugbemiro, I've submitted a service request for the bathtub leak. To confir…"
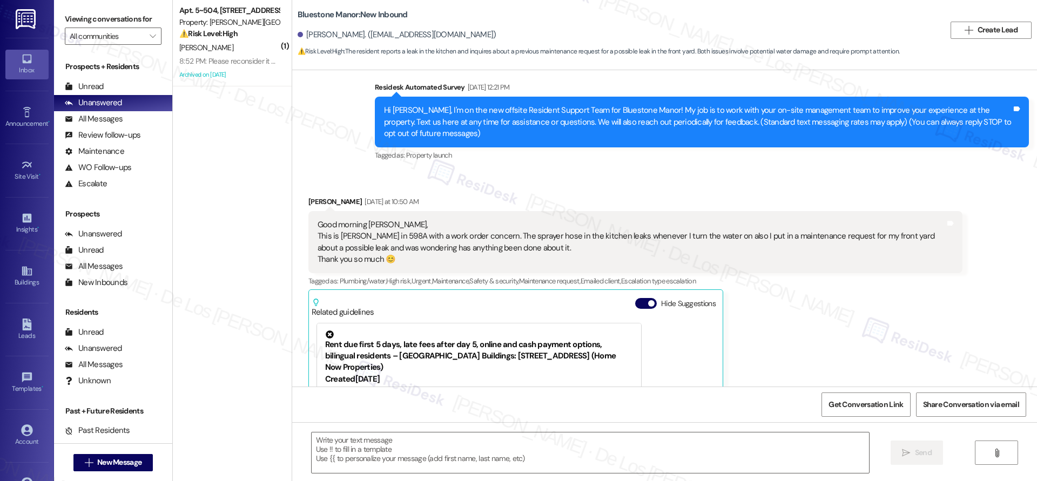
type textarea "Fetching suggested responses. Please feel free to read through the conversation…"
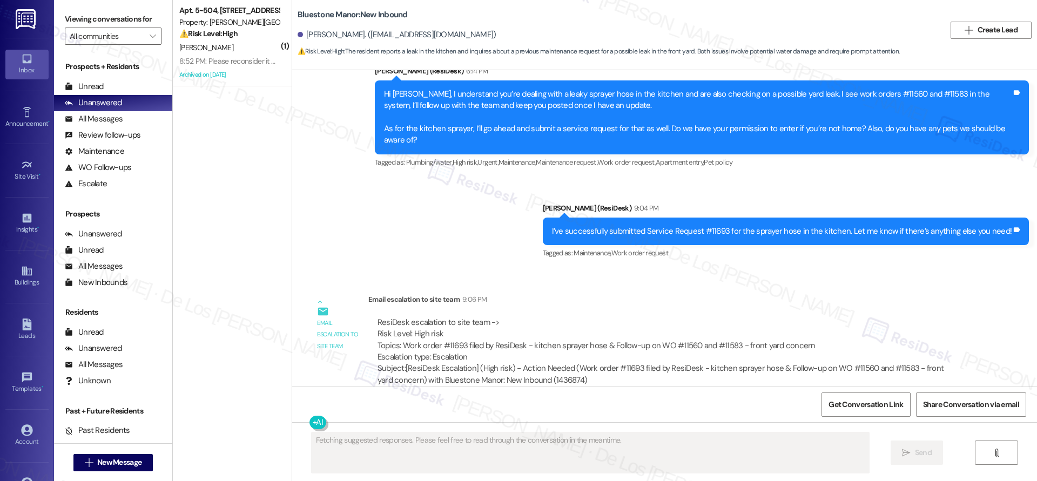
scroll to position [637, 0]
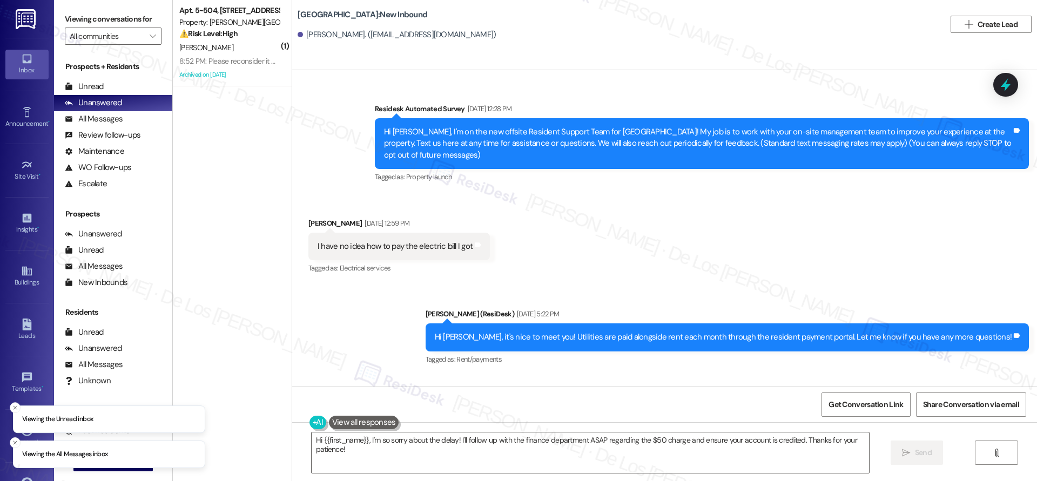
scroll to position [1463, 0]
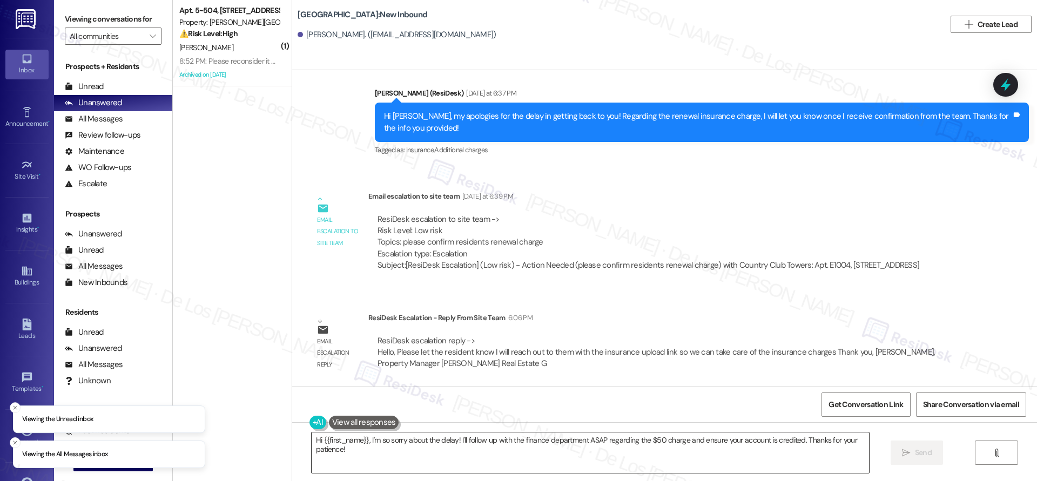
click at [526, 454] on textarea "Hi {{first_name}}, I'm so sorry about the delay! I'll follow up with the financ…" at bounding box center [590, 453] width 557 height 41
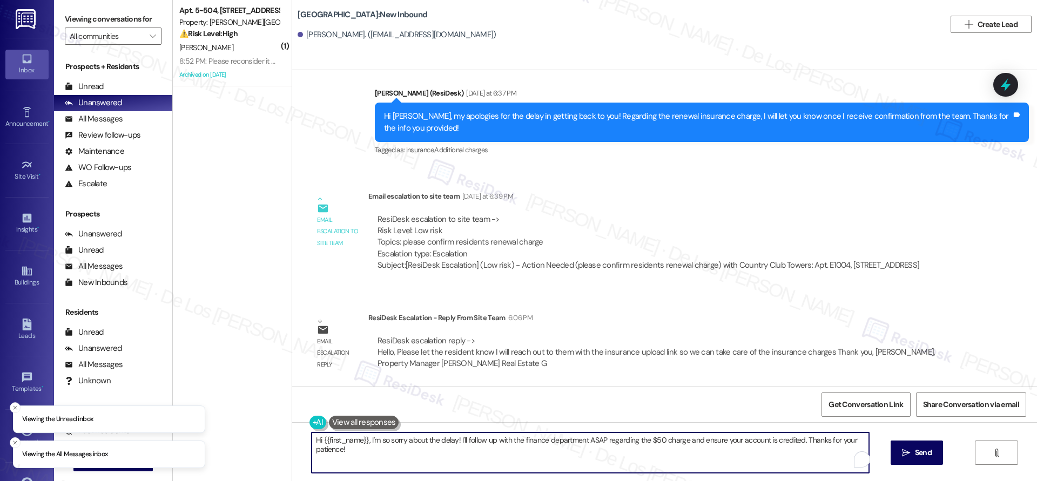
click at [526, 454] on textarea "Hi {{first_name}}, I'm so sorry about the delay! I'll follow up with the financ…" at bounding box center [590, 453] width 557 height 41
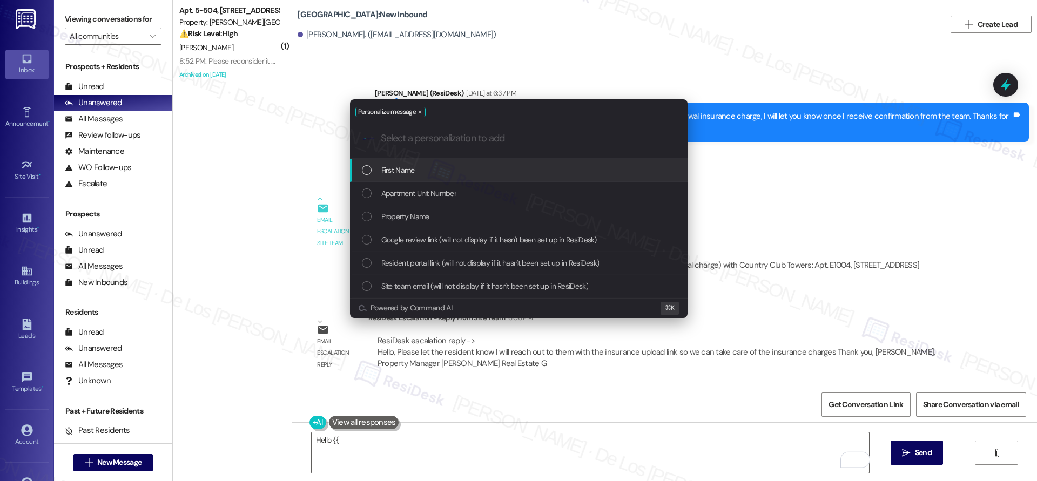
click at [474, 174] on div "First Name" at bounding box center [520, 170] width 316 height 12
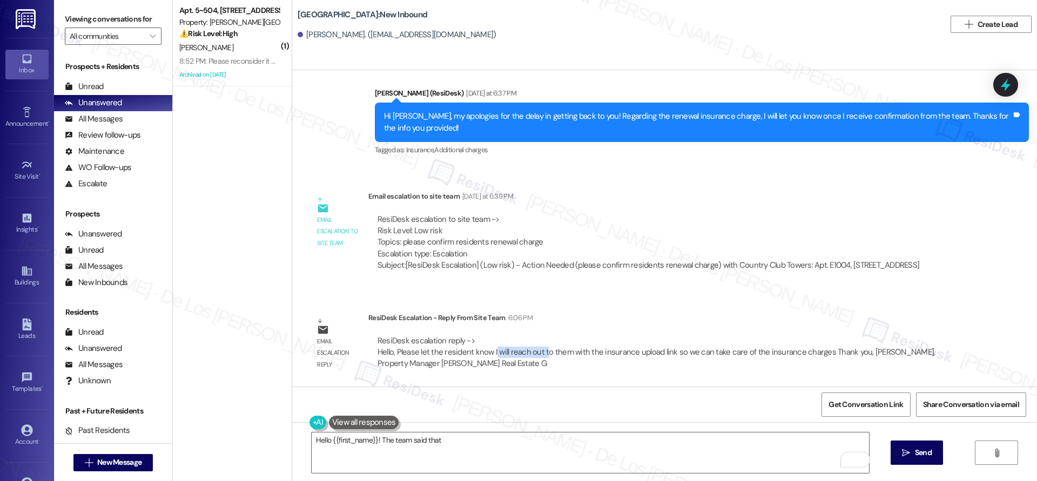
drag, startPoint x: 485, startPoint y: 353, endPoint x: 535, endPoint y: 356, distance: 49.8
click at [534, 358] on div "ResiDesk escalation reply -> Hello, Please let the resident know I will reach o…" at bounding box center [665, 352] width 578 height 35
click at [539, 349] on div "ResiDesk escalation reply -> Hello, Please let the resident know I will reach o…" at bounding box center [657, 352] width 558 height 34
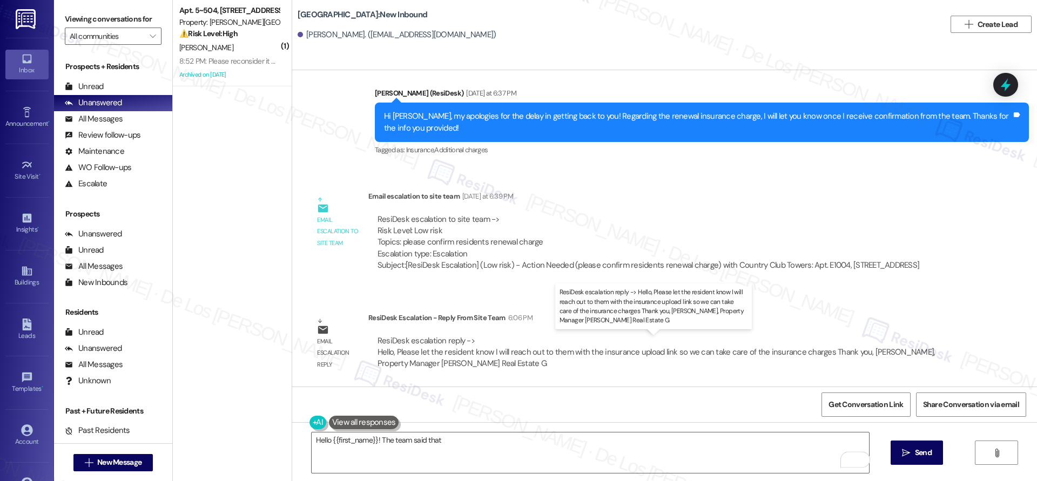
click at [487, 353] on div "ResiDesk escalation reply -> Hello, Please let the resident know I will reach o…" at bounding box center [657, 352] width 558 height 34
click at [473, 447] on textarea "Hello {{first_name}}! The team said that" at bounding box center [590, 453] width 557 height 41
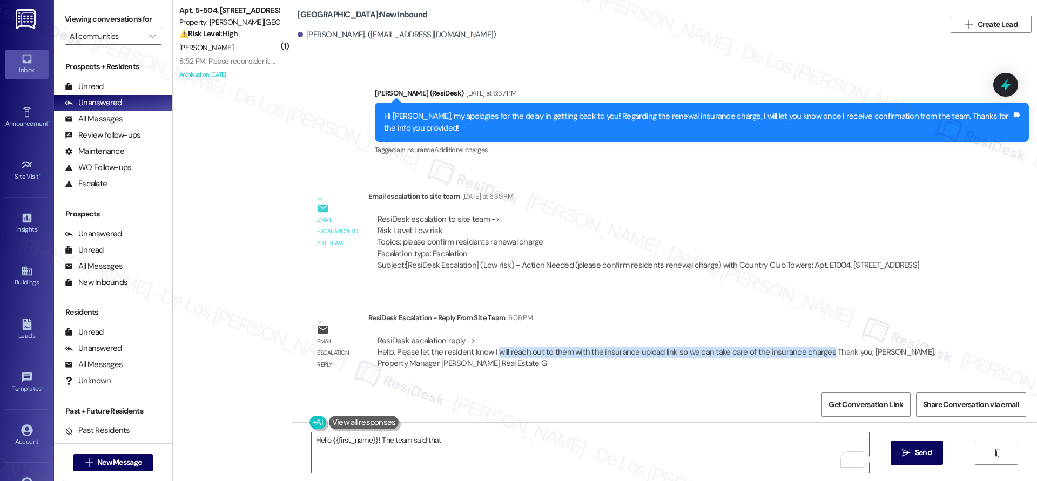
drag, startPoint x: 486, startPoint y: 354, endPoint x: 812, endPoint y: 351, distance: 326.3
click at [813, 351] on div "ResiDesk escalation reply -> Hello, Please let the resident know I will reach o…" at bounding box center [657, 352] width 558 height 34
copy div "will reach out to them with the insurance upload link so we can take care of th…"
click at [583, 439] on textarea "Hello {{first_name}}! The team said that" at bounding box center [590, 453] width 557 height 41
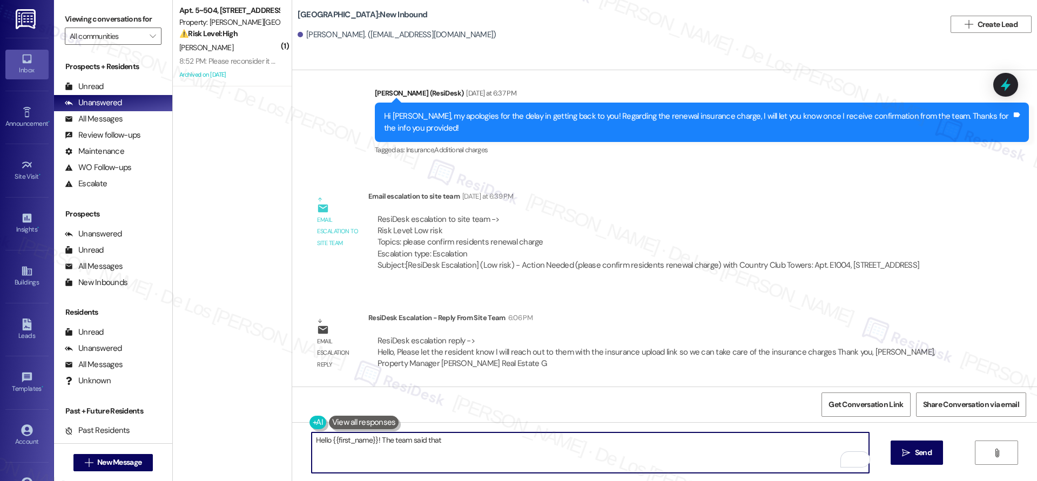
paste textarea "will reach out to them with the insurance upload link so we can take care of th…"
drag, startPoint x: 433, startPoint y: 440, endPoint x: 442, endPoint y: 439, distance: 9.2
click at [433, 440] on textarea "Hello {{first_name}}! The team said that will reach out to them with the insura…" at bounding box center [590, 453] width 557 height 41
click at [513, 438] on textarea "Hello {{first_name}}! The team said that they will reach out to them with the i…" at bounding box center [590, 453] width 557 height 41
click at [776, 439] on textarea "Hello {{first_name}}! The team said that they will reach out to you with the in…" at bounding box center [590, 453] width 557 height 41
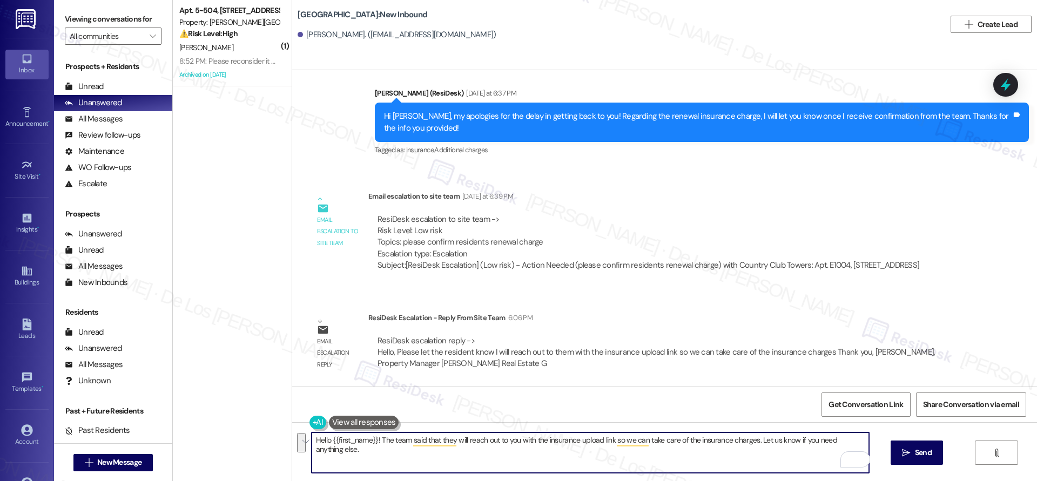
paste textarea "mentioned they’ll be reaching out to you with the insurance upload link so we c…"
type textarea "Hello {{first_name}}! The team mentioned they’ll be reaching out to you with th…"
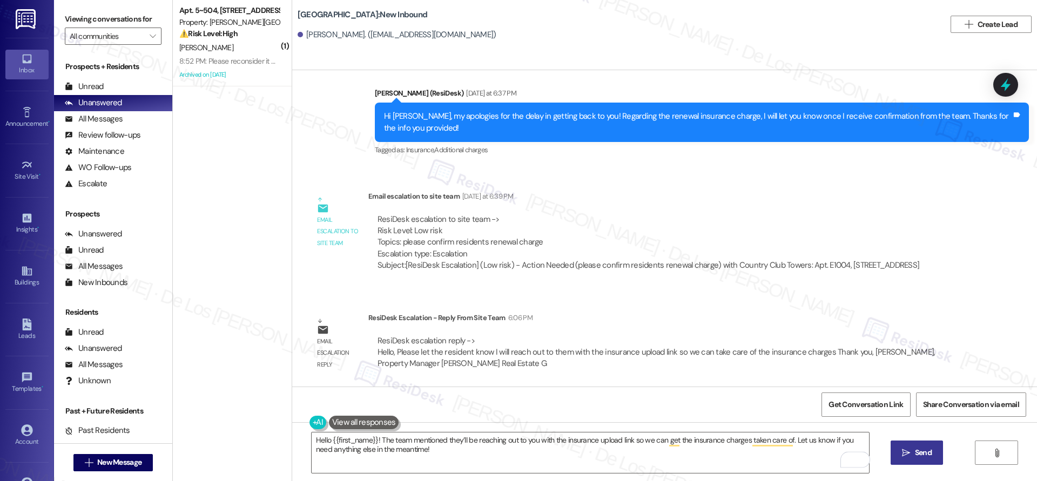
click at [915, 449] on span "Send" at bounding box center [923, 452] width 17 height 11
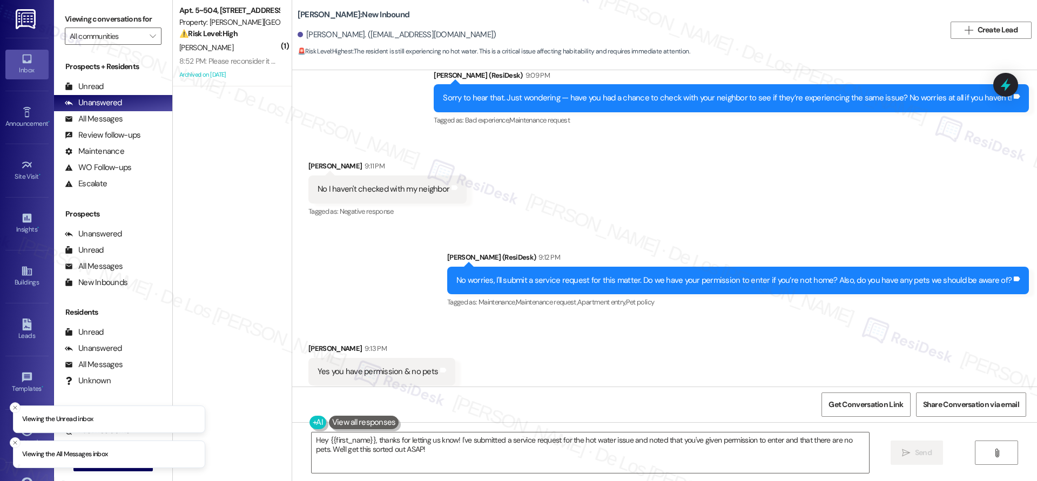
scroll to position [1258, 0]
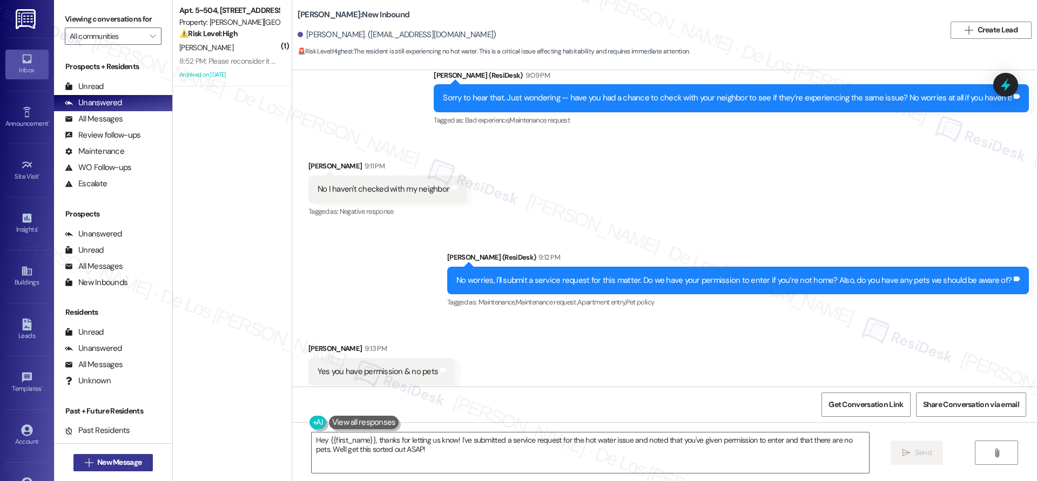
click at [125, 463] on span "New Message" at bounding box center [119, 462] width 44 height 11
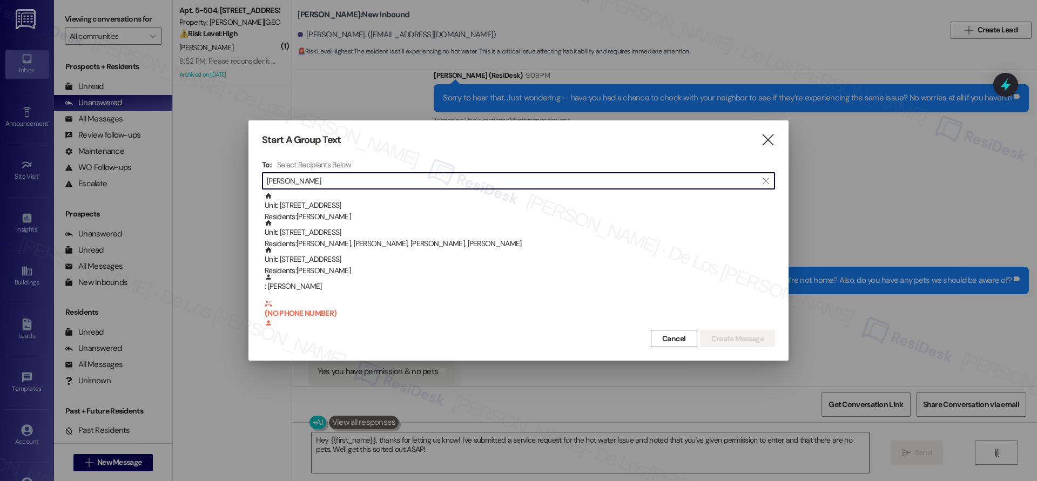
type input "[PERSON_NAME]"
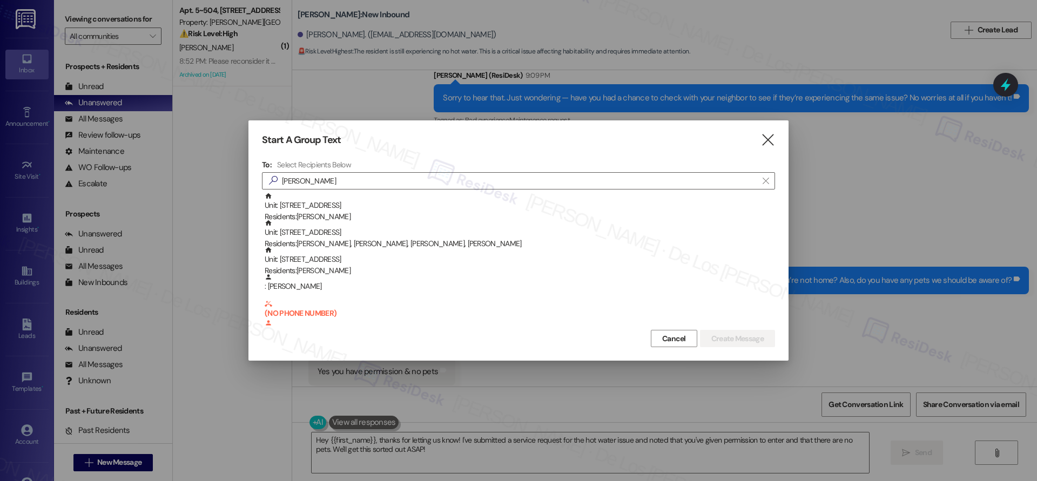
click at [763, 142] on icon "" at bounding box center [767, 139] width 15 height 11
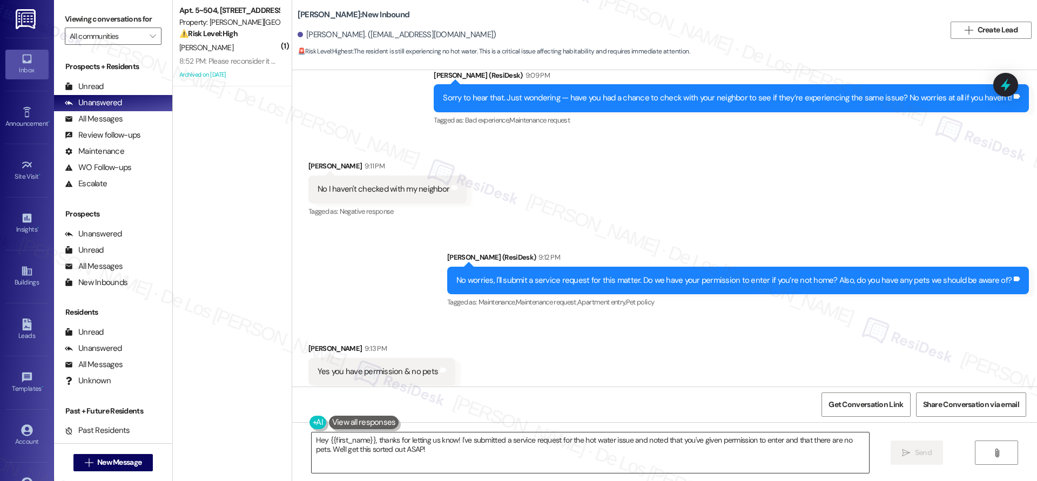
click at [478, 456] on textarea "Hey {{first_name}}, thanks for letting us know! I've submitted a service reques…" at bounding box center [590, 453] width 557 height 41
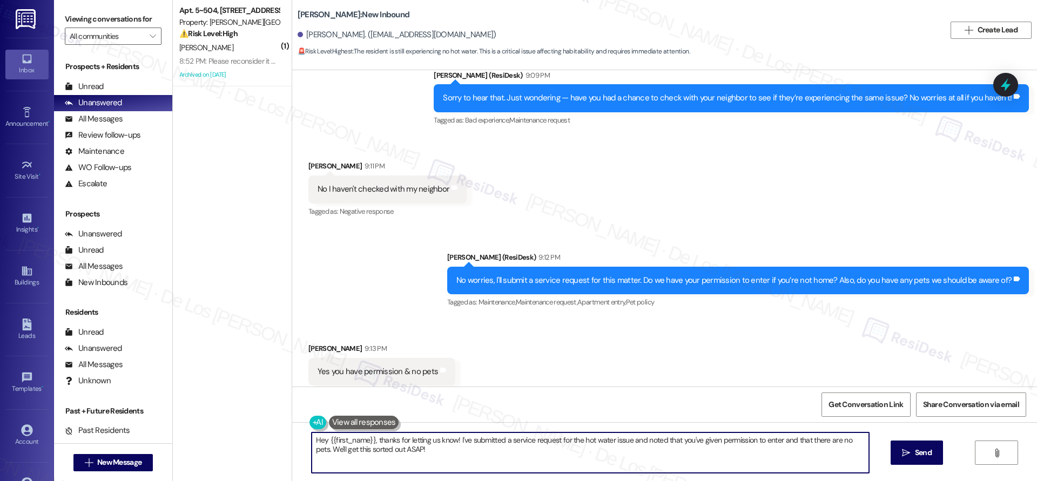
click at [478, 456] on textarea "Hey {{first_name}}, thanks for letting us know! I've submitted a service reques…" at bounding box center [590, 453] width 557 height 41
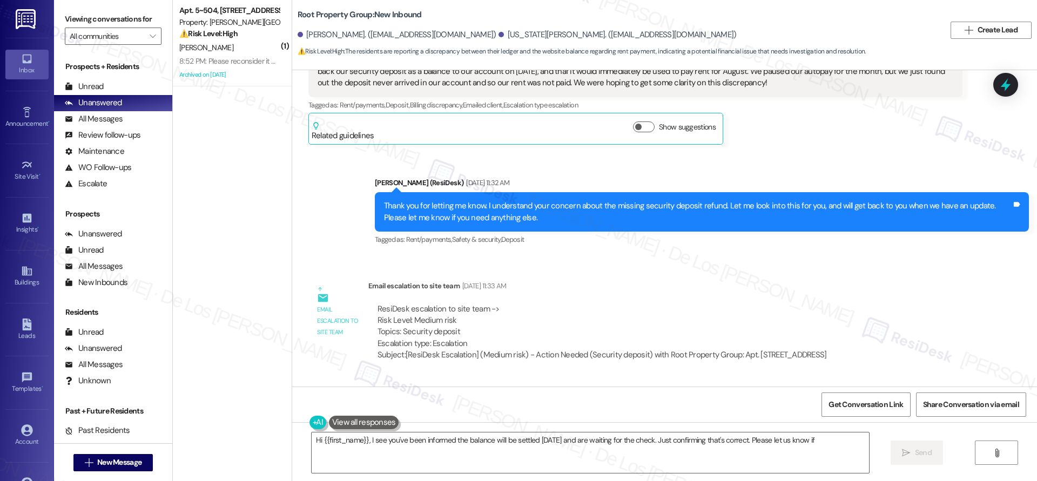
scroll to position [1521, 0]
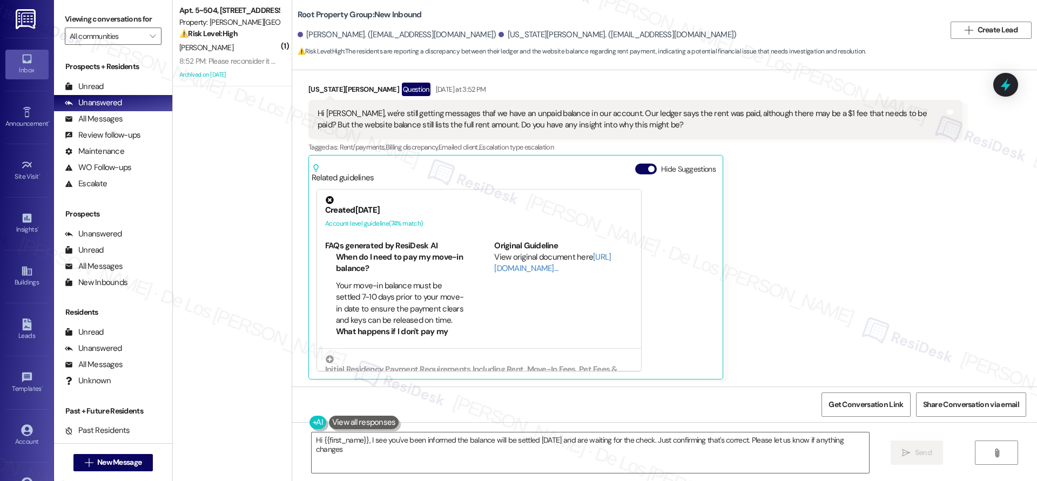
type textarea "Hi {{first_name}}, I see you've been informed the balance will be settled tomor…"
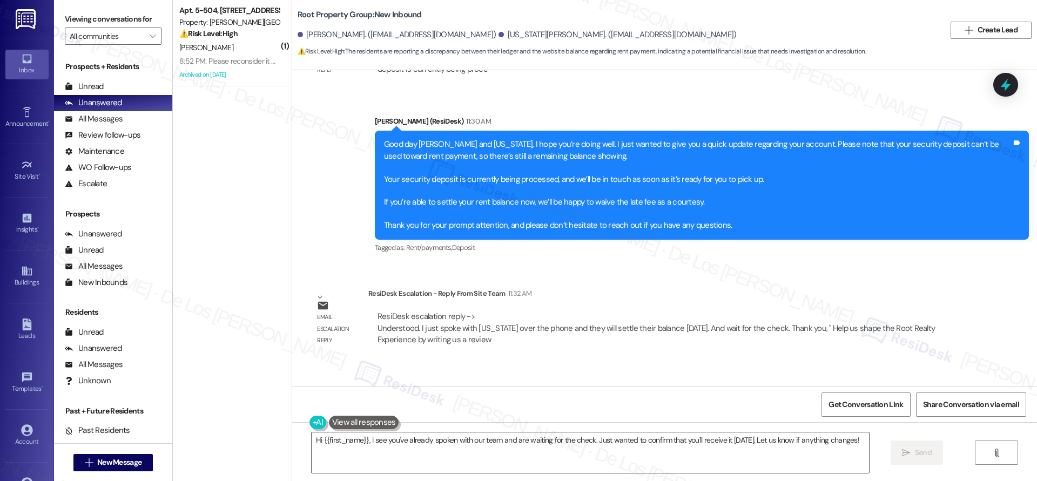
scroll to position [2202, 0]
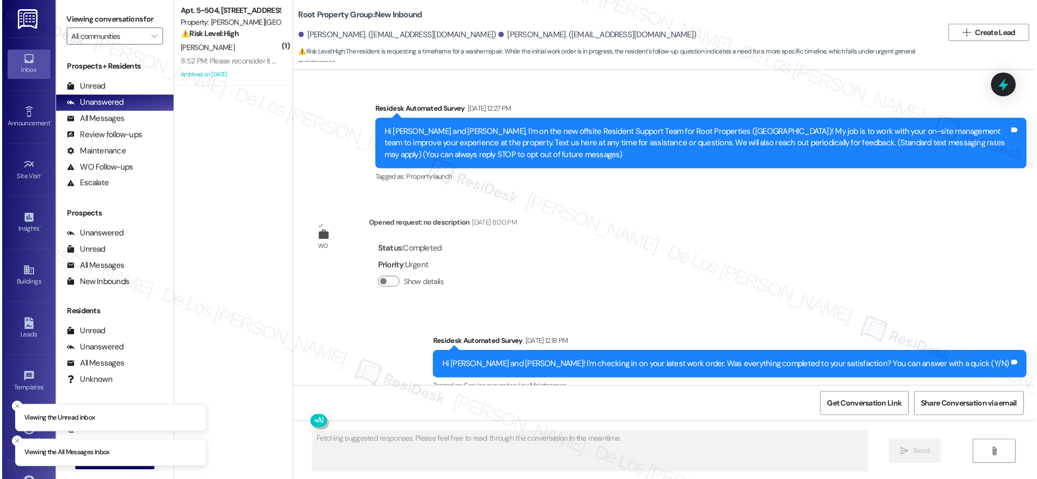
scroll to position [3474, 0]
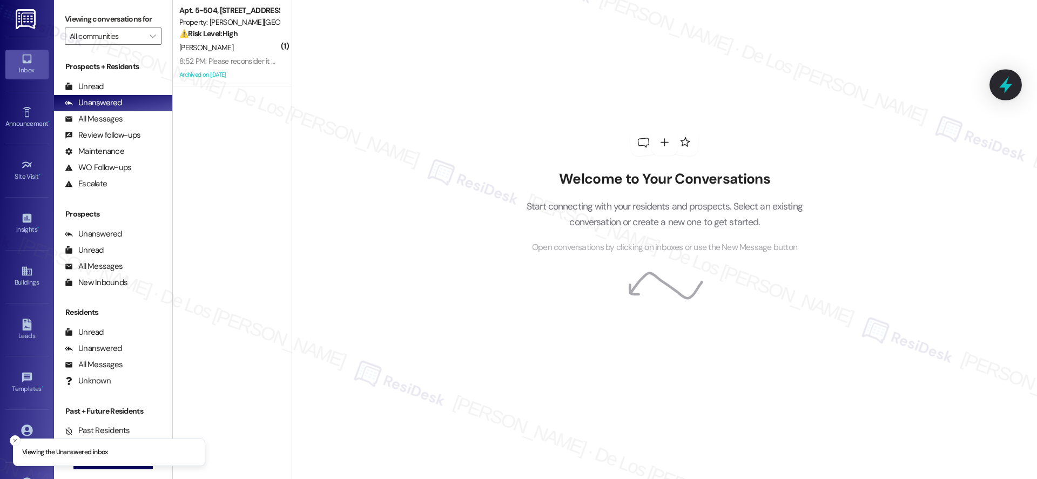
click at [1008, 89] on icon at bounding box center [1006, 85] width 18 height 18
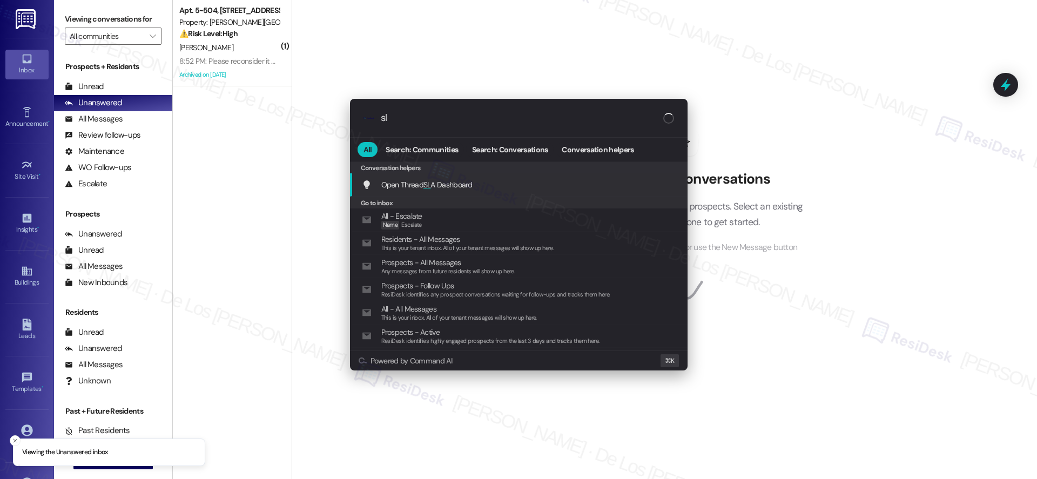
type input "sla"
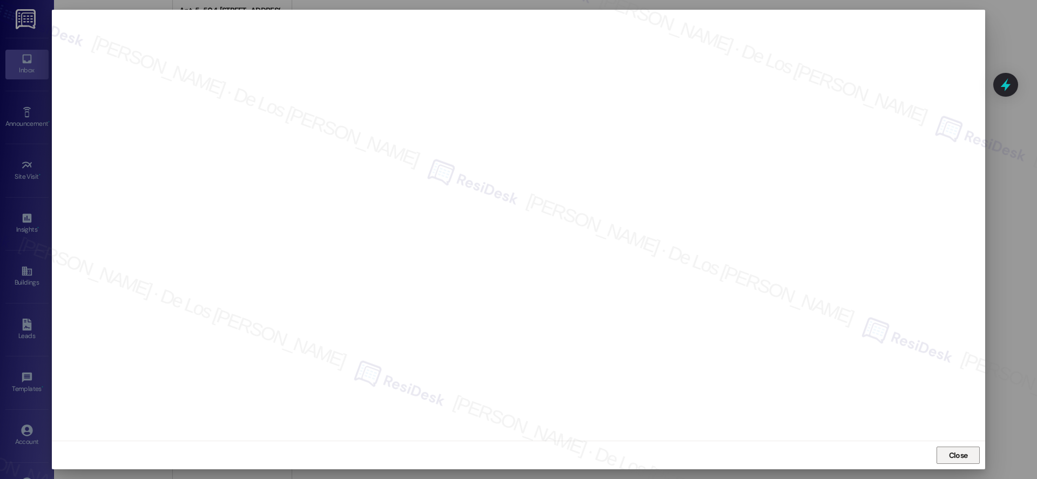
click at [954, 453] on span "Close" at bounding box center [958, 455] width 19 height 11
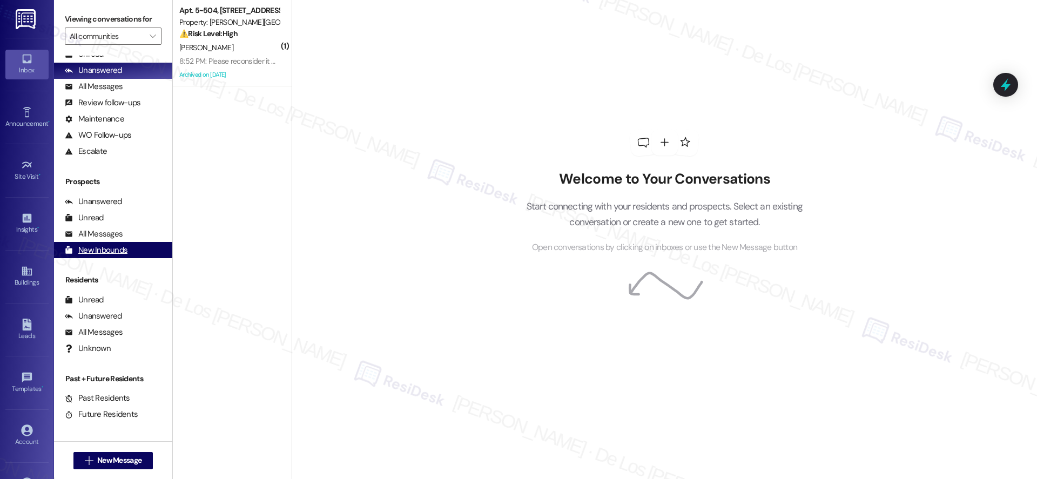
scroll to position [32, 0]
click at [24, 443] on div "Account" at bounding box center [27, 441] width 54 height 11
